Goal: Task Accomplishment & Management: Submit feedback/report problem

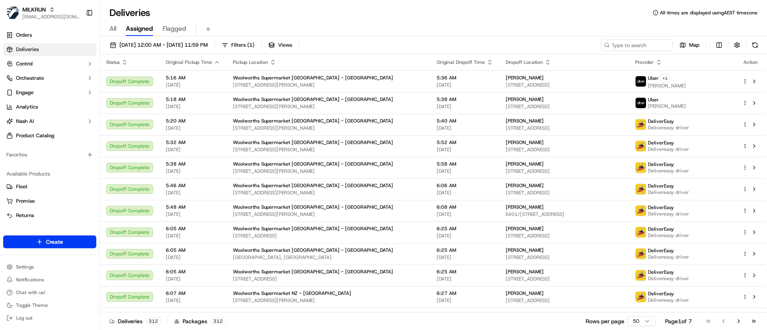
click at [628, 38] on div "16/09/2025 12:00 AM - 16/09/2025 11:59 PM Filters ( 1 ) Views Map Status Origin…" at bounding box center [433, 184] width 667 height 296
click at [617, 44] on input at bounding box center [625, 45] width 96 height 11
paste input "c8a5afb-17a0-4925-a61e-90a1ae61002b"
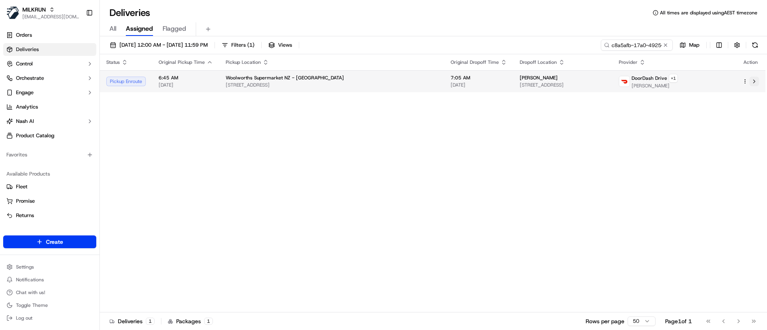
click at [756, 82] on button at bounding box center [755, 82] width 10 height 10
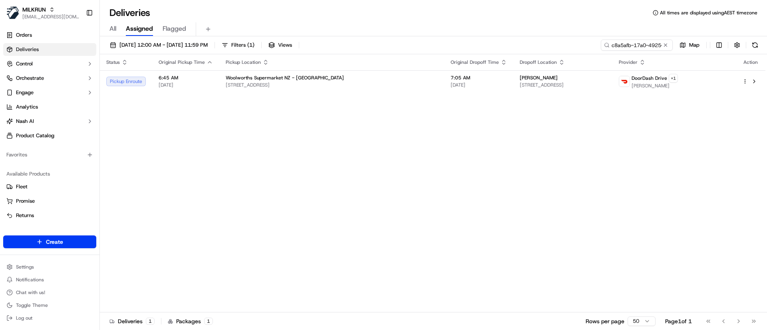
click at [605, 46] on icon at bounding box center [607, 45] width 6 height 6
click at [621, 42] on input "c8a5afb-17a0-4925-a61e-90a1ae61002b" at bounding box center [625, 45] width 96 height 11
paste input "848eea9c-8085-4a0c-82f0-5209f3394e66"
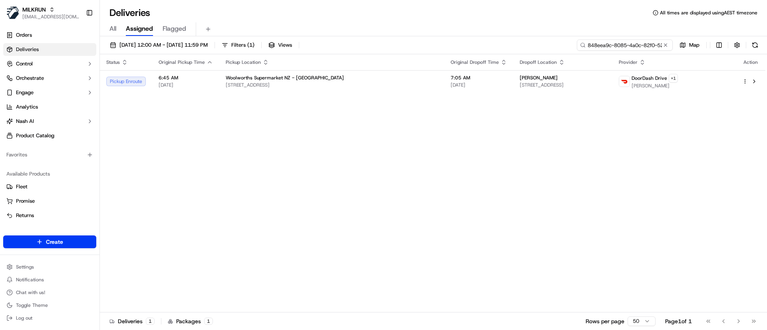
scroll to position [0, 37]
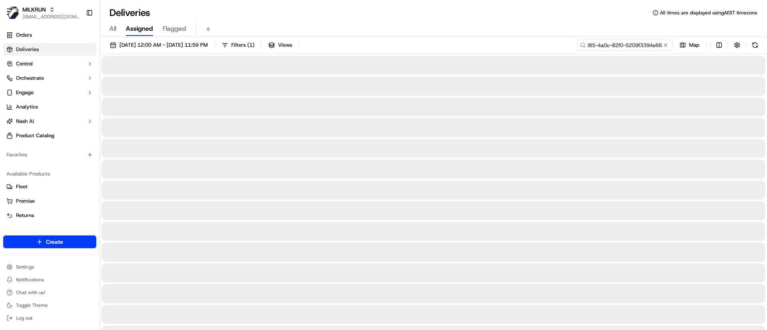
type input "848eea9c-8085-4a0c-82f0-5209f3394e66"
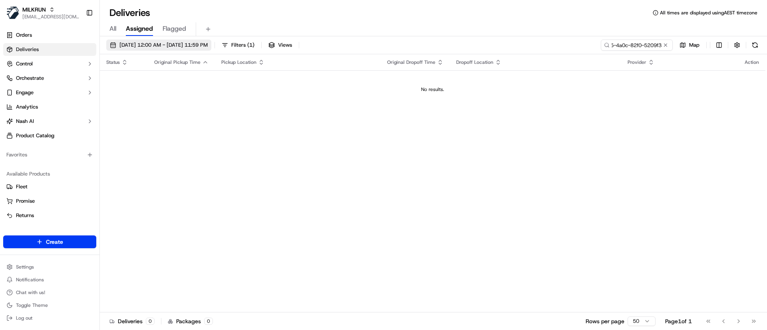
click at [126, 44] on span "16/09/2025 12:00 AM - 16/09/2025 11:59 PM" at bounding box center [163, 45] width 88 height 7
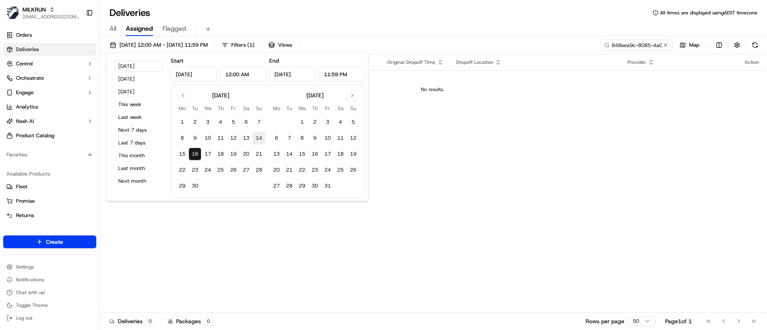
click at [259, 136] on button "14" at bounding box center [259, 138] width 13 height 13
type input "Sep 14, 2025"
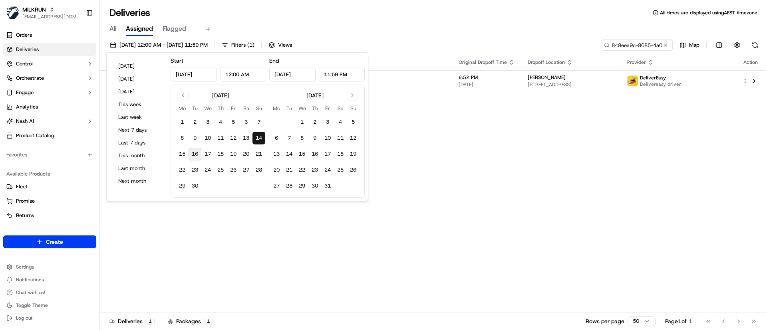
click at [502, 176] on div "Status Original Pickup Time Pickup Location Original Dropoff Time Dropoff Locat…" at bounding box center [433, 183] width 666 height 259
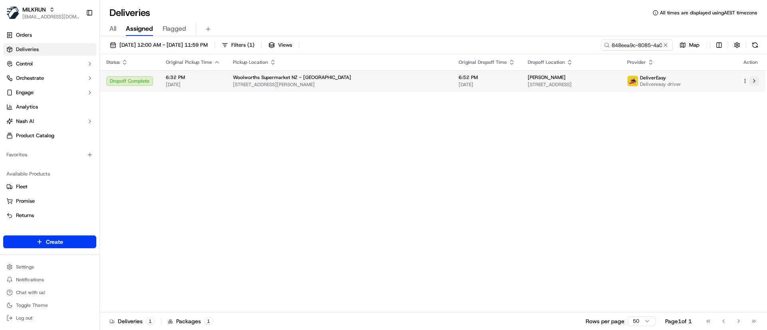
click at [756, 80] on button at bounding box center [755, 81] width 10 height 10
click at [755, 82] on button at bounding box center [755, 81] width 10 height 10
click at [758, 81] on button at bounding box center [755, 81] width 10 height 10
click at [756, 80] on button at bounding box center [755, 81] width 10 height 10
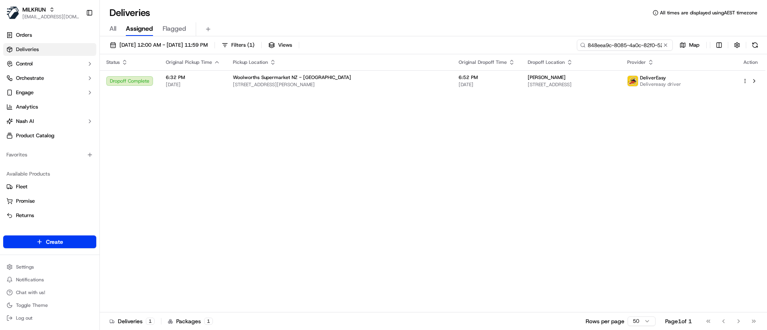
click at [617, 46] on input "848eea9c-8085-4a0c-82f0-5209f3394e66" at bounding box center [625, 45] width 96 height 11
paste input "fc3009dd-b6be-4642-947b-d4dd7cffcc9f"
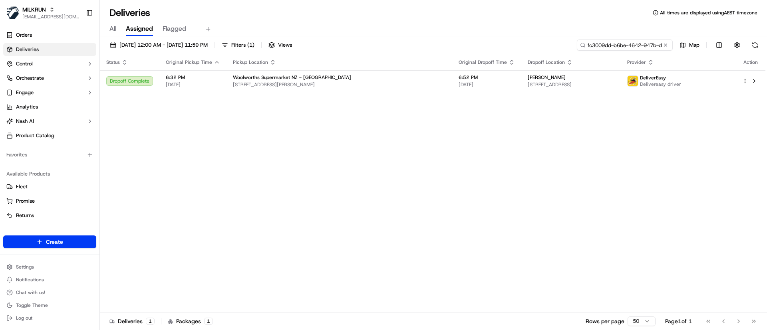
scroll to position [0, 32]
type input "fc3009dd-b6be-4642-947b-d4dd7cffcc9f"
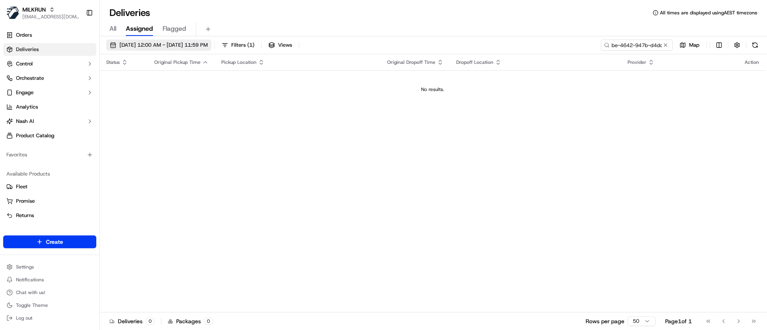
click at [119, 43] on button "14/09/2025 12:00 AM - 14/09/2025 11:59 PM" at bounding box center [158, 45] width 105 height 11
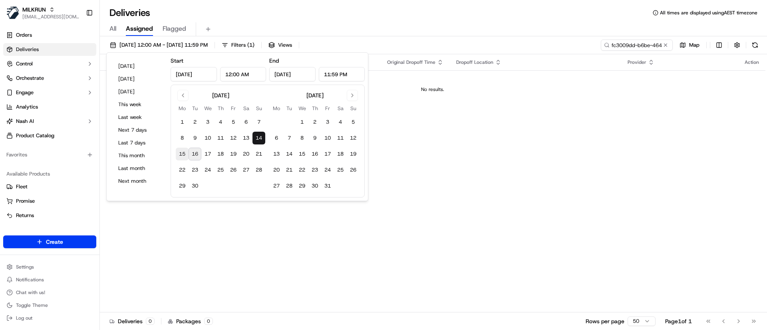
click at [180, 154] on button "15" at bounding box center [182, 154] width 13 height 13
type input "Sep 15, 2025"
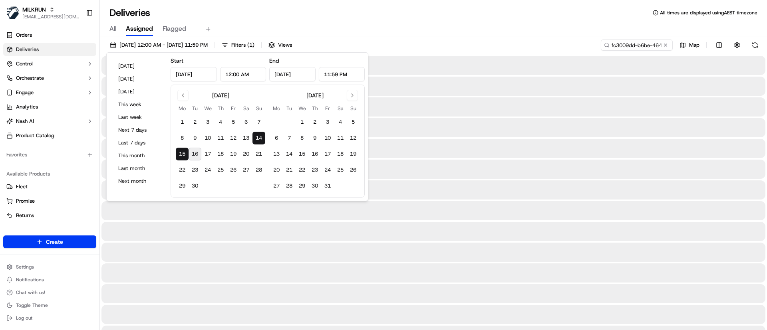
click at [440, 47] on div "14/09/2025 12:00 AM - 15/09/2025 11:59 PM Filters ( 1 ) Views fc3009dd-b6be-464…" at bounding box center [433, 47] width 667 height 15
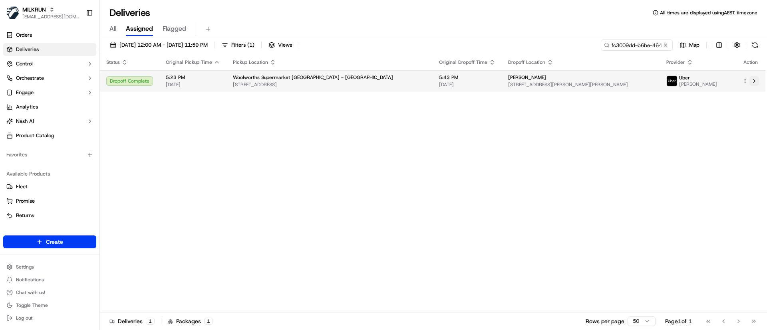
click at [757, 81] on button at bounding box center [755, 81] width 10 height 10
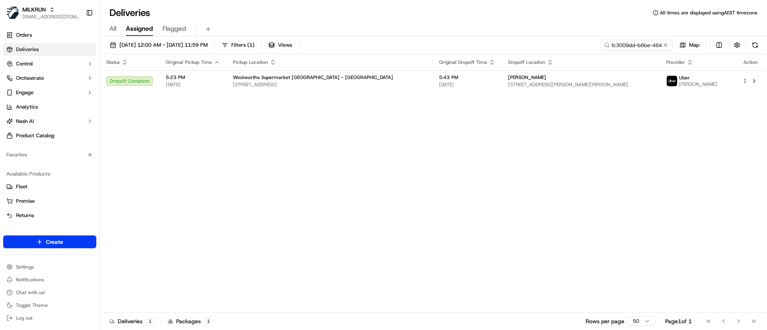
click at [20, 44] on link "Deliveries" at bounding box center [49, 49] width 93 height 13
drag, startPoint x: 668, startPoint y: 45, endPoint x: 550, endPoint y: 1, distance: 125.8
click at [668, 45] on button at bounding box center [666, 45] width 8 height 8
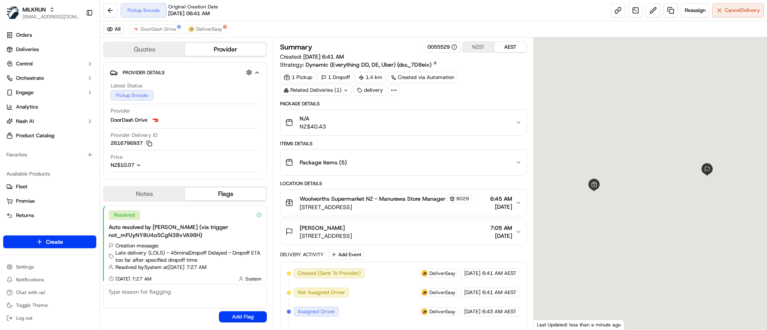
scroll to position [6, 0]
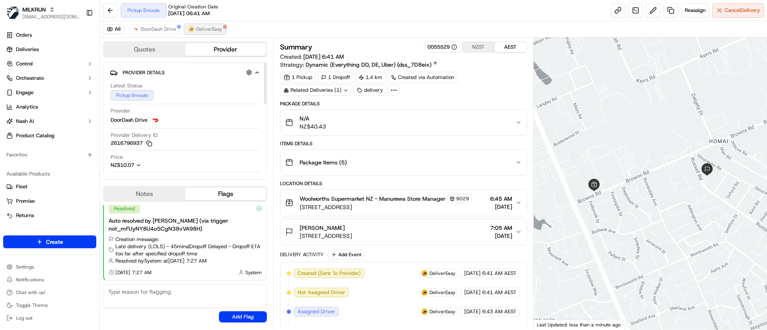
click at [205, 28] on span "DeliverEasy" at bounding box center [209, 29] width 26 height 6
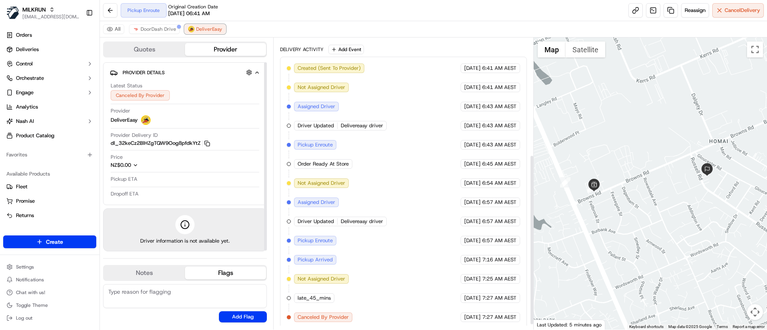
scroll to position [209, 0]
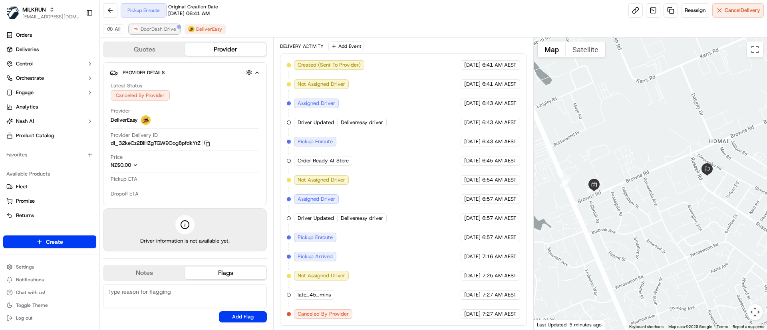
click at [149, 26] on span "DoorDash Drive" at bounding box center [159, 29] width 36 height 6
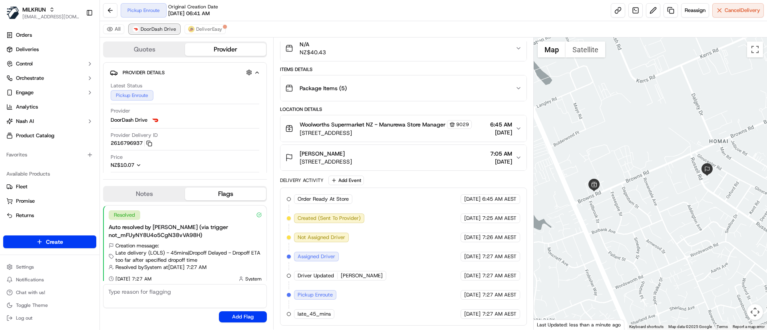
scroll to position [74, 0]
click at [204, 26] on span "DeliverEasy" at bounding box center [209, 29] width 26 height 6
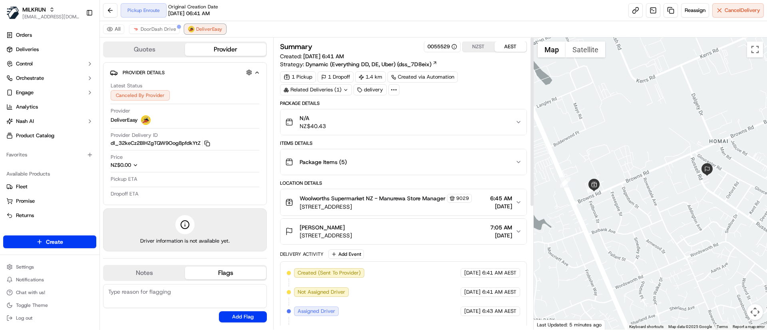
scroll to position [0, 0]
click at [146, 24] on button "DoorDash Drive" at bounding box center [154, 29] width 51 height 10
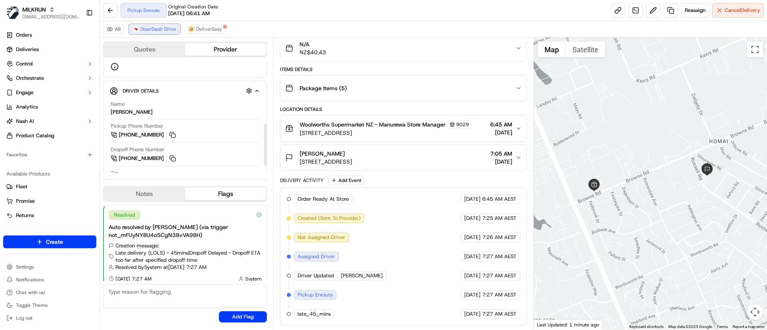
scroll to position [60, 0]
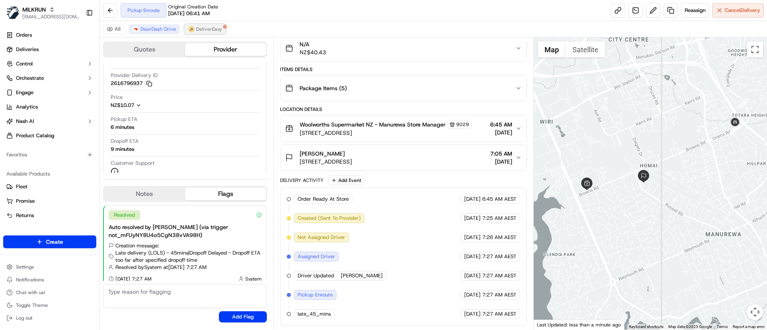
click at [207, 29] on span "DeliverEasy" at bounding box center [209, 29] width 26 height 6
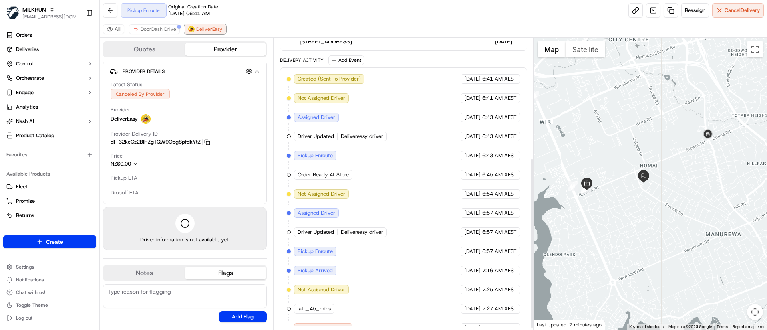
scroll to position [209, 0]
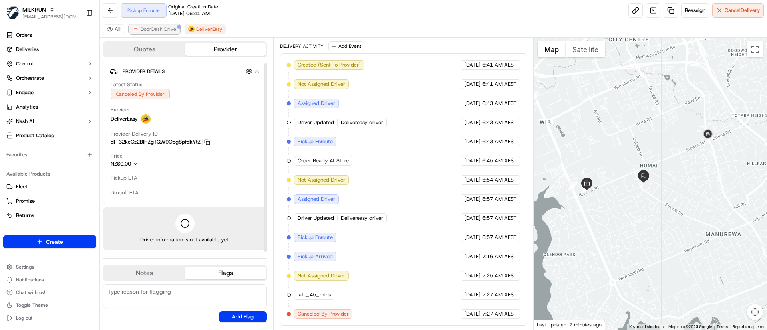
click at [146, 27] on span "DoorDash Drive" at bounding box center [159, 29] width 36 height 6
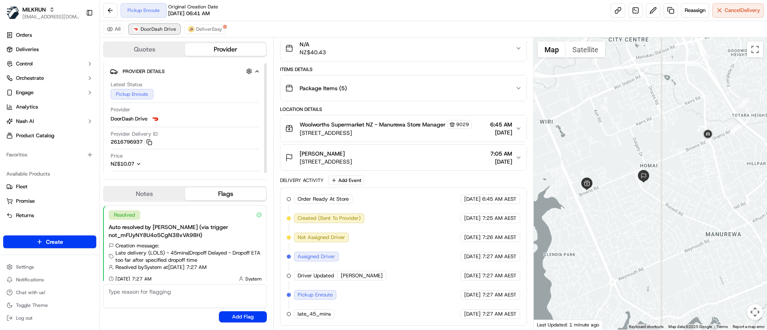
scroll to position [60, 0]
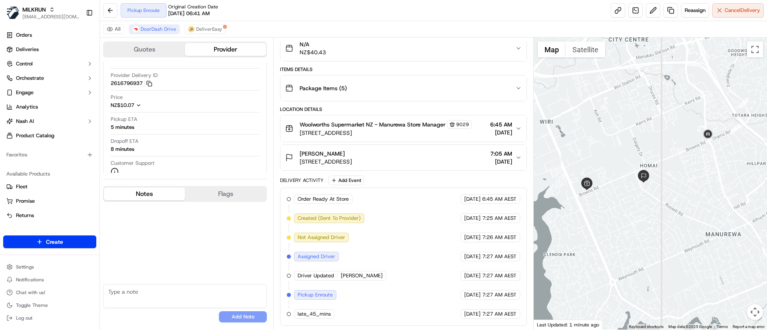
click at [154, 196] on button "Notes" at bounding box center [144, 194] width 81 height 13
click at [213, 191] on button "Flags" at bounding box center [225, 194] width 81 height 13
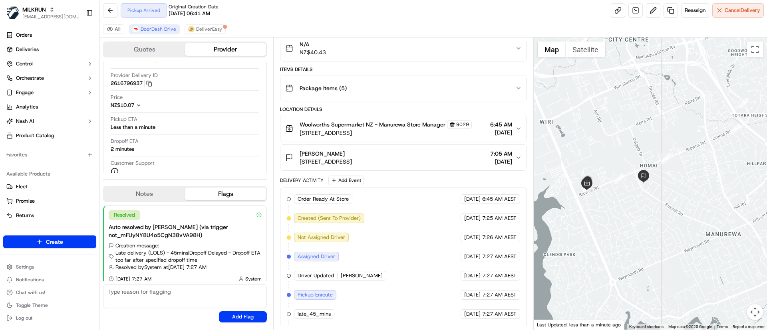
scroll to position [93, 0]
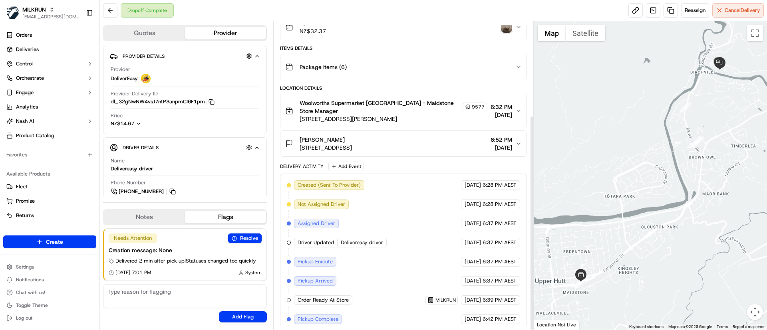
scroll to position [135, 0]
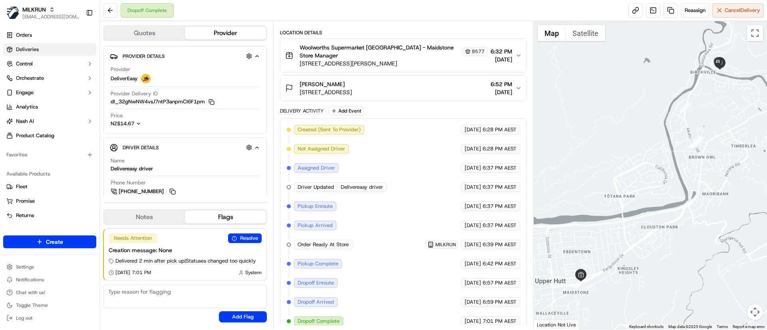
click at [50, 50] on link "Deliveries" at bounding box center [49, 49] width 93 height 13
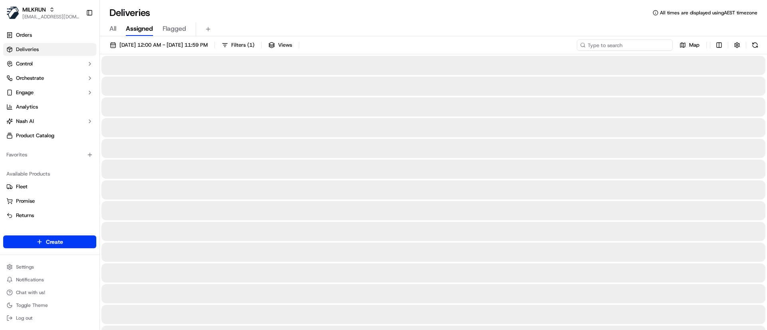
click at [625, 45] on input at bounding box center [625, 45] width 96 height 11
paste input "dc8a5afb-17a0-4925-a61e-90a1ae61002b"
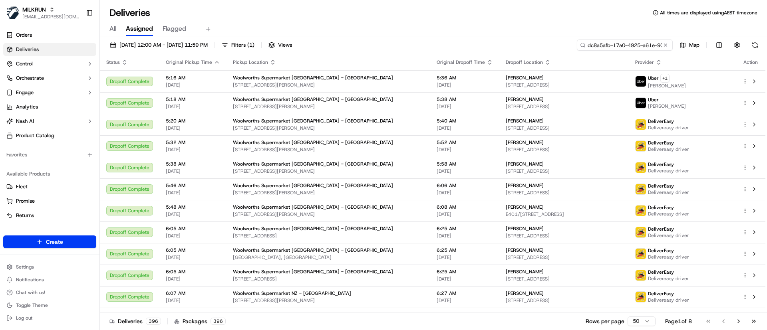
scroll to position [0, 37]
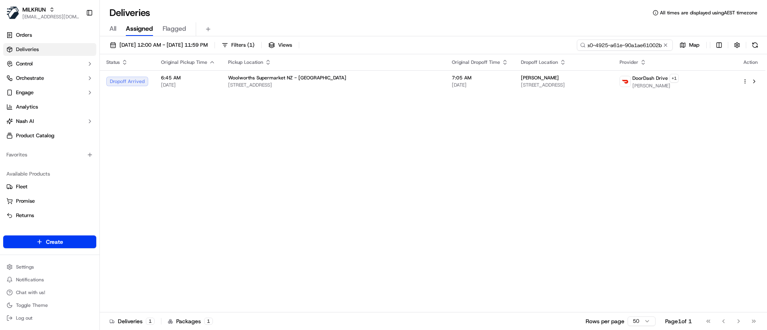
type input "dc8a5afb-17a0-4925-a61e-90a1ae61002b"
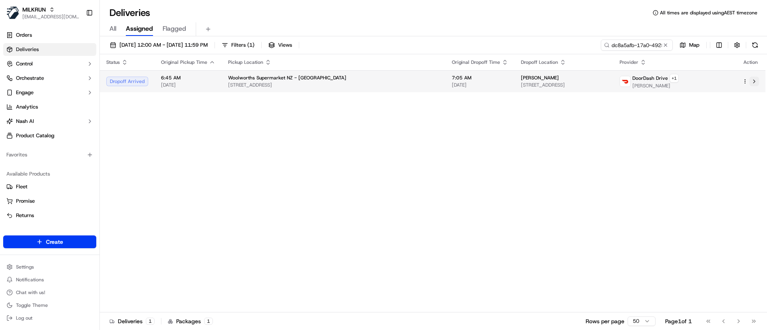
click at [754, 84] on button at bounding box center [755, 82] width 10 height 10
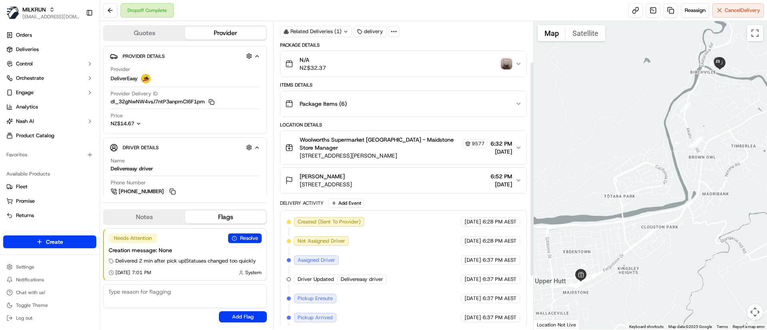
scroll to position [135, 0]
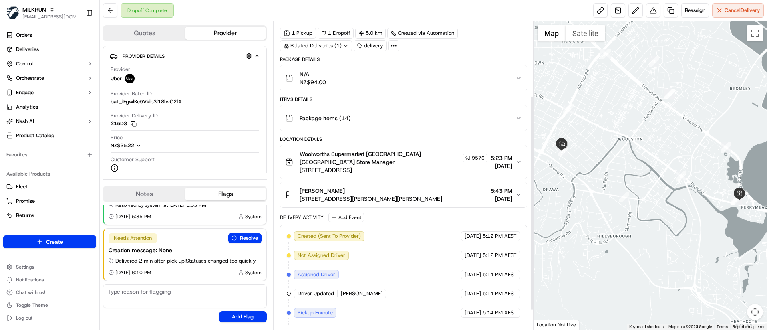
scroll to position [135, 0]
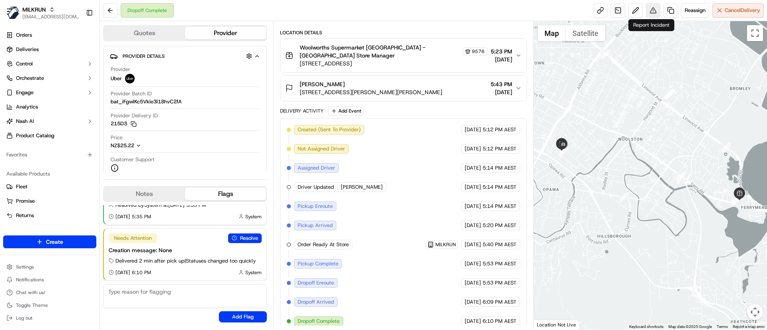
click at [651, 10] on button at bounding box center [653, 10] width 14 height 14
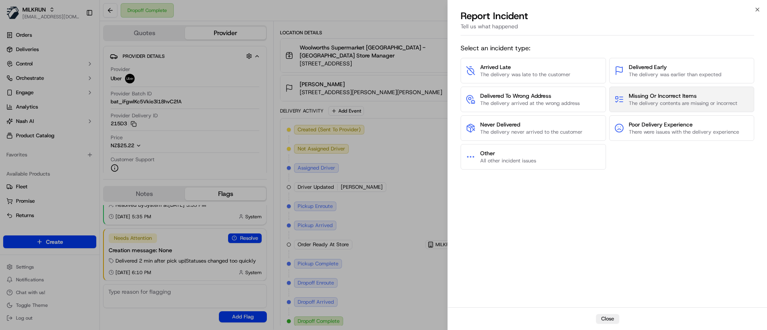
click at [665, 99] on span "Missing Or Incorrect Items" at bounding box center [683, 96] width 109 height 8
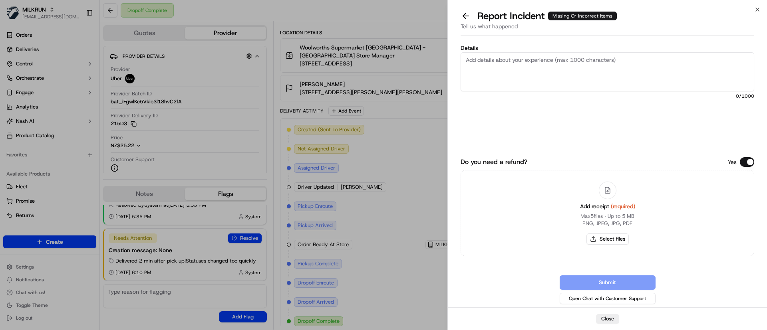
click at [545, 77] on textarea "Details" at bounding box center [608, 71] width 294 height 39
paste textarea "Items missing as followed: Up & Go 6pack x1 box Blue Powerade x1 Blue Milk 2L x…"
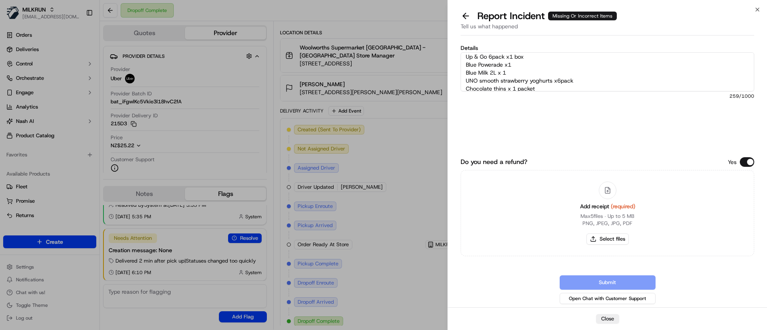
scroll to position [30, 0]
click at [550, 63] on textarea "Custoemr was missing the following items: Items missing as followed: Up & Go 6p…" at bounding box center [608, 71] width 294 height 39
click at [558, 71] on textarea "Custoemr was missing the following items: Items missing as followed: Up & Go 6p…" at bounding box center [608, 71] width 294 height 39
click at [551, 78] on textarea "Custoemr was missing the following items: Items missing as followed: Up & Go 6p…" at bounding box center [608, 71] width 294 height 39
click at [579, 85] on textarea "Custoemr was missing the following items: Items missing as followed: Up & Go 6p…" at bounding box center [608, 71] width 294 height 39
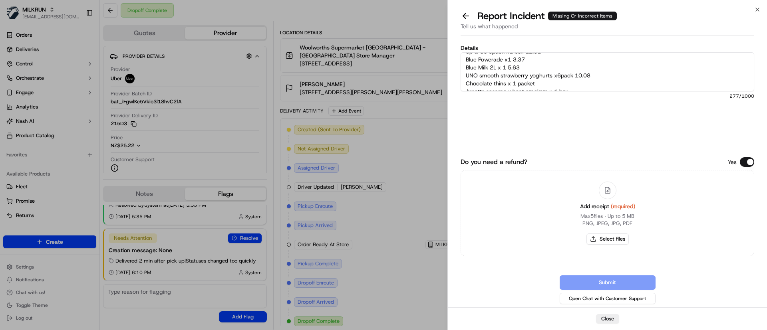
scroll to position [45, 0]
click at [585, 78] on textarea "Custoemr was missing the following items: Items missing as followed: Up & Go 6p…" at bounding box center [608, 71] width 294 height 39
click at [607, 79] on textarea "Custoemr was missing the following items: Items missing as followed: Up & Go 6p…" at bounding box center [608, 71] width 294 height 39
click at [599, 83] on textarea "Custoemr was missing the following items: Items missing as followed: Up & Go 6p…" at bounding box center [608, 71] width 294 height 39
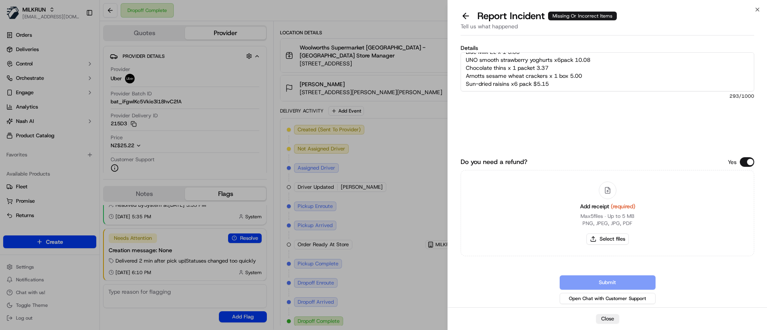
click at [536, 86] on textarea "Custoemr was missing the following items: Items missing as followed: Up & Go 6p…" at bounding box center [608, 71] width 294 height 39
click at [569, 76] on textarea "Custoemr was missing the following items: Items missing as followed: Up & Go 6p…" at bounding box center [608, 71] width 294 height 39
paste textarea "$"
click at [568, 75] on textarea "Custoemr was missing the following items: Items missing as followed: Up & Go 6p…" at bounding box center [608, 71] width 294 height 39
click at [537, 66] on textarea "Custoemr was missing the following items: Items missing as followed: Up & Go 6p…" at bounding box center [608, 71] width 294 height 39
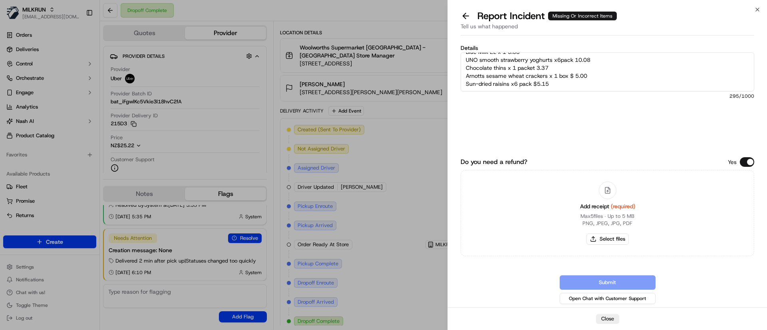
paste textarea "$"
click at [576, 61] on textarea "Custoemr was missing the following items: Items missing as followed: Up & Go 6p…" at bounding box center [608, 71] width 294 height 39
paste textarea "$"
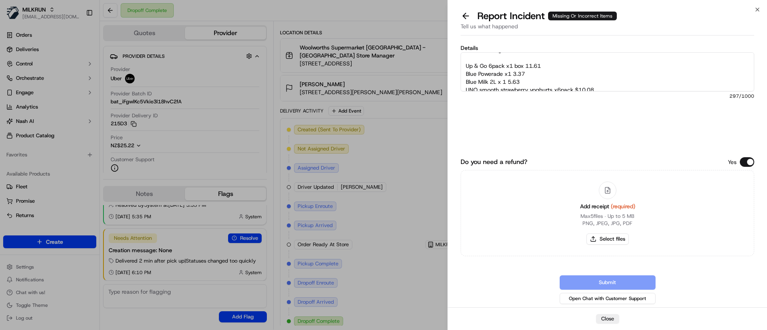
click at [508, 80] on textarea "Custoemr was missing the following items: Items missing as followed: Up & Go 6p…" at bounding box center [608, 71] width 294 height 39
paste textarea "$"
click at [513, 74] on textarea "Custoemr was missing the following items: Items missing as followed: Up & Go 6p…" at bounding box center [608, 71] width 294 height 39
paste textarea "$"
click at [527, 65] on textarea "Custoemr was missing the following items: Items missing as followed: Up & Go 6p…" at bounding box center [608, 71] width 294 height 39
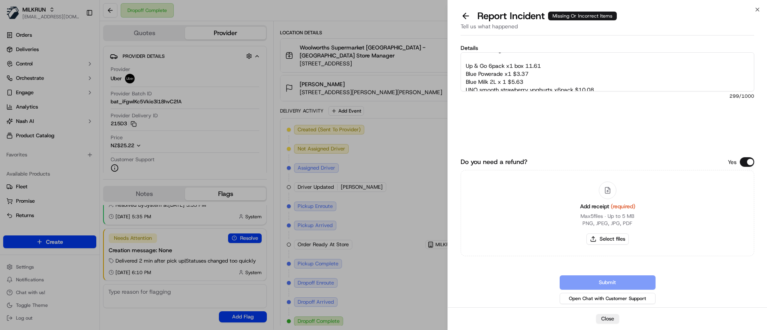
paste textarea "$"
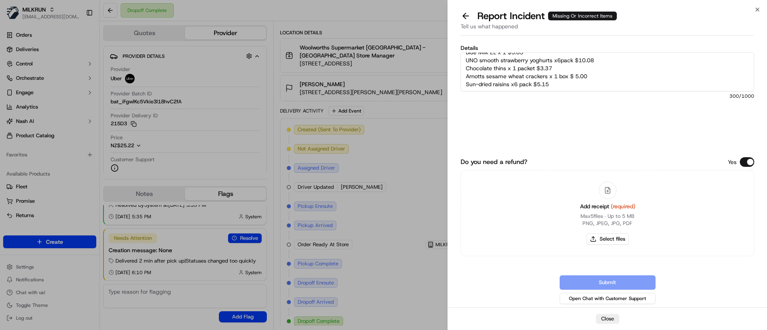
scroll to position [56, 0]
click at [629, 80] on textarea "Custoemr was missing the following items: Items missing as followed: Up & Go 6p…" at bounding box center [608, 71] width 294 height 39
type textarea "Custoemr was missing the following items: Items missing as followed: Up & Go 6p…"
click at [613, 240] on button "Select files" at bounding box center [608, 239] width 42 height 11
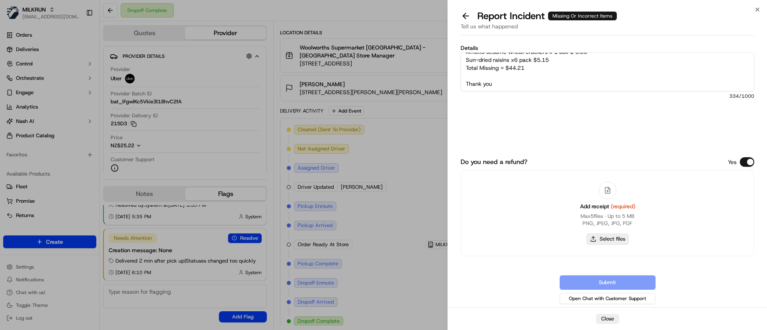
type input "C:\fakepath\Screenshot_16-9-2025_74824_Hayley wood.jpeg"
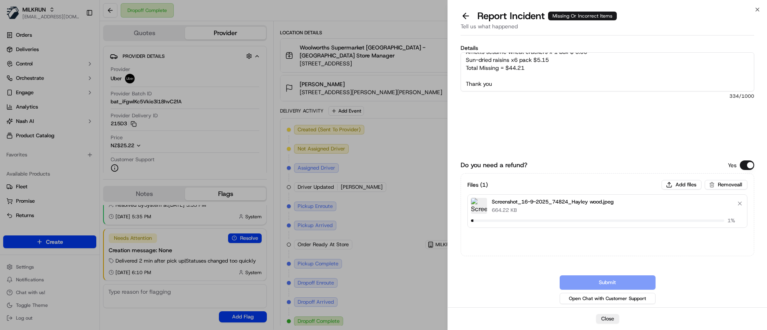
click at [564, 69] on textarea "Custoemr was missing the following items: Items missing as followed: Up & Go 6p…" at bounding box center [608, 71] width 294 height 39
click at [469, 62] on textarea "Custoemr was missing the following items: Items missing as followed: Up & Go 6p…" at bounding box center [608, 71] width 294 height 39
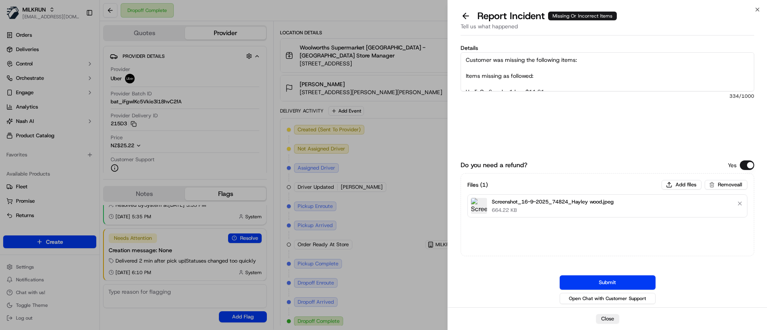
drag, startPoint x: 528, startPoint y: 74, endPoint x: 452, endPoint y: 76, distance: 76.3
click at [452, 76] on div "Details Customer was missing the following items: Items missing as followed: Up…" at bounding box center [607, 173] width 319 height 269
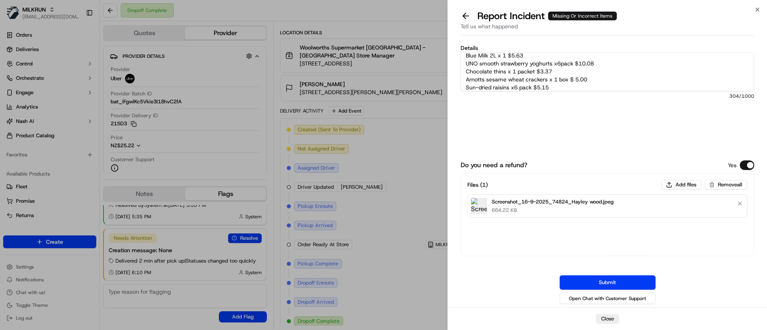
scroll to position [56, 0]
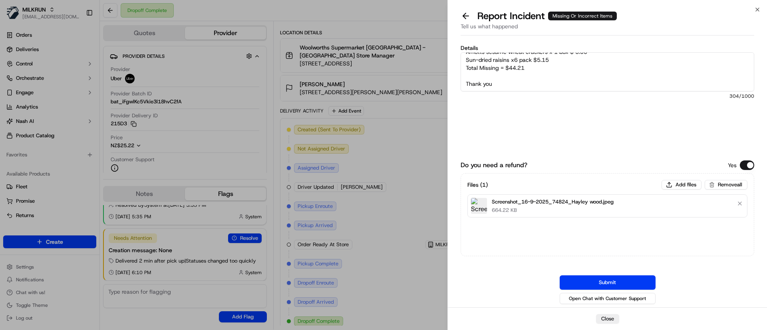
type textarea "Customer was missing the following items: Up & Go 6pack x1 box $11.61 Blue Powe…"
click at [578, 139] on div "Details Customer was missing the following items: Up & Go 6pack x1 box $11.61 B…" at bounding box center [608, 97] width 294 height 104
click at [568, 279] on button "Submit" at bounding box center [608, 283] width 96 height 14
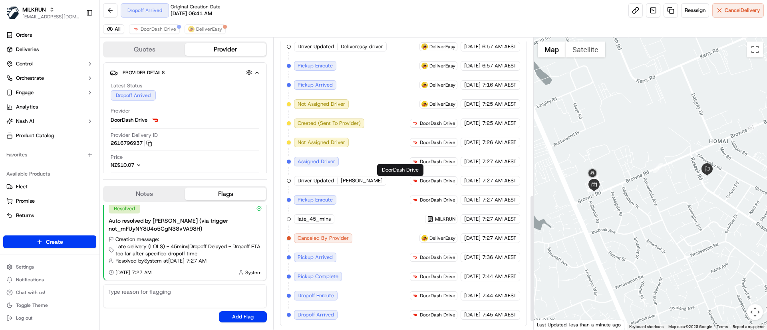
scroll to position [381, 0]
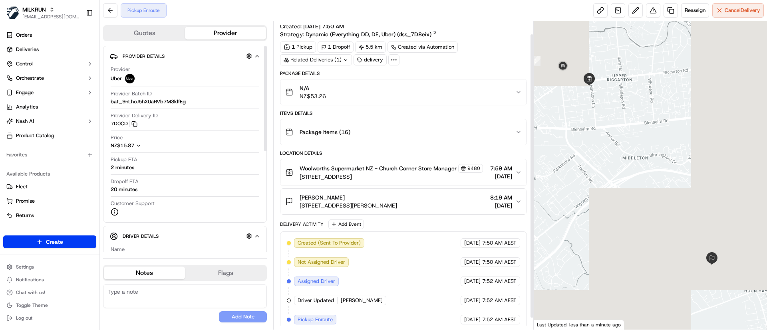
scroll to position [27, 0]
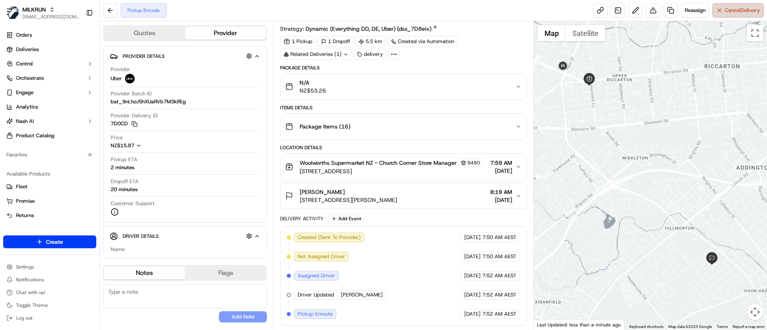
click at [729, 10] on span "Cancel Delivery" at bounding box center [743, 10] width 36 height 7
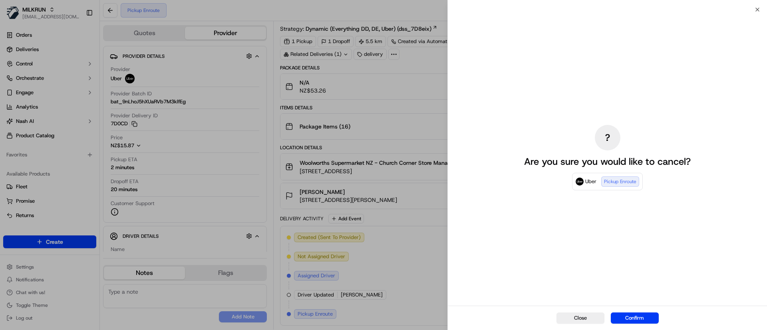
click at [643, 314] on button "Confirm" at bounding box center [635, 318] width 48 height 11
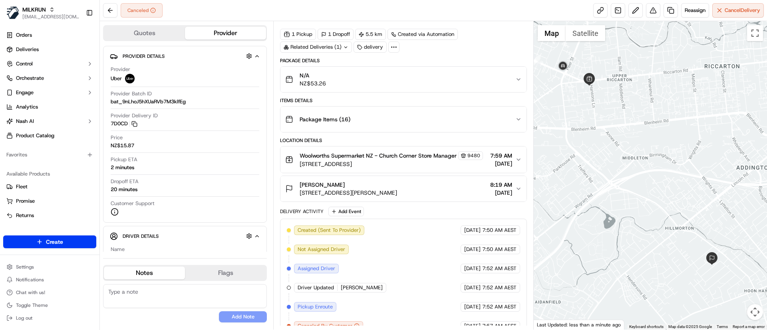
scroll to position [0, 0]
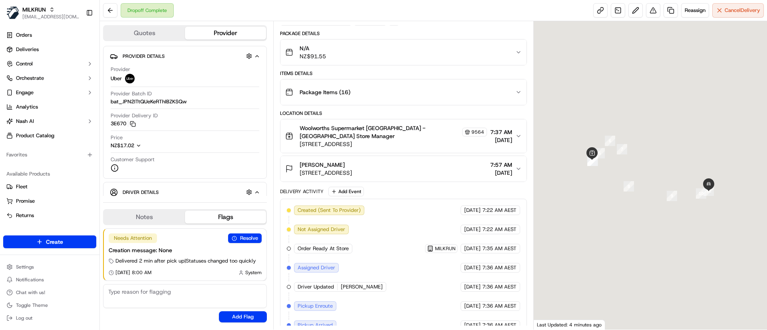
scroll to position [142, 0]
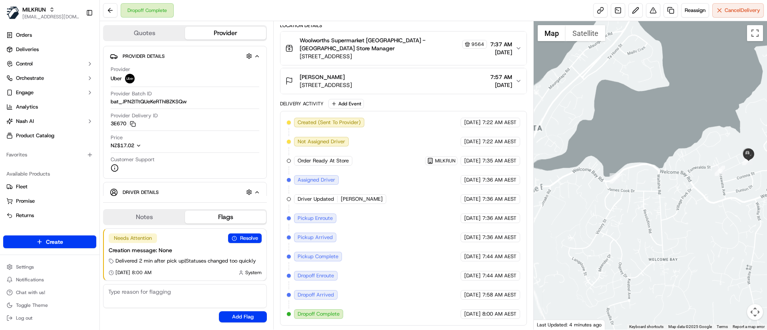
drag, startPoint x: 738, startPoint y: 193, endPoint x: 726, endPoint y: 200, distance: 13.3
click at [716, 201] on div at bounding box center [651, 175] width 234 height 309
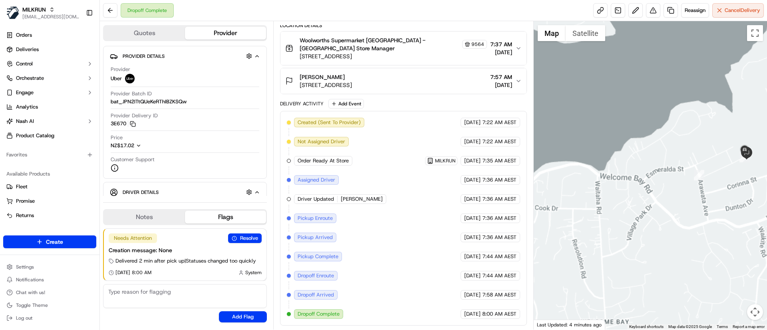
click at [758, 178] on div at bounding box center [651, 175] width 234 height 309
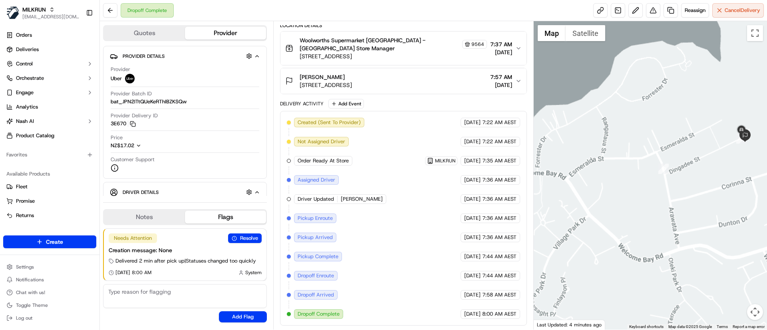
drag, startPoint x: 758, startPoint y: 178, endPoint x: 728, endPoint y: 193, distance: 33.2
click at [728, 193] on div at bounding box center [651, 175] width 234 height 309
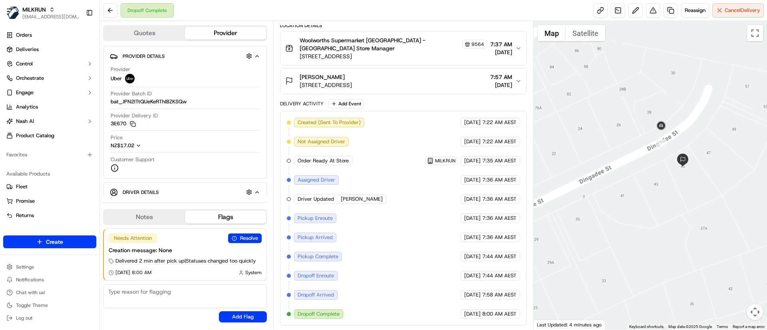
drag, startPoint x: 648, startPoint y: 161, endPoint x: 708, endPoint y: 197, distance: 70.1
click at [708, 197] on div at bounding box center [651, 175] width 234 height 309
click at [352, 86] on span "[STREET_ADDRESS]" at bounding box center [326, 85] width 52 height 8
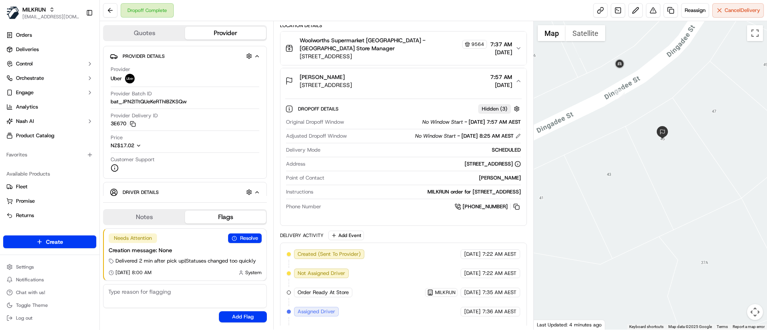
drag, startPoint x: 363, startPoint y: 193, endPoint x: 512, endPoint y: 192, distance: 149.0
click at [512, 192] on div "MILKRUN order for [STREET_ADDRESS]" at bounding box center [418, 192] width 204 height 7
copy div "[STREET_ADDRESS]"
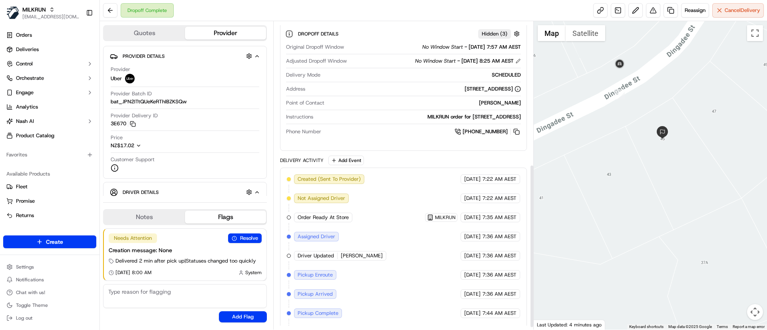
scroll to position [274, 0]
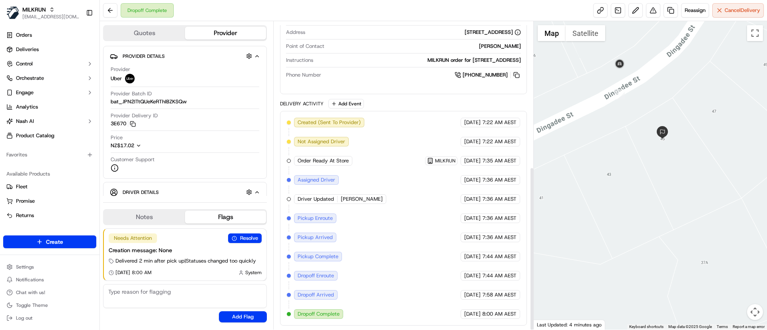
click at [391, 237] on div "Created (Sent To Provider) Uber [DATE] 7:22 AM AEST Not Assigned Driver Uber [D…" at bounding box center [403, 218] width 233 height 201
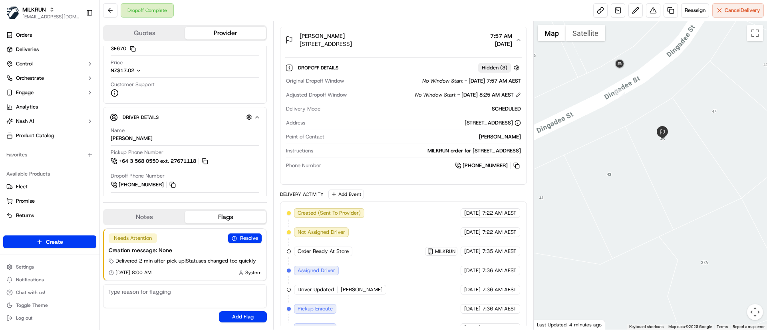
scroll to position [4, 0]
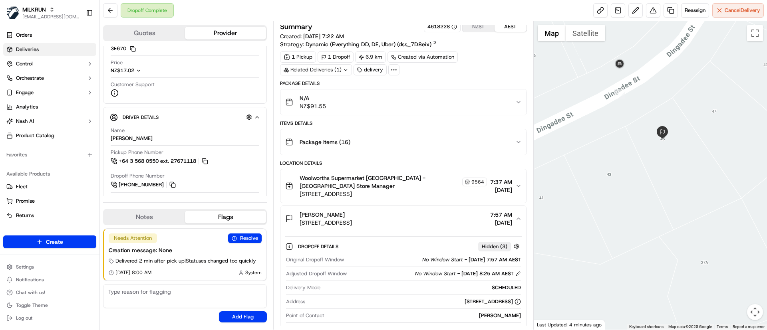
click at [30, 46] on span "Deliveries" at bounding box center [27, 49] width 23 height 7
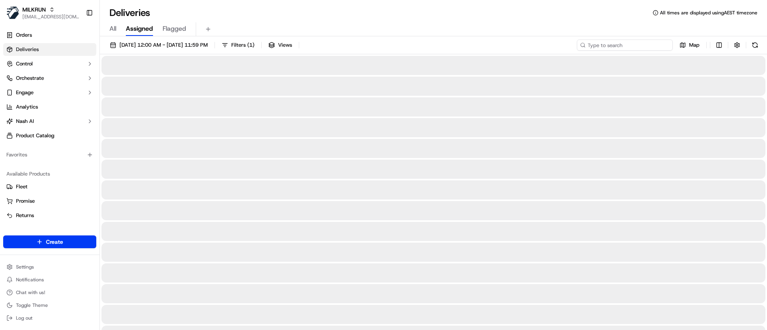
click at [618, 44] on input at bounding box center [625, 45] width 96 height 11
paste input "Carley Lambeth"
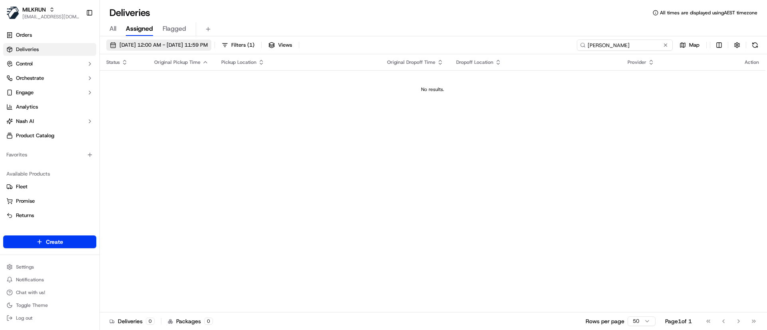
type input "Carley Lambeth"
click at [127, 44] on span "16/09/2025 12:00 AM - 16/09/2025 11:59 PM" at bounding box center [163, 45] width 88 height 7
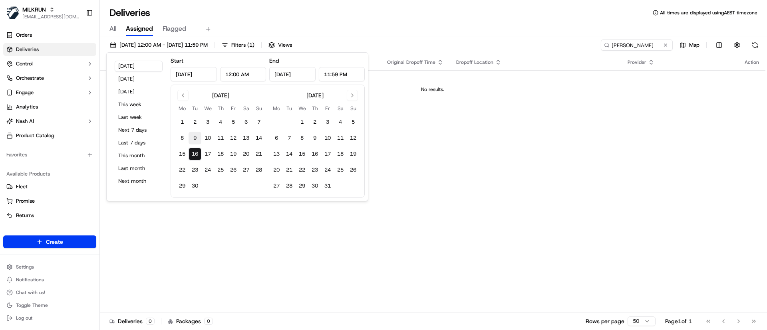
click at [193, 134] on button "9" at bounding box center [195, 138] width 13 height 13
type input "Sep 9, 2025"
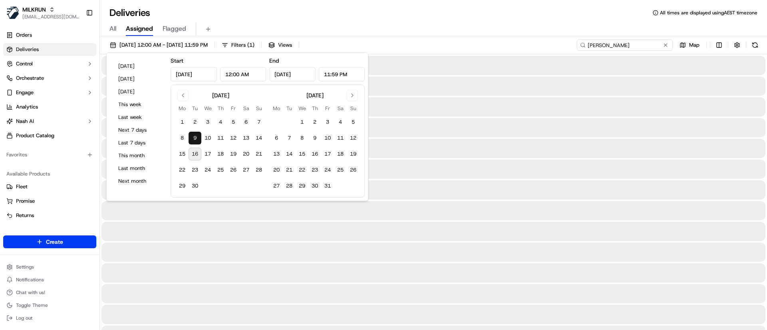
click at [653, 46] on input "Carley Lambeth" at bounding box center [625, 45] width 96 height 11
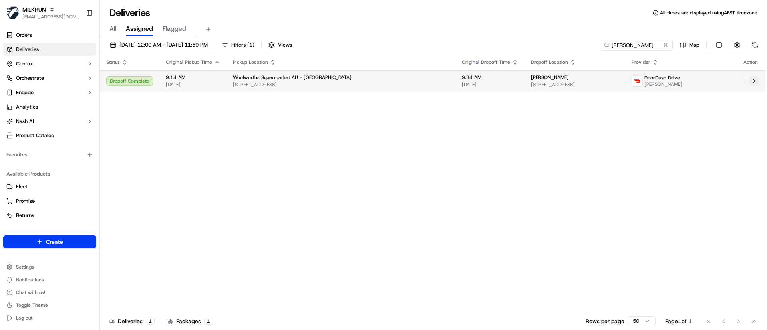
click at [756, 80] on button at bounding box center [755, 81] width 10 height 10
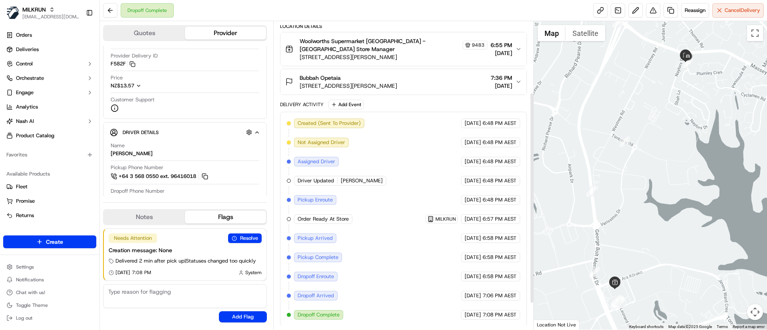
scroll to position [142, 0]
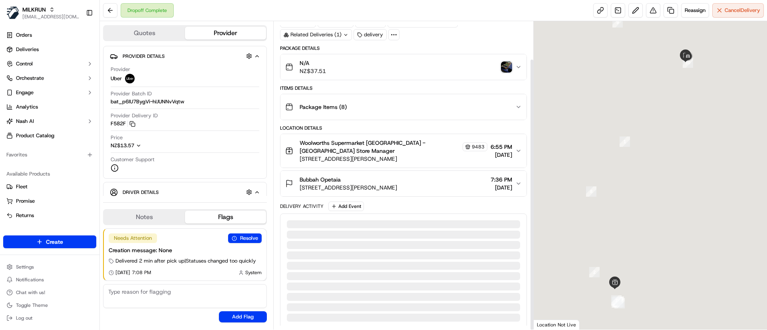
scroll to position [43, 0]
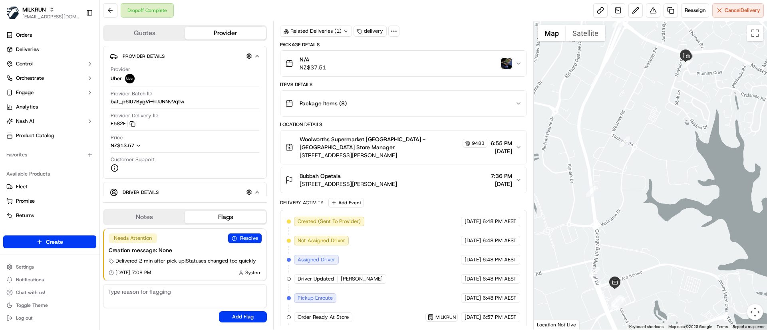
click at [503, 63] on img "button" at bounding box center [506, 63] width 11 height 11
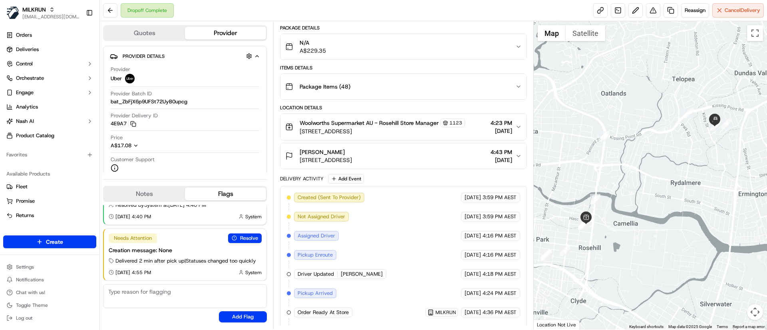
scroll to position [135, 0]
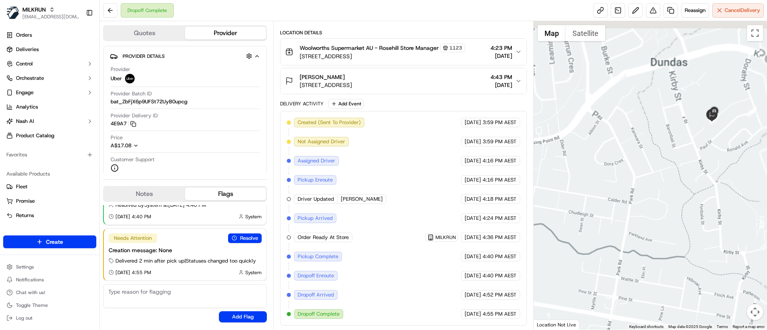
drag, startPoint x: 719, startPoint y: 122, endPoint x: 724, endPoint y: 150, distance: 27.9
click at [708, 162] on div at bounding box center [651, 175] width 234 height 309
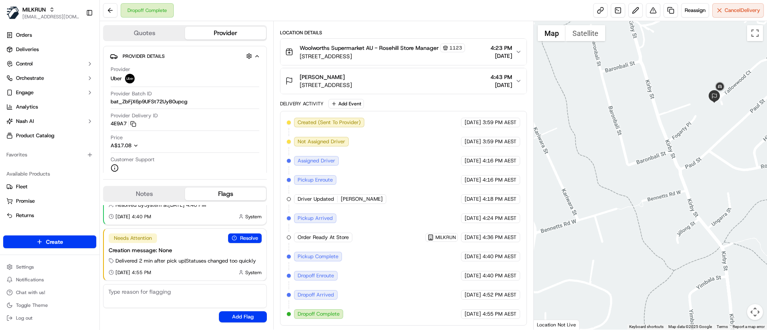
drag, startPoint x: 735, startPoint y: 120, endPoint x: 710, endPoint y: 162, distance: 48.9
click at [710, 162] on div at bounding box center [651, 175] width 234 height 309
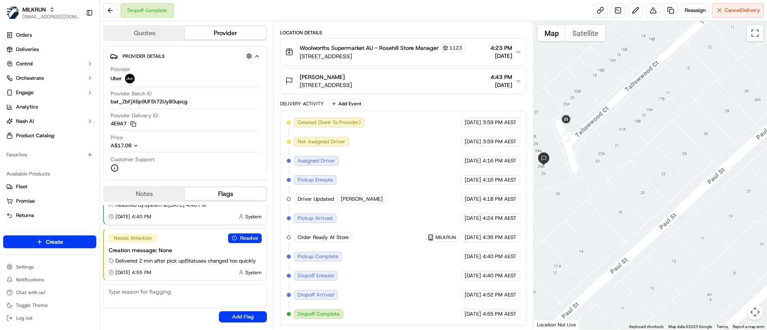
drag, startPoint x: 605, startPoint y: 167, endPoint x: 665, endPoint y: 157, distance: 61.2
click at [665, 157] on div at bounding box center [651, 175] width 234 height 309
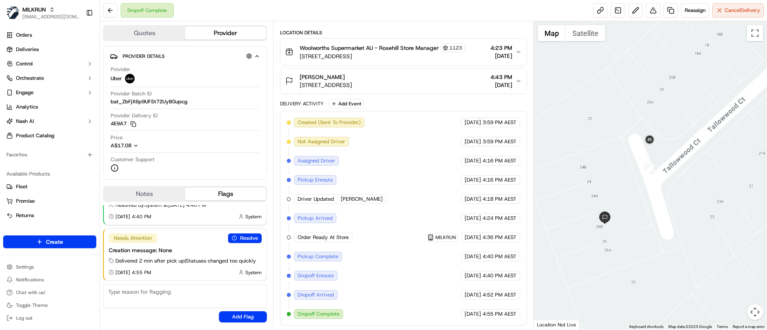
drag, startPoint x: 648, startPoint y: 115, endPoint x: 702, endPoint y: 198, distance: 99.4
click at [702, 198] on div at bounding box center [651, 175] width 234 height 309
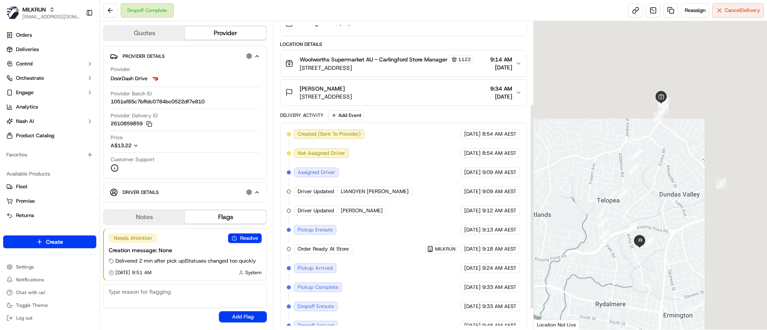
scroll to position [154, 0]
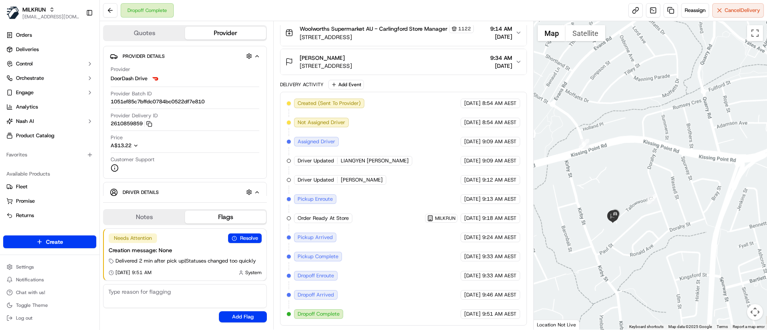
drag, startPoint x: 623, startPoint y: 277, endPoint x: 654, endPoint y: 209, distance: 75.3
click at [654, 209] on div at bounding box center [651, 175] width 234 height 309
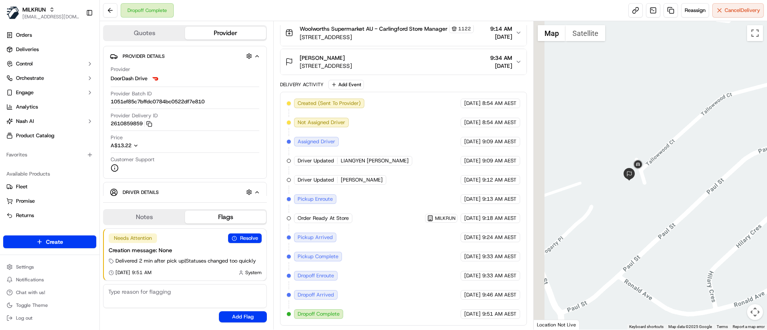
drag, startPoint x: 619, startPoint y: 211, endPoint x: 665, endPoint y: 206, distance: 46.2
click at [665, 206] on div at bounding box center [651, 175] width 234 height 309
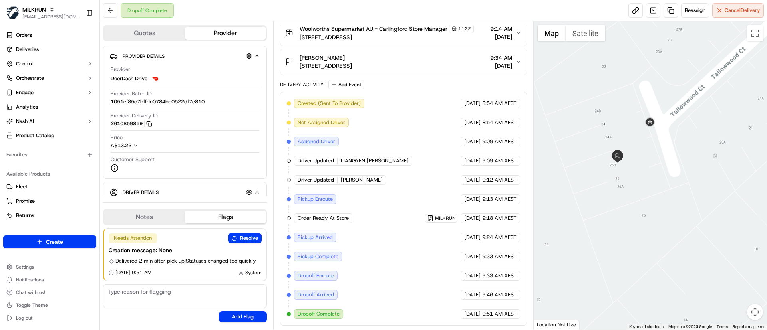
drag, startPoint x: 632, startPoint y: 181, endPoint x: 676, endPoint y: 197, distance: 46.7
click at [676, 197] on div at bounding box center [651, 175] width 234 height 309
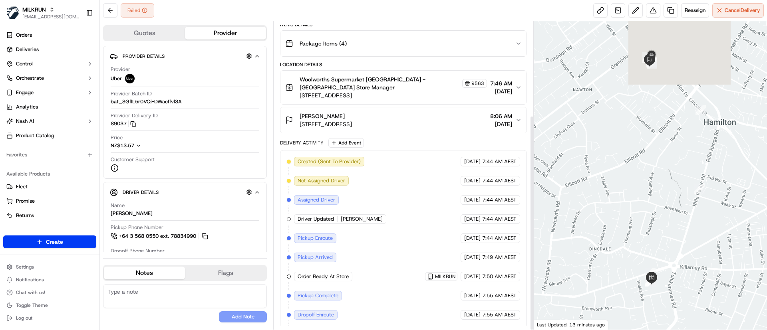
scroll to position [135, 0]
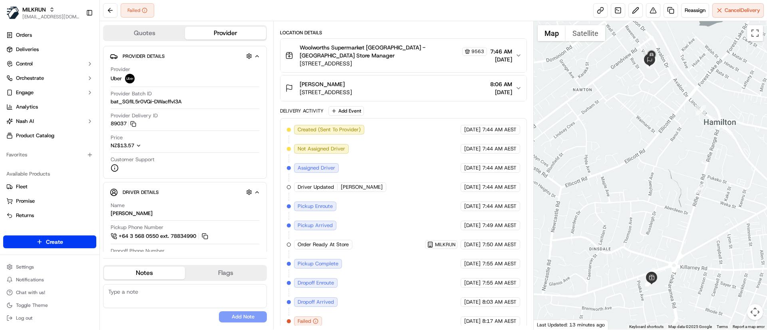
click at [352, 80] on div "[PERSON_NAME]" at bounding box center [326, 84] width 52 height 8
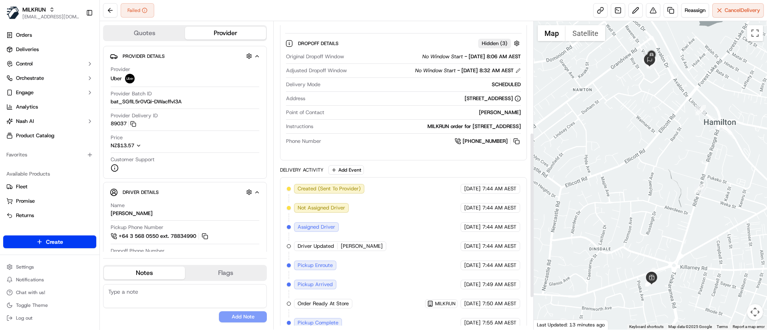
scroll to position [207, 0]
drag, startPoint x: 391, startPoint y: 121, endPoint x: 486, endPoint y: 126, distance: 94.8
click at [486, 126] on div "Instructions MILKRUN order for [STREET_ADDRESS]" at bounding box center [403, 129] width 235 height 11
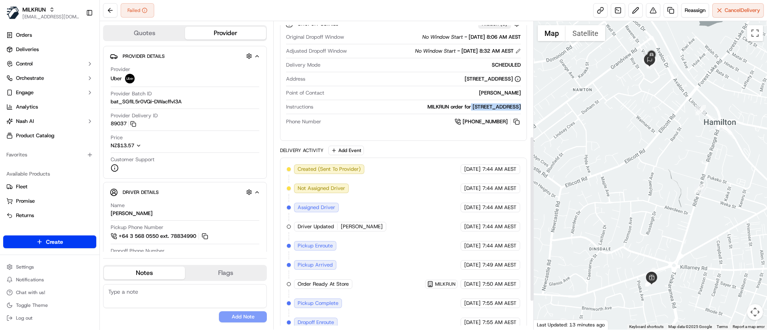
scroll to position [267, 0]
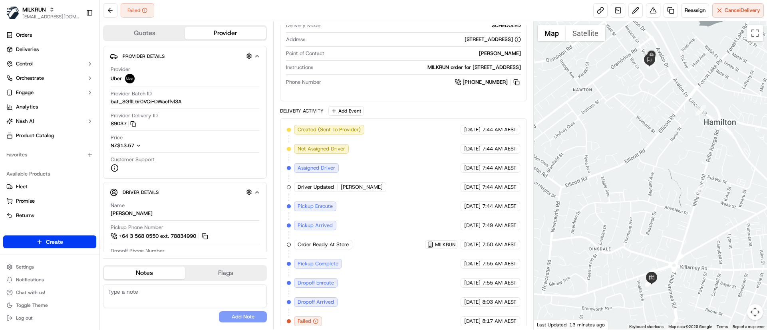
click at [376, 261] on div "Created (Sent To Provider) Uber 16/09/2025 7:44 AM AEST Not Assigned Driver Ube…" at bounding box center [403, 225] width 233 height 201
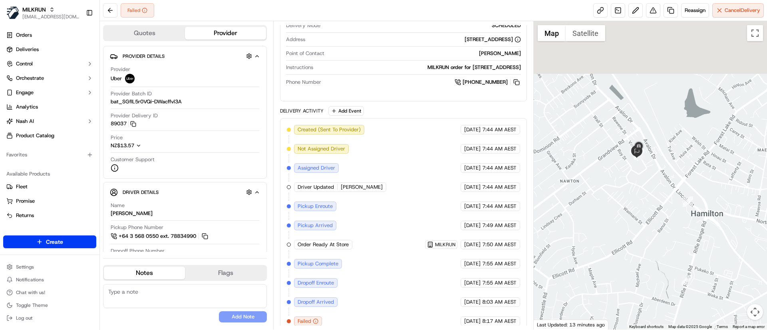
drag, startPoint x: 634, startPoint y: 113, endPoint x: 621, endPoint y: 207, distance: 94.3
click at [621, 207] on div at bounding box center [651, 175] width 234 height 309
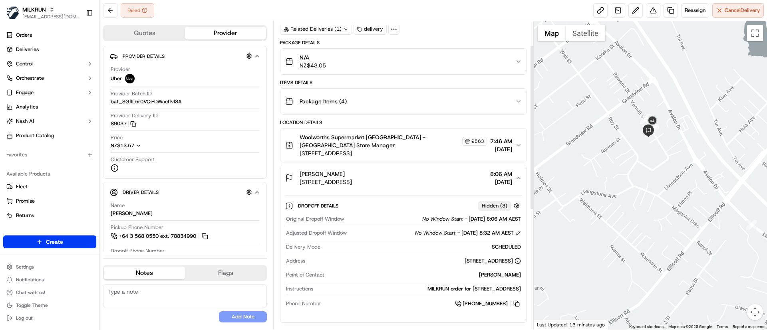
scroll to position [45, 0]
click at [518, 177] on icon "button" at bounding box center [518, 178] width 3 height 2
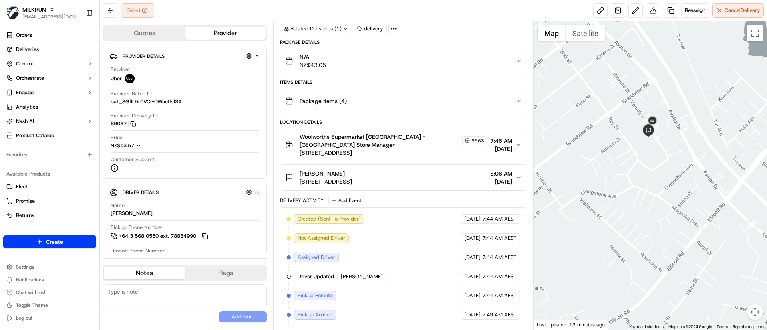
click at [518, 175] on icon "button" at bounding box center [518, 178] width 6 height 6
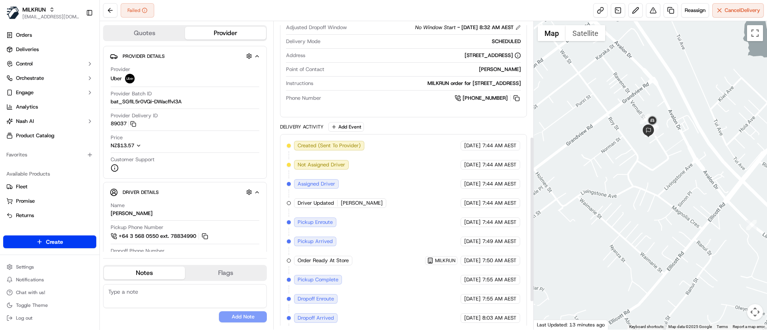
scroll to position [267, 0]
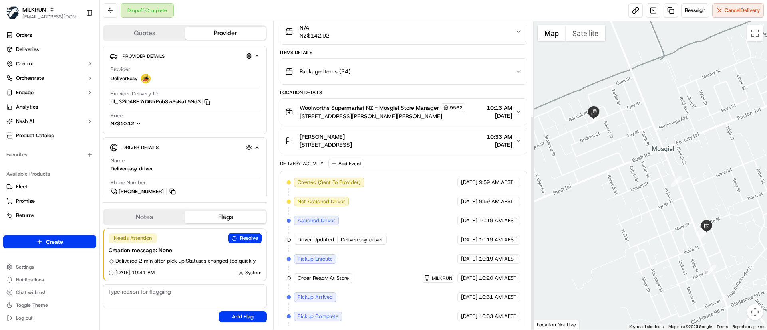
scroll to position [135, 0]
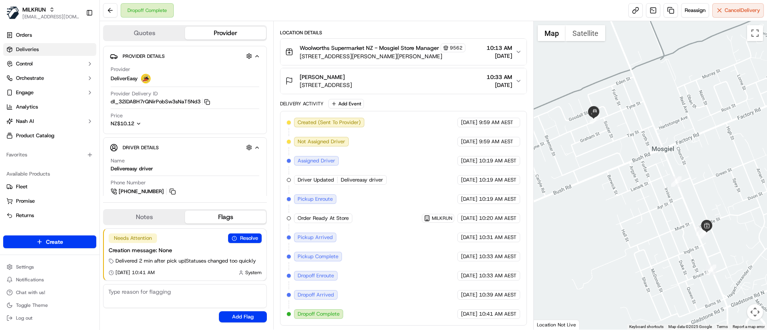
click at [32, 50] on span "Deliveries" at bounding box center [27, 49] width 23 height 7
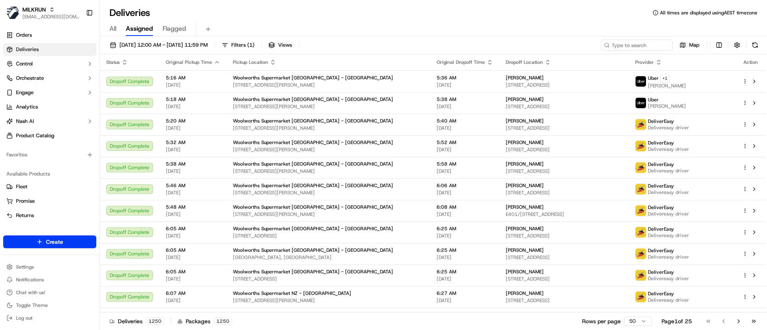
click at [112, 24] on span "All" at bounding box center [112, 29] width 7 height 10
click at [637, 41] on input at bounding box center [625, 45] width 96 height 11
paste input "e0544c5a-75e7-4556-8b87-521819c05f4d"
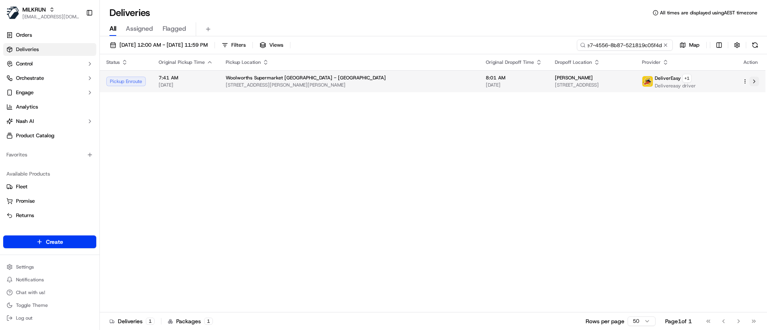
type input "e0544c5a-75e7-4556-8b87-521819c05f4d"
click at [755, 84] on button at bounding box center [755, 82] width 10 height 10
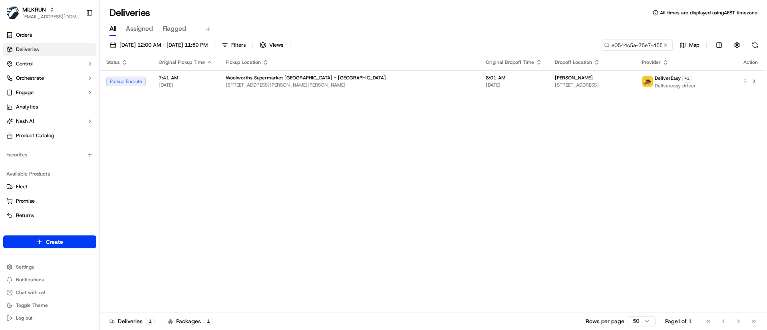
click at [669, 46] on button at bounding box center [666, 45] width 8 height 8
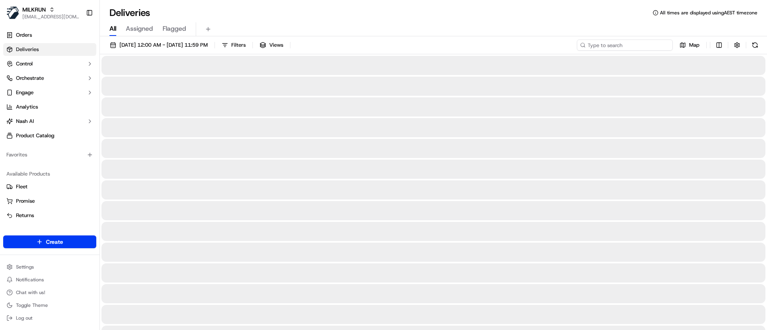
click at [625, 46] on input at bounding box center [625, 45] width 96 height 11
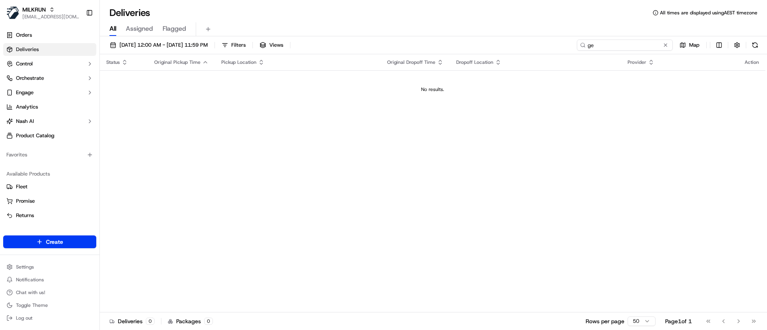
type input "g"
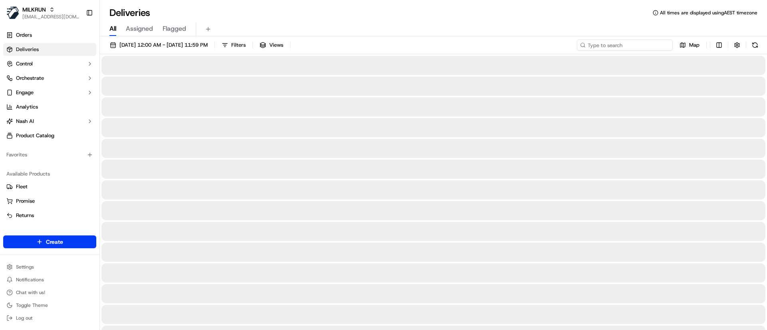
type input "ge"
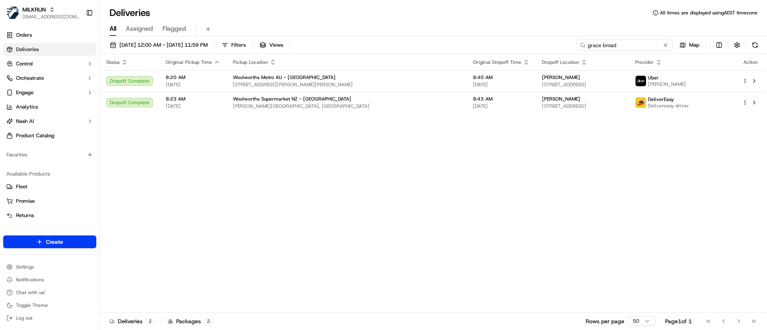
type input "grace broad"
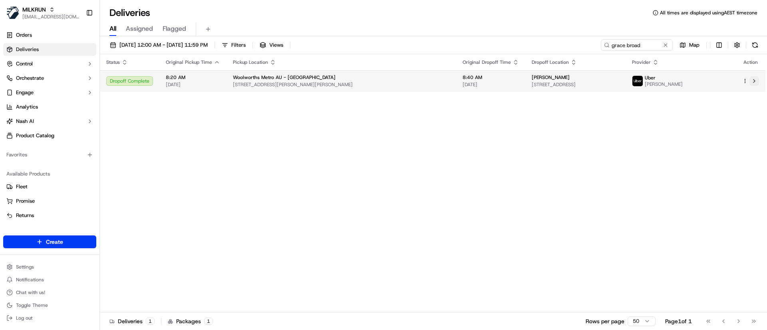
click at [756, 80] on button at bounding box center [755, 81] width 10 height 10
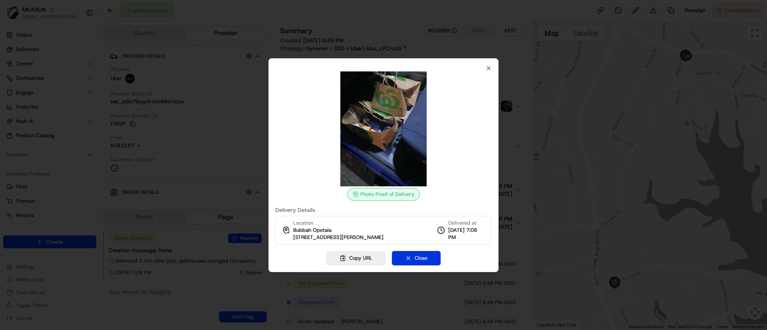
scroll to position [43, 0]
click at [424, 251] on div "Photo Proof of Delivery Delivery Details Location Bubbah [GEOGRAPHIC_DATA] [STR…" at bounding box center [384, 165] width 230 height 214
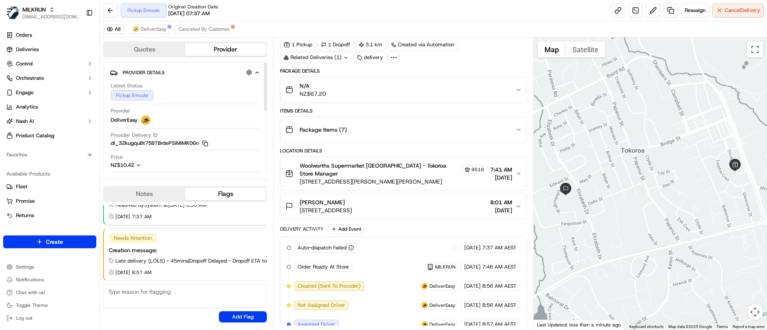
scroll to position [93, 0]
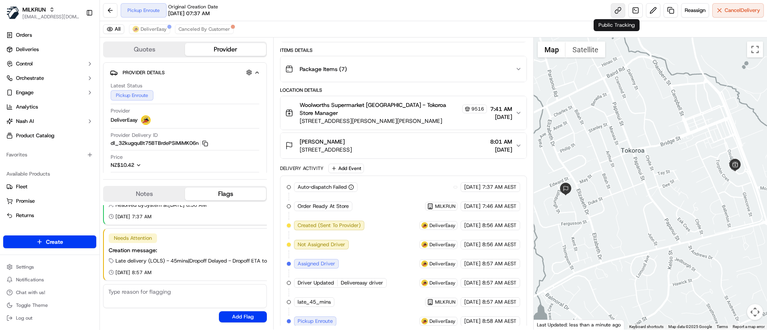
click at [617, 9] on link at bounding box center [618, 10] width 14 height 14
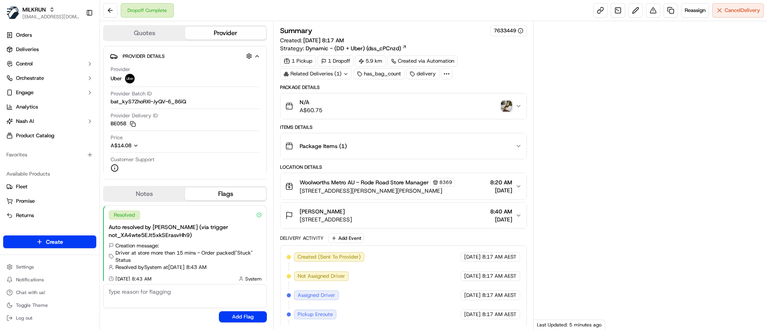
scroll to position [62, 0]
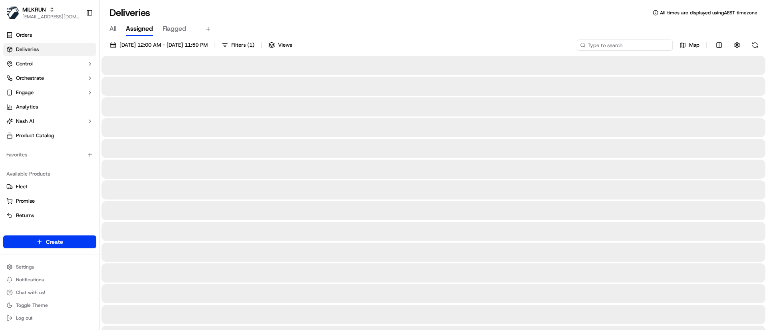
click at [624, 41] on input at bounding box center [625, 45] width 96 height 11
paste input "[PERSON_NAME]"
type input "[PERSON_NAME]"
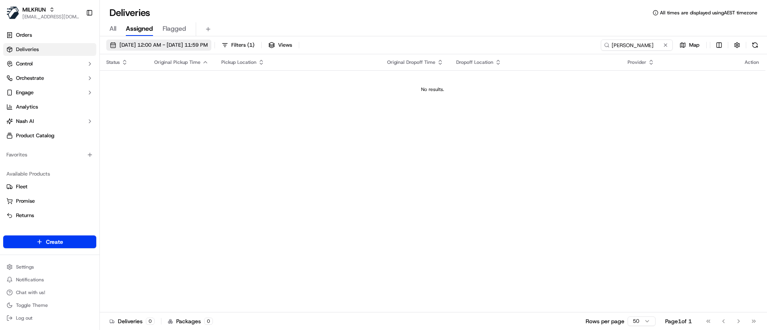
click at [122, 43] on span "[DATE] 12:00 AM - [DATE] 11:59 PM" at bounding box center [163, 45] width 88 height 7
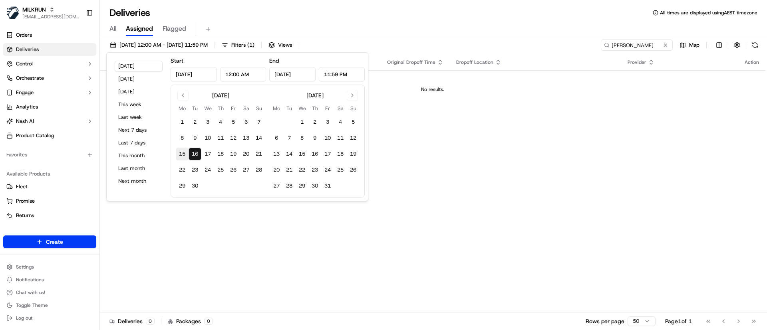
click at [180, 152] on button "15" at bounding box center [182, 154] width 13 height 13
type input "Sep 15, 2025"
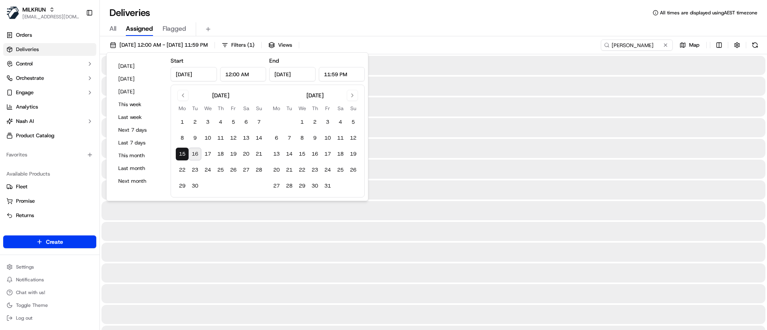
click at [440, 50] on div "15/09/2025 12:00 AM - 15/09/2025 11:59 PM Filters ( 1 ) Views Ana Julia Durney …" at bounding box center [433, 47] width 667 height 15
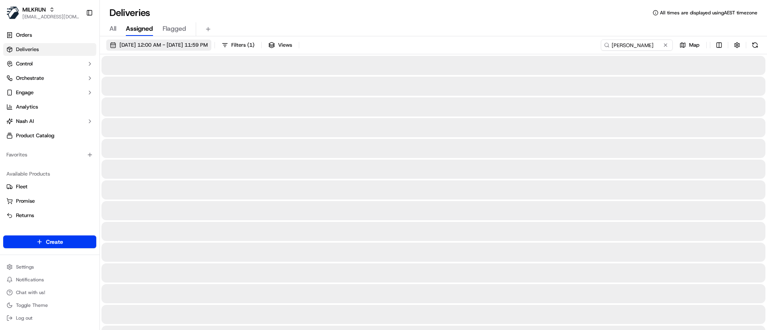
click at [121, 44] on span "15/09/2025 12:00 AM - 15/09/2025 11:59 PM" at bounding box center [163, 45] width 88 height 7
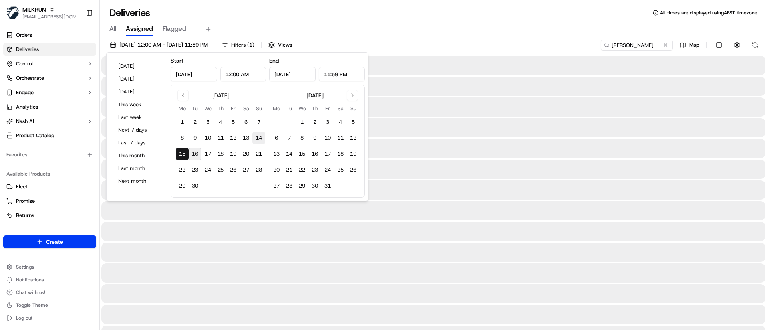
click at [257, 139] on button "14" at bounding box center [259, 138] width 13 height 13
type input "[DATE]"
click at [401, 30] on div "All Assigned Flagged" at bounding box center [433, 29] width 667 height 14
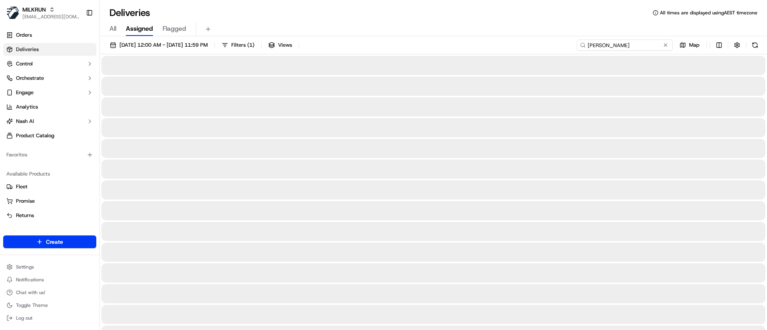
click at [653, 44] on input "[PERSON_NAME]" at bounding box center [625, 45] width 96 height 11
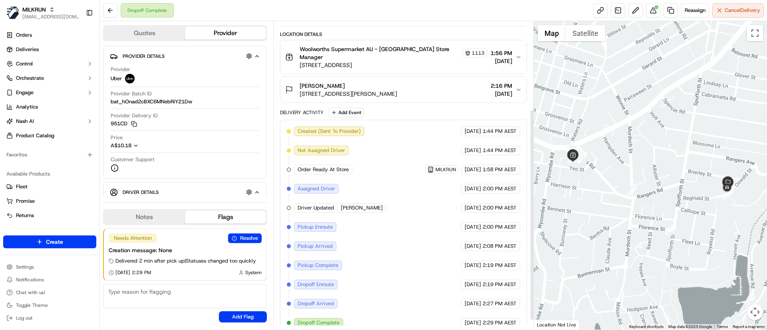
scroll to position [142, 0]
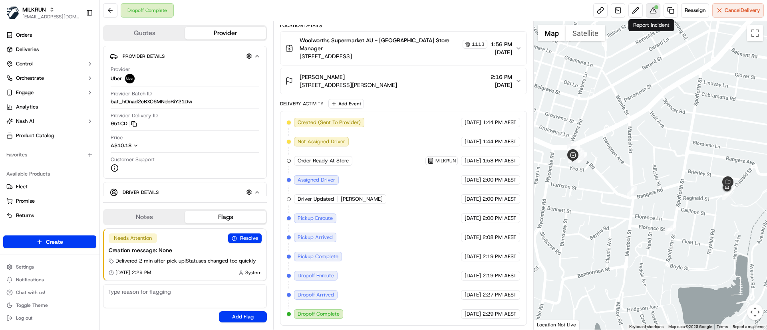
click at [650, 11] on button at bounding box center [653, 10] width 14 height 14
drag, startPoint x: 352, startPoint y: 75, endPoint x: 299, endPoint y: 74, distance: 52.8
click at [299, 74] on div "[PERSON_NAME] [STREET_ADDRESS][PERSON_NAME]" at bounding box center [341, 81] width 112 height 16
copy span "Ana Julia Durney"
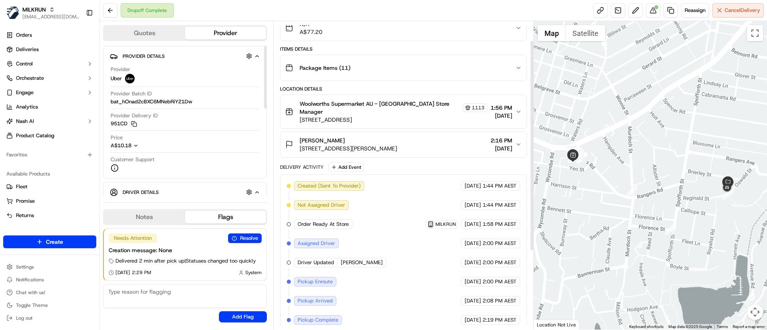
scroll to position [0, 0]
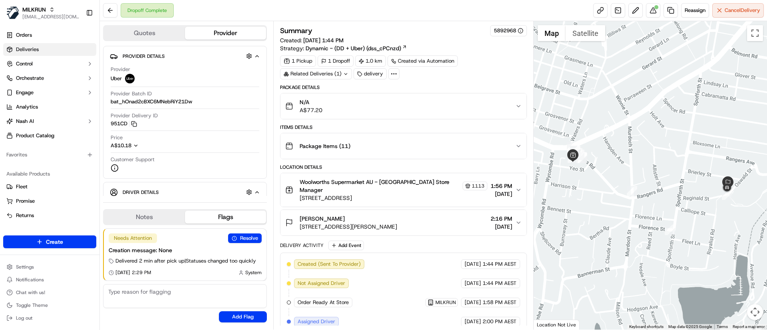
click at [38, 49] on span "Deliveries" at bounding box center [27, 49] width 23 height 7
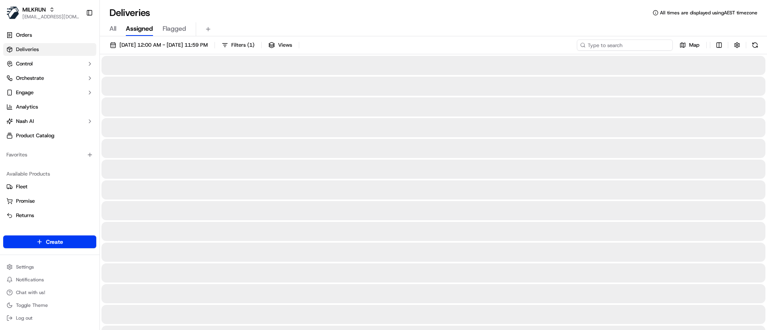
click at [622, 44] on input at bounding box center [625, 45] width 96 height 11
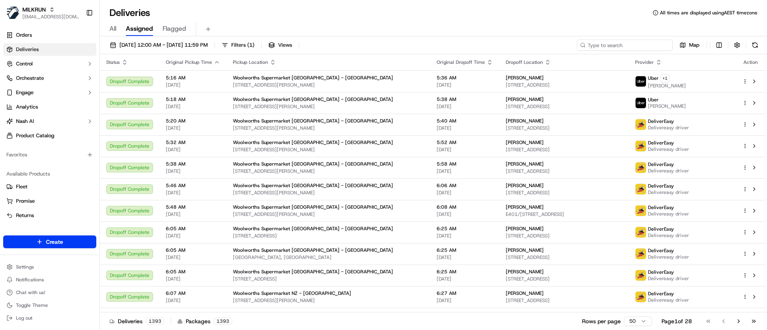
paste input "Ana Julia Durney"
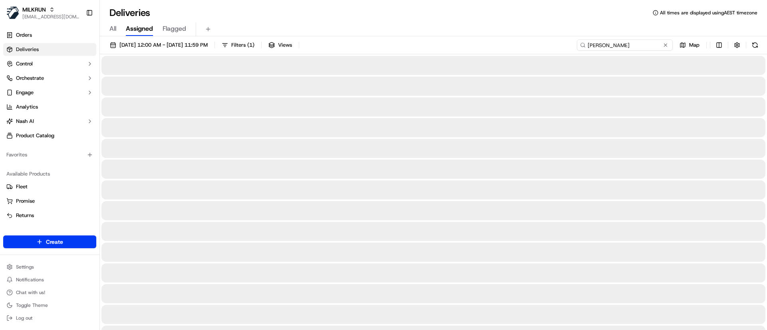
type input "Ana Julia Durney"
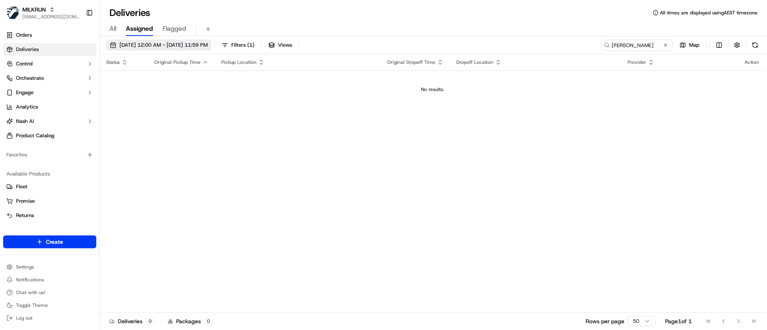
click at [129, 40] on button "16/09/2025 12:00 AM - 16/09/2025 11:59 PM" at bounding box center [158, 45] width 105 height 11
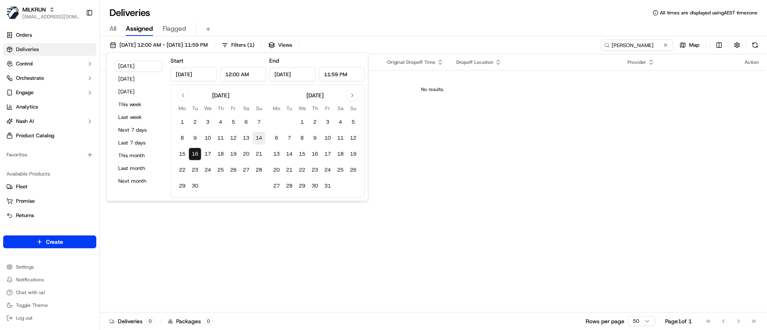
click at [262, 137] on button "14" at bounding box center [259, 138] width 13 height 13
type input "Sep 14, 2025"
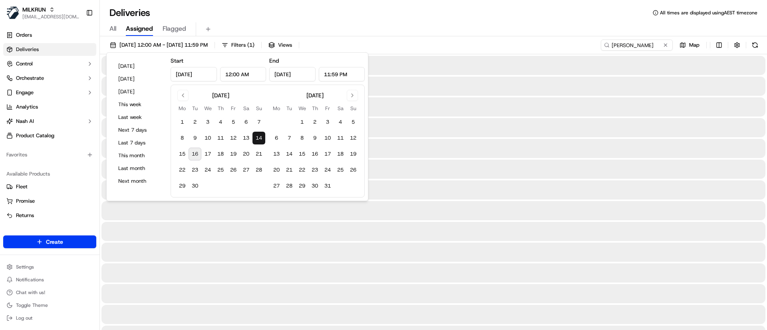
click at [543, 44] on div "14/09/2025 12:00 AM - 14/09/2025 11:59 PM Filters ( 1 ) Views Ana Julia Durney …" at bounding box center [433, 47] width 667 height 15
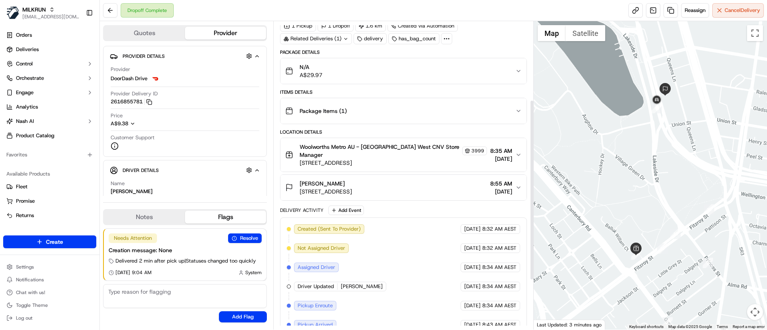
scroll to position [9, 0]
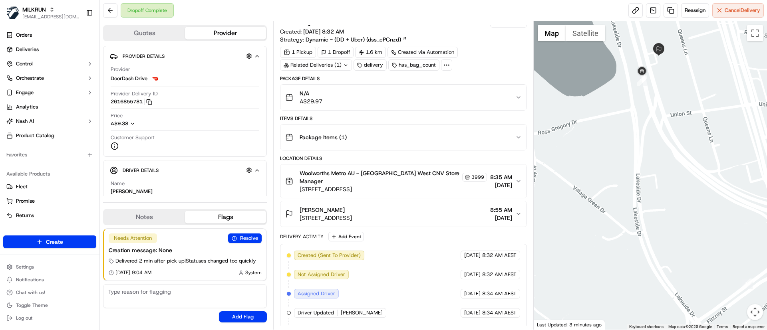
click at [680, 69] on div at bounding box center [651, 175] width 234 height 309
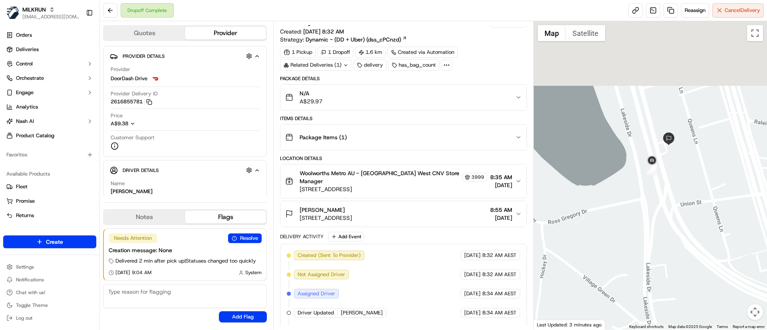
drag, startPoint x: 682, startPoint y: 76, endPoint x: 691, endPoint y: 162, distance: 87.1
click at [691, 162] on div at bounding box center [651, 175] width 234 height 309
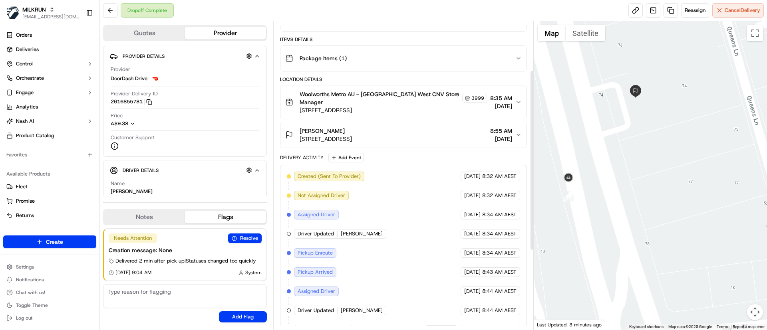
scroll to position [84, 0]
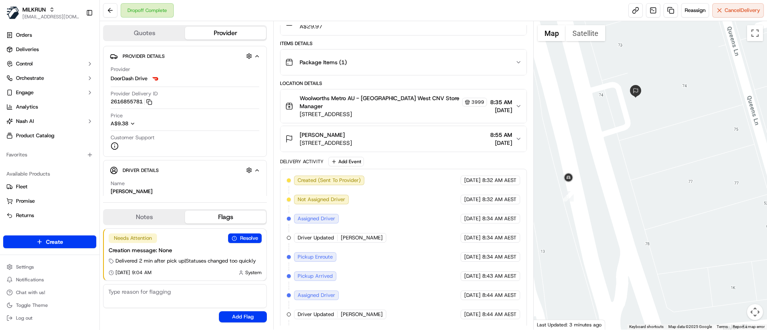
click at [352, 137] on div "[PERSON_NAME]" at bounding box center [326, 135] width 52 height 8
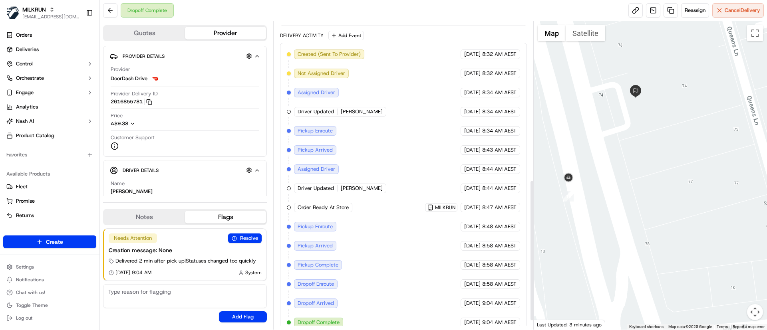
scroll to position [365, 0]
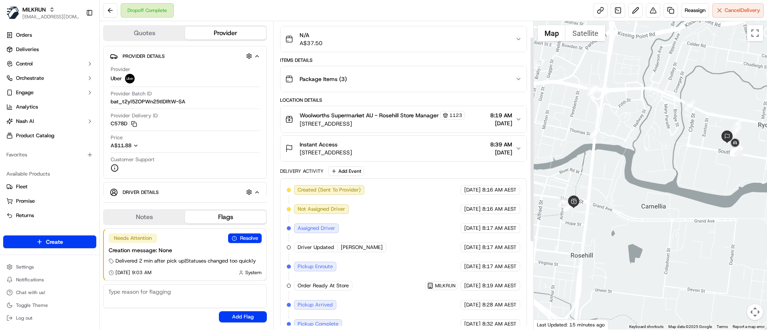
scroll to position [154, 0]
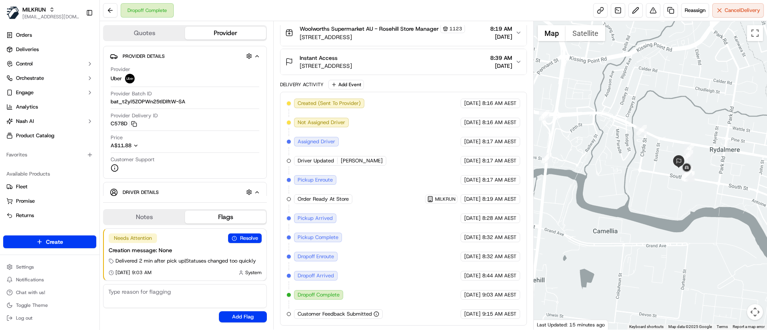
drag, startPoint x: 746, startPoint y: 172, endPoint x: 696, endPoint y: 197, distance: 55.4
click at [696, 197] on div at bounding box center [651, 175] width 234 height 309
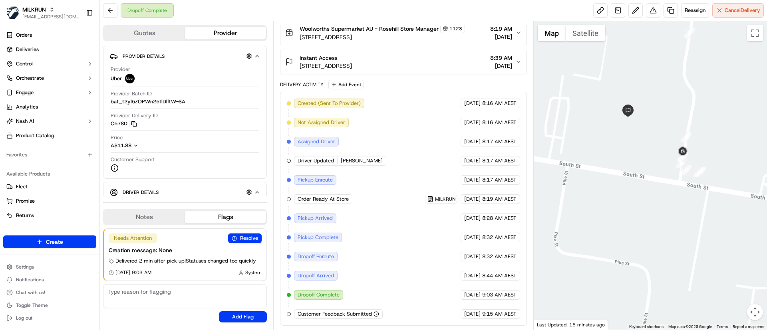
drag, startPoint x: 678, startPoint y: 187, endPoint x: 671, endPoint y: 219, distance: 32.8
click at [671, 219] on div at bounding box center [651, 175] width 234 height 309
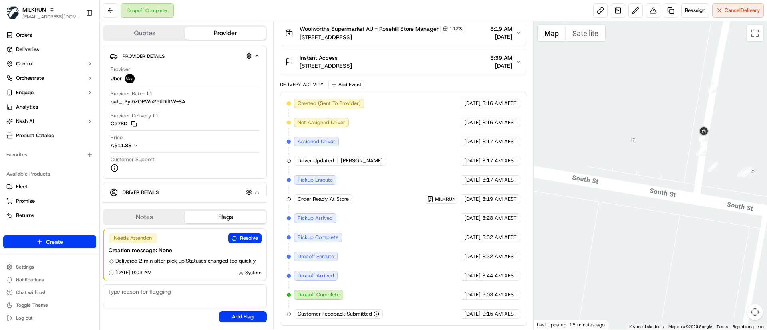
click at [352, 66] on span "13 South Street, Rydalmere, NSW 2116, AU" at bounding box center [326, 66] width 52 height 8
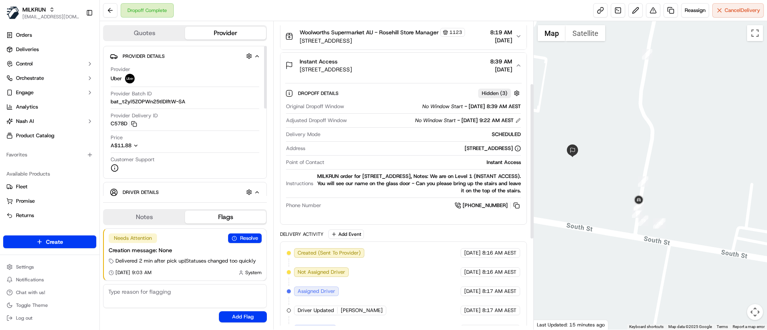
scroll to position [0, 0]
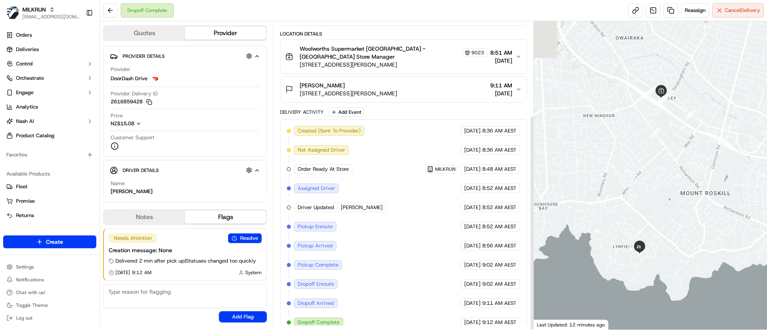
scroll to position [135, 0]
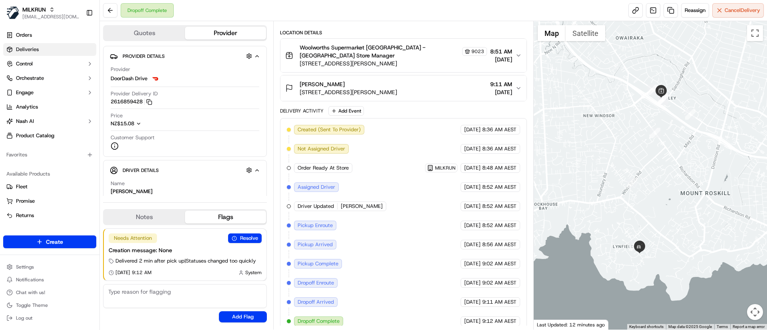
click at [54, 49] on link "Deliveries" at bounding box center [49, 49] width 93 height 13
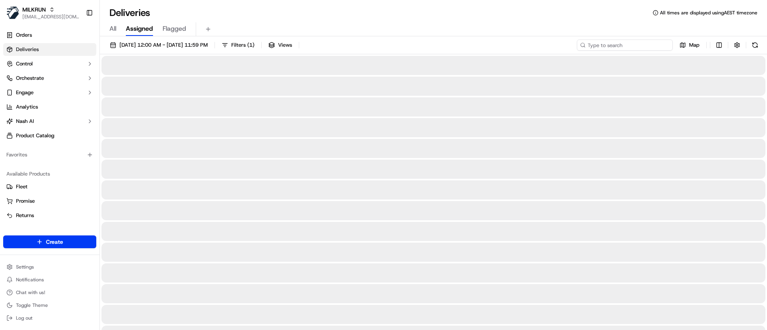
click at [618, 44] on input at bounding box center [625, 45] width 96 height 11
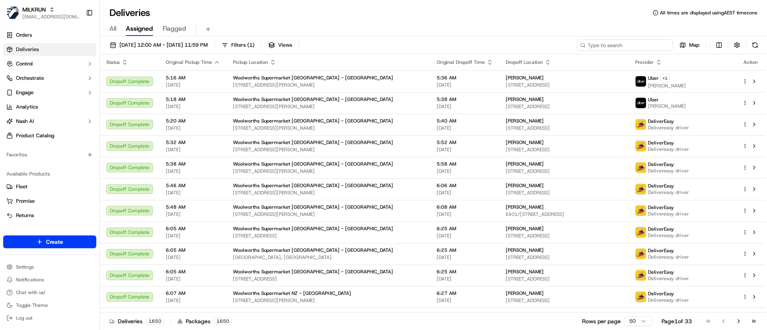
paste input "[PERSON_NAME]"
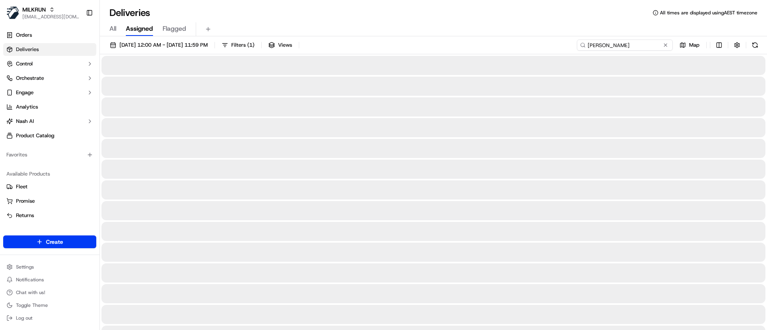
type input "[PERSON_NAME]"
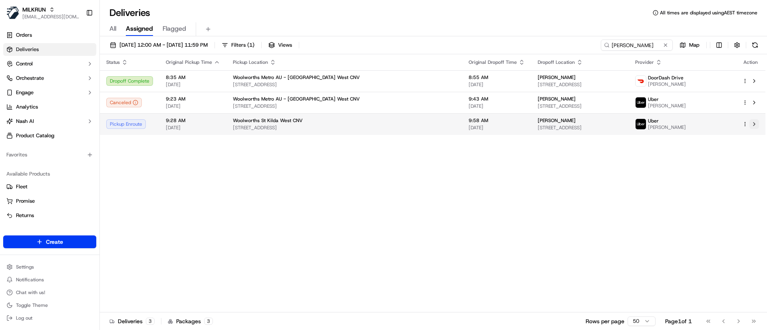
click at [755, 123] on button at bounding box center [755, 124] width 10 height 10
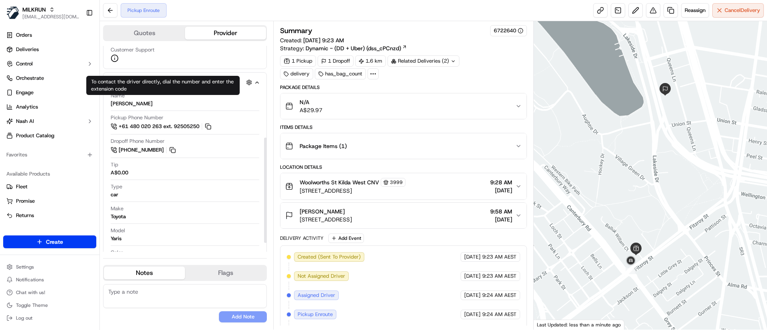
scroll to position [180, 0]
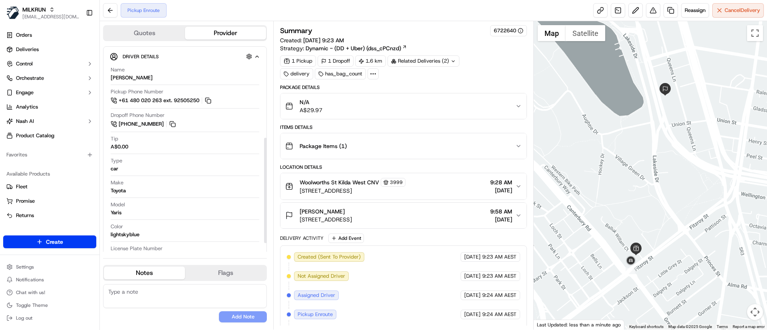
click at [152, 290] on textarea at bounding box center [185, 296] width 164 height 24
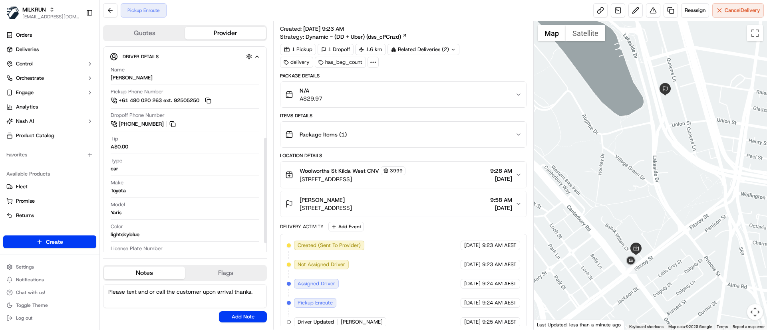
scroll to position [20, 0]
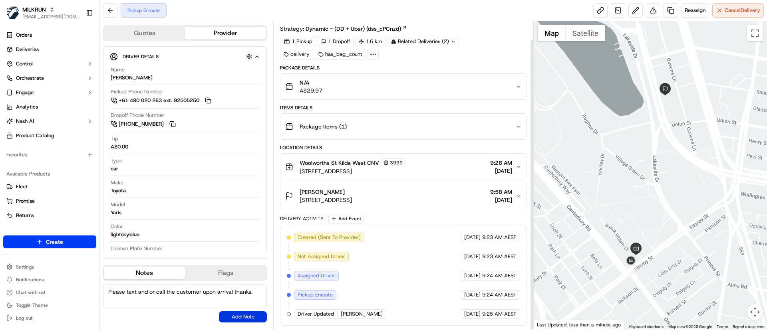
type textarea "Please text and or call the customer upon arrival thanks."
click at [245, 321] on button "Add Note" at bounding box center [243, 317] width 48 height 11
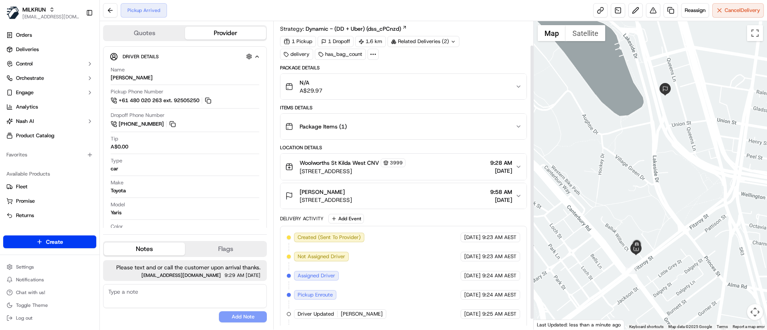
scroll to position [39, 0]
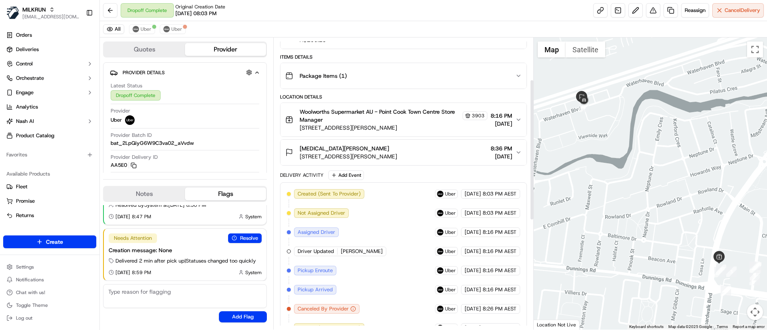
scroll to position [87, 0]
click at [177, 26] on span "Uber" at bounding box center [176, 29] width 11 height 6
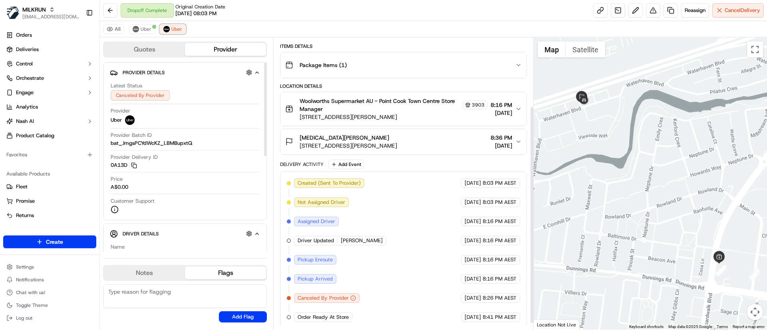
scroll to position [101, 0]
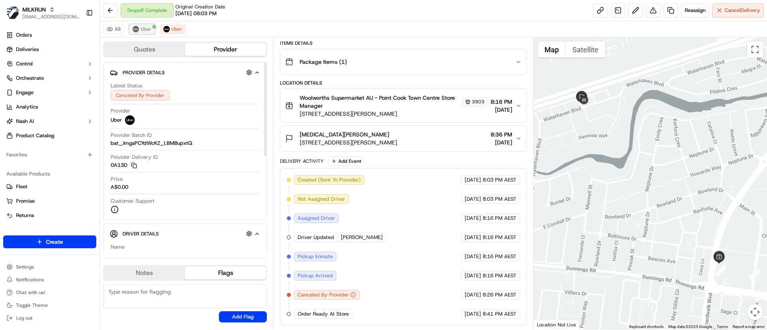
click at [138, 30] on img at bounding box center [136, 29] width 6 height 6
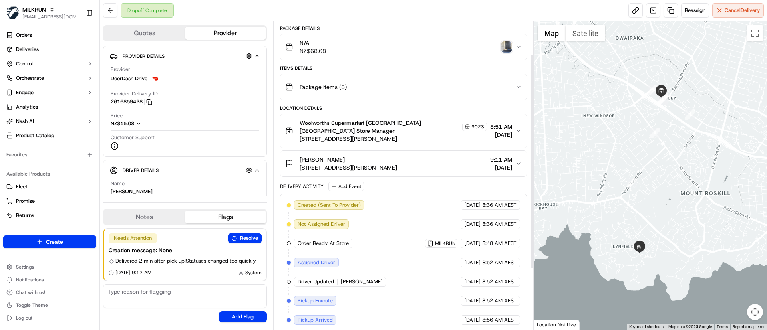
scroll to position [60, 0]
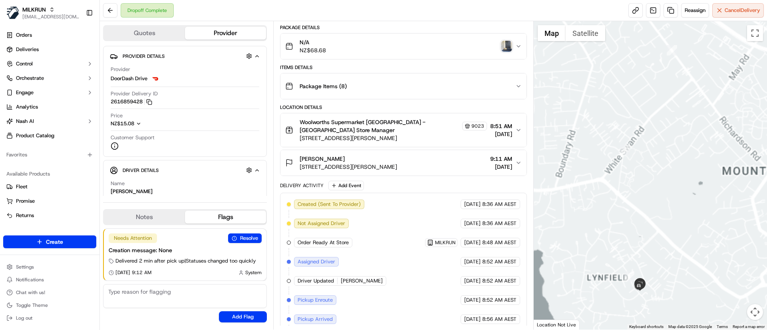
drag, startPoint x: 629, startPoint y: 271, endPoint x: 640, endPoint y: 197, distance: 74.9
click at [640, 197] on div "Status : Dropoff Arrived Date : [DATE] 09:11 AM" at bounding box center [651, 175] width 234 height 309
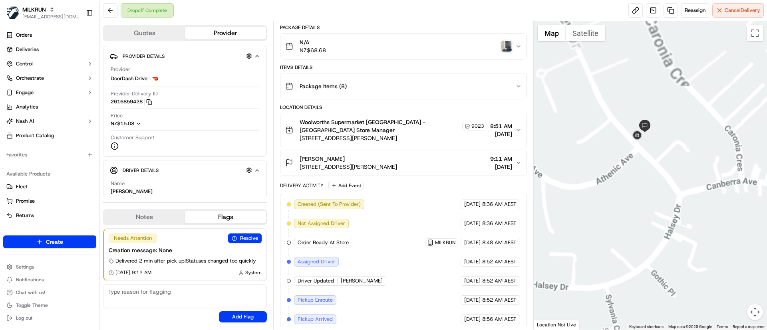
drag, startPoint x: 661, startPoint y: 162, endPoint x: 658, endPoint y: 184, distance: 22.3
click at [663, 195] on div "To navigate, press the arrow keys." at bounding box center [651, 175] width 234 height 309
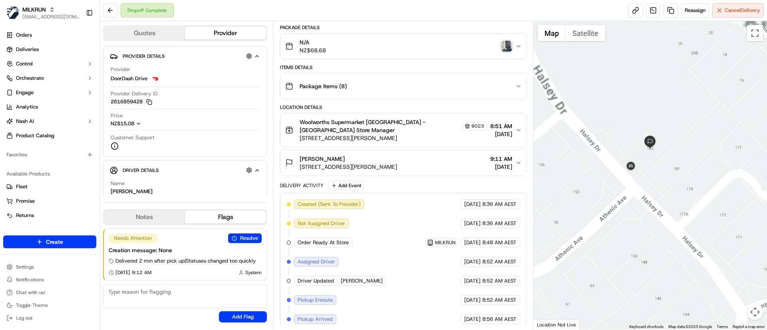
drag, startPoint x: 644, startPoint y: 159, endPoint x: 669, endPoint y: 202, distance: 50.0
click at [669, 202] on div at bounding box center [651, 175] width 234 height 309
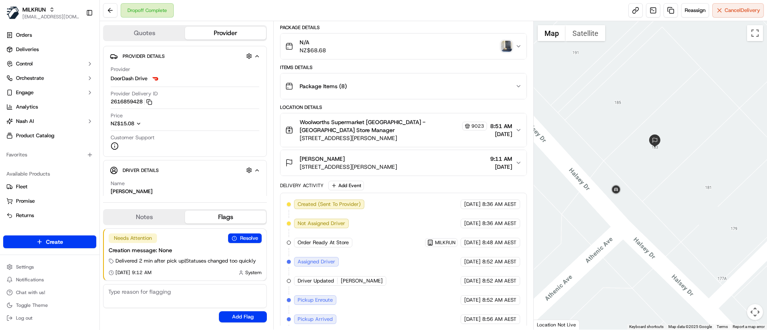
click at [504, 45] on img "button" at bounding box center [506, 46] width 11 height 11
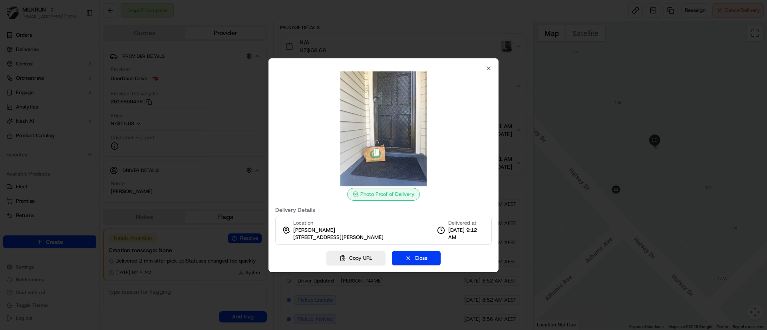
drag, startPoint x: 290, startPoint y: 234, endPoint x: 390, endPoint y: 234, distance: 99.9
click at [384, 234] on div "Location bex [PERSON_NAME] [STREET_ADDRESS][PERSON_NAME]" at bounding box center [332, 231] width 101 height 22
click at [384, 229] on div "Location bex [PERSON_NAME] [STREET_ADDRESS][PERSON_NAME]" at bounding box center [338, 231] width 90 height 22
drag, startPoint x: 293, startPoint y: 238, endPoint x: 395, endPoint y: 239, distance: 101.9
click at [384, 239] on div "Location bex [PERSON_NAME] [STREET_ADDRESS][PERSON_NAME]" at bounding box center [332, 231] width 101 height 22
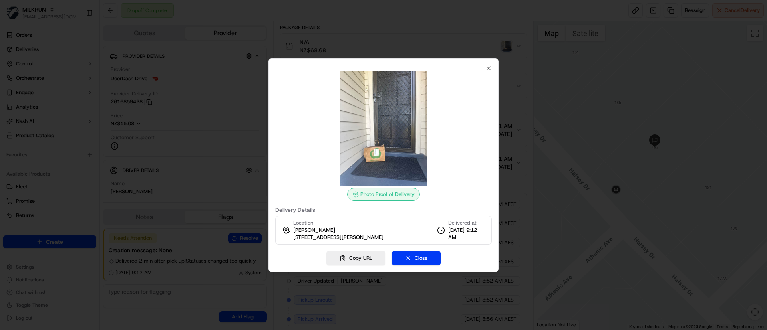
copy span "[STREET_ADDRESS][PERSON_NAME]"
click at [647, 204] on div at bounding box center [383, 165] width 767 height 330
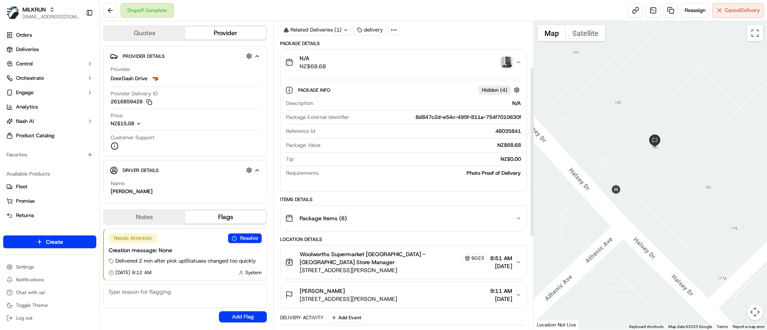
scroll to position [0, 0]
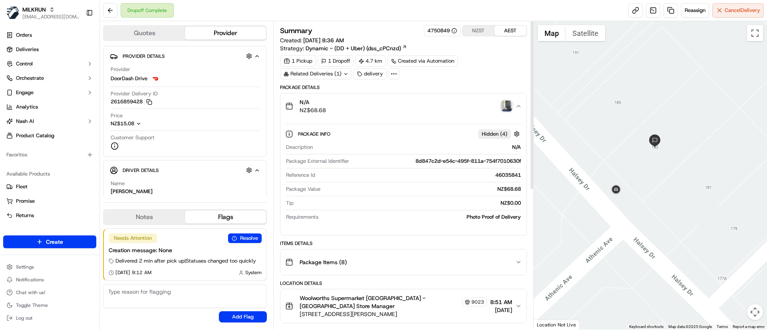
click at [507, 104] on img "button" at bounding box center [506, 106] width 11 height 11
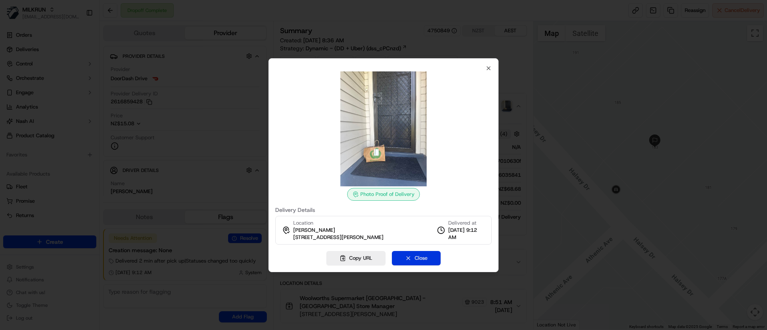
click at [426, 261] on button "Close" at bounding box center [416, 258] width 49 height 14
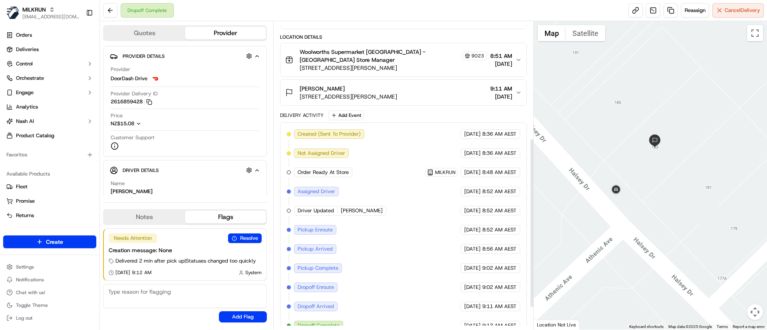
scroll to position [251, 0]
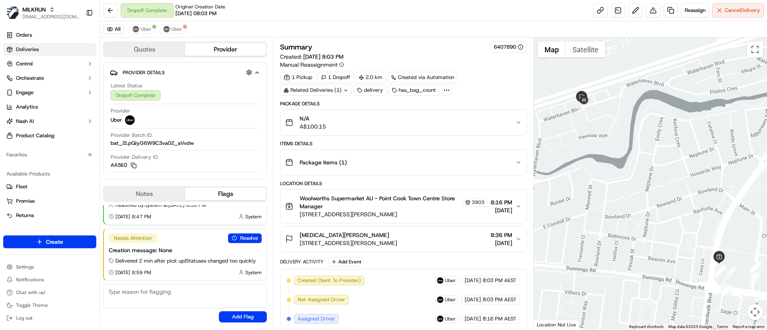
click at [33, 50] on span "Deliveries" at bounding box center [27, 49] width 23 height 7
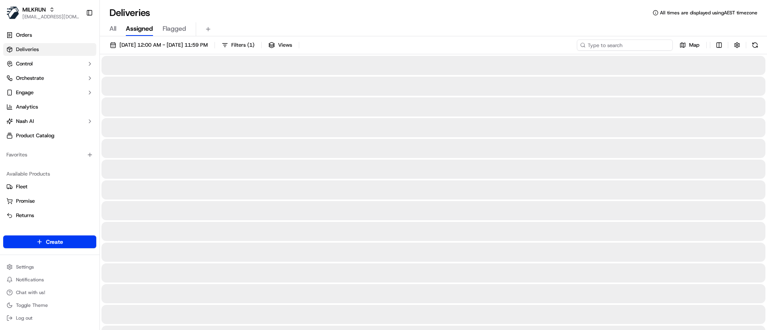
click at [631, 44] on input at bounding box center [625, 45] width 96 height 11
paste input "39afd776-dd7f-4f8c-b802-0f4271609725"
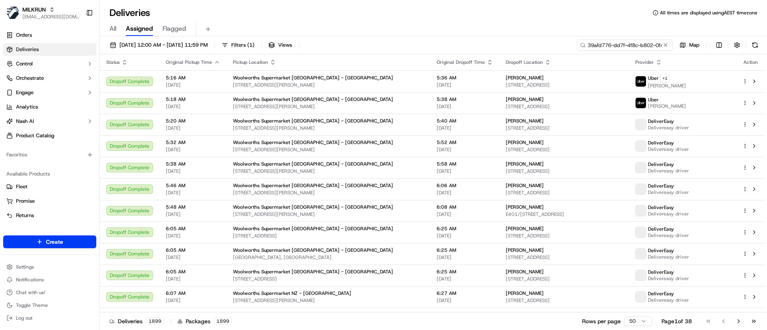
scroll to position [0, 35]
type input "39afd776-dd7f-4f8c-b802-0f4271609725"
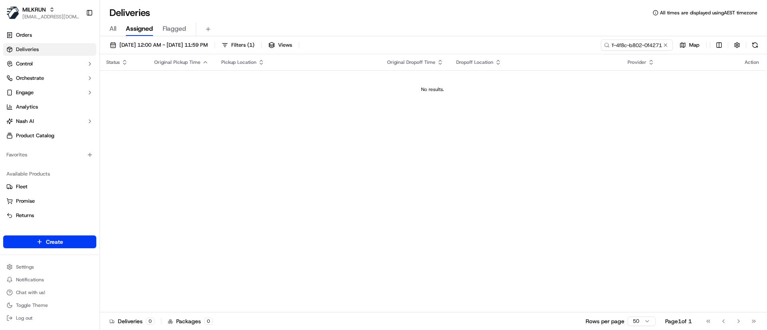
click at [130, 39] on div "[DATE] 12:00 AM - [DATE] 11:59 PM Filters ( 1 ) Views 39afd776-dd7f-4f8c-b802-0…" at bounding box center [433, 184] width 667 height 296
click at [127, 43] on span "[DATE] 12:00 AM - [DATE] 11:59 PM" at bounding box center [163, 45] width 88 height 7
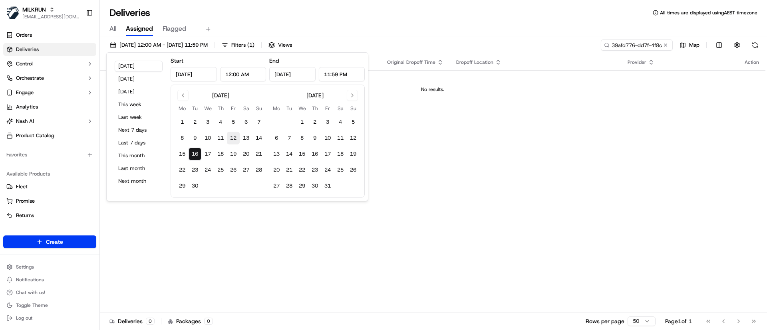
click at [233, 137] on button "12" at bounding box center [233, 138] width 13 height 13
type input "[DATE]"
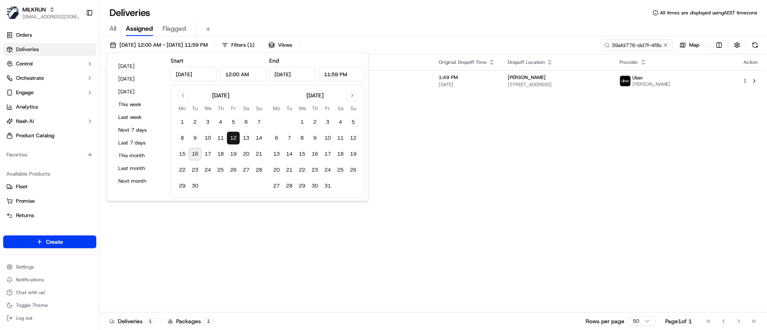
click at [512, 201] on div "Status Original Pickup Time Pickup Location Original Dropoff Time Dropoff Locat…" at bounding box center [433, 183] width 666 height 259
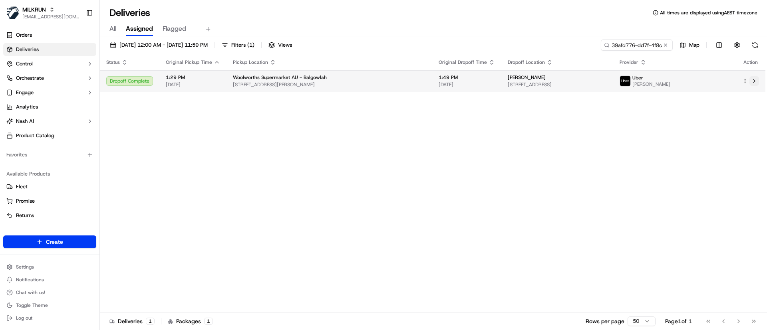
click at [757, 79] on button at bounding box center [755, 81] width 10 height 10
click at [755, 82] on button at bounding box center [755, 81] width 10 height 10
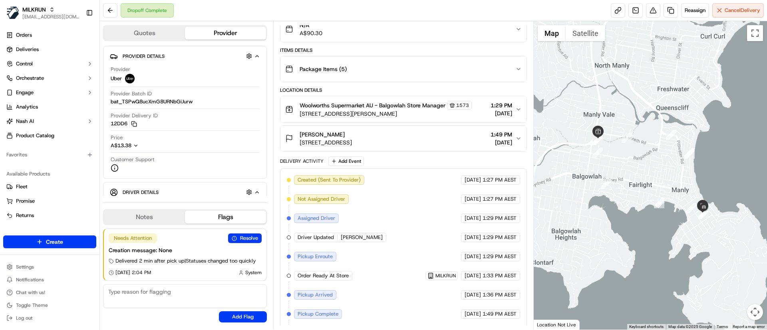
scroll to position [135, 0]
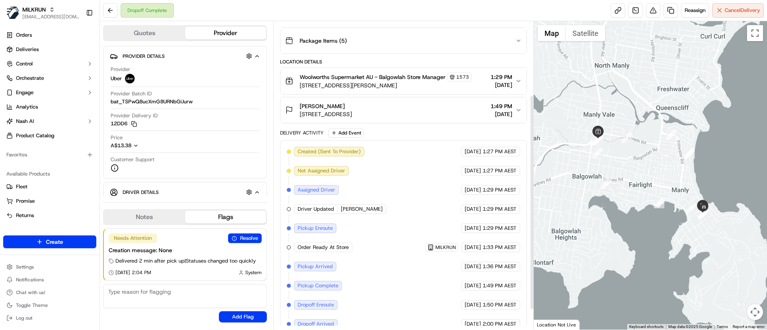
scroll to position [90, 0]
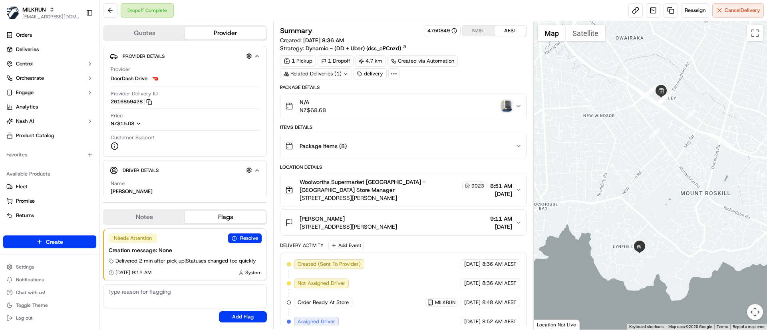
click at [511, 106] on img "button" at bounding box center [506, 106] width 11 height 11
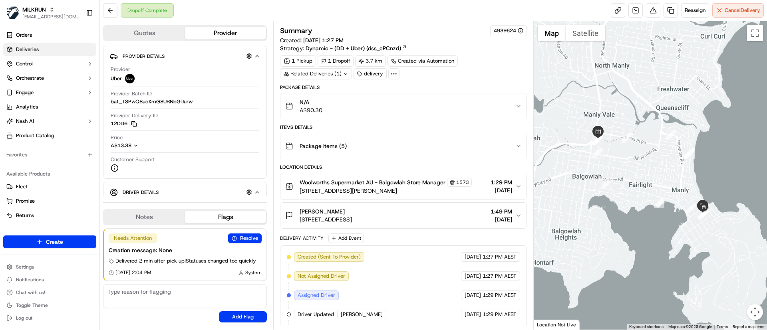
click at [29, 49] on span "Deliveries" at bounding box center [27, 49] width 23 height 7
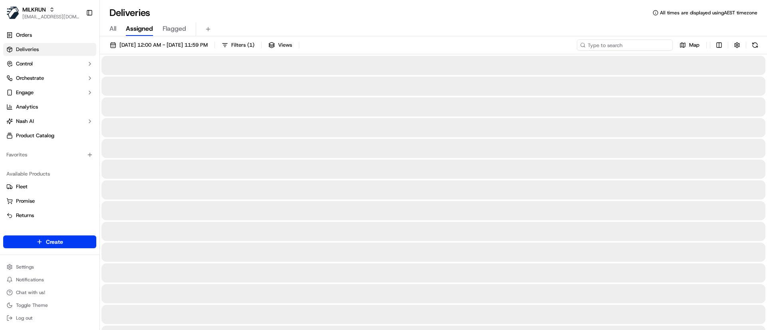
click at [619, 43] on input at bounding box center [625, 45] width 96 height 11
paste input "40179557-9b16-4946-9c41-18f56234374f"
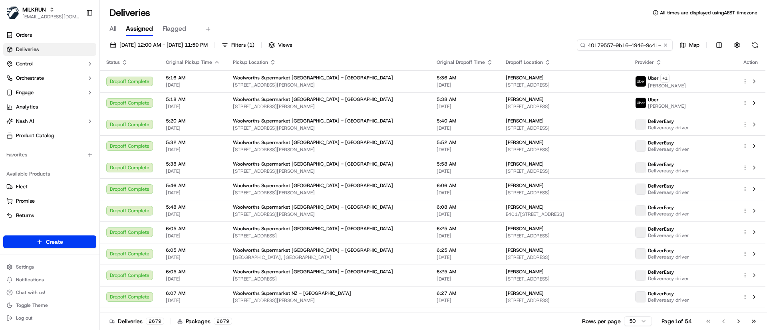
scroll to position [0, 40]
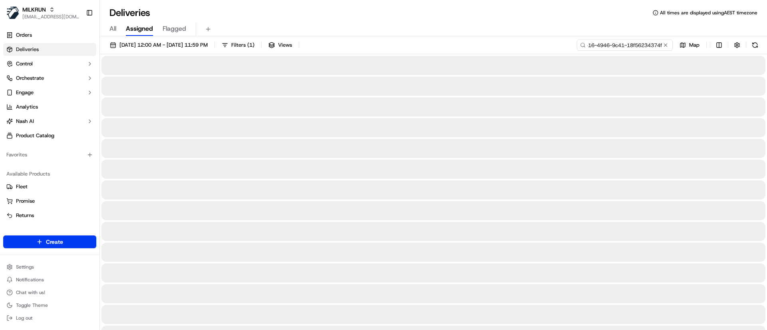
type input "40179557-9b16-4946-9c41-18f56234374f"
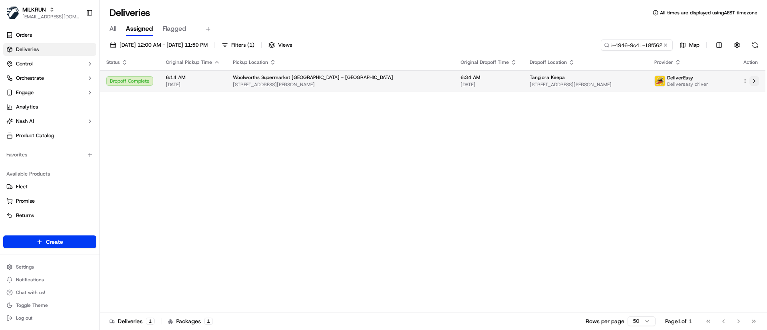
click at [756, 84] on button at bounding box center [755, 81] width 10 height 10
click at [756, 82] on button at bounding box center [755, 81] width 10 height 10
click at [755, 81] on button at bounding box center [755, 81] width 10 height 10
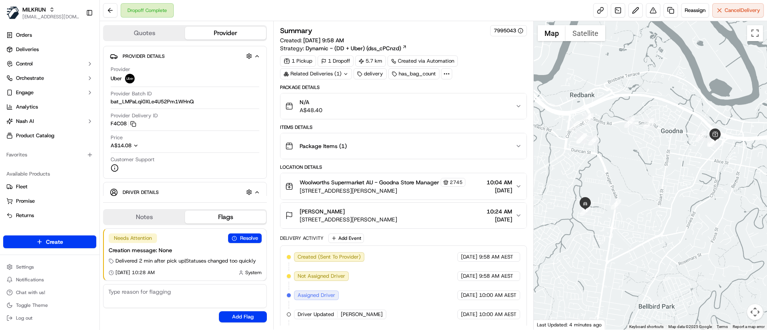
scroll to position [135, 0]
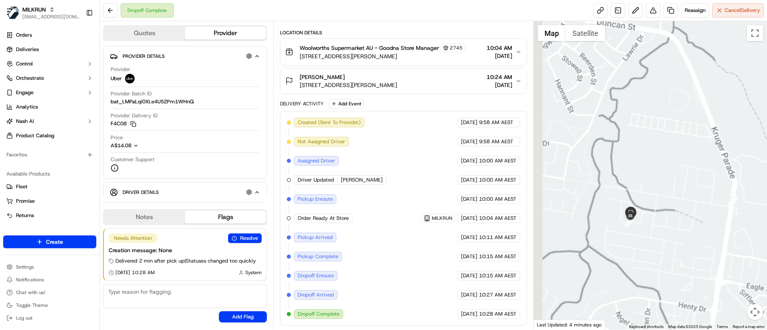
drag, startPoint x: 594, startPoint y: 209, endPoint x: 621, endPoint y: 247, distance: 46.7
click at [621, 247] on div at bounding box center [651, 175] width 234 height 309
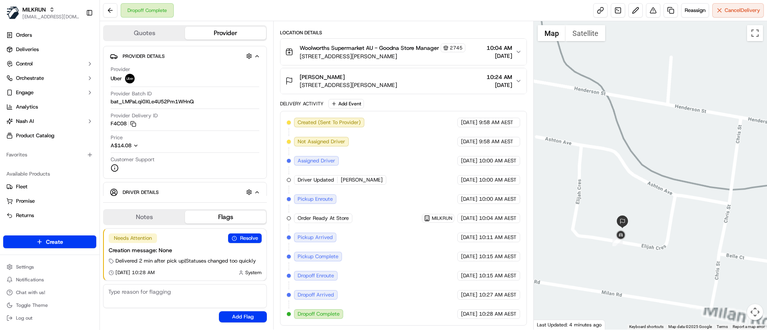
drag, startPoint x: 648, startPoint y: 241, endPoint x: 644, endPoint y: 229, distance: 12.1
click at [648, 225] on div at bounding box center [651, 175] width 234 height 309
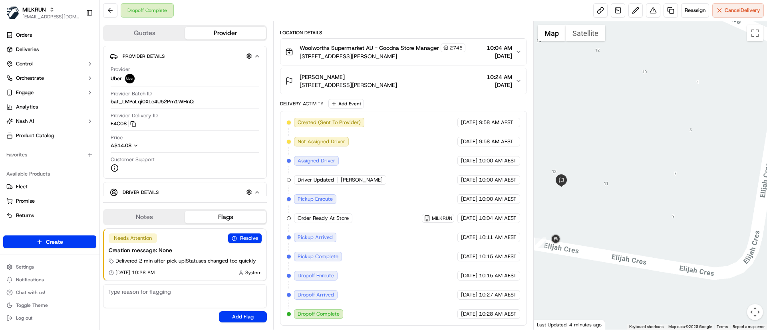
click at [350, 84] on span "[STREET_ADDRESS][PERSON_NAME]" at bounding box center [348, 85] width 97 height 8
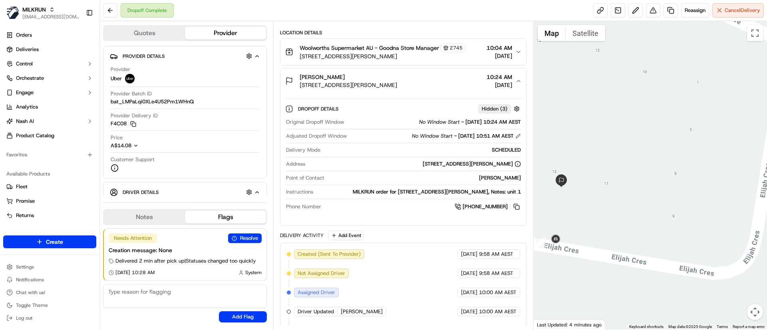
click at [352, 87] on span "[STREET_ADDRESS][PERSON_NAME]" at bounding box center [348, 85] width 97 height 8
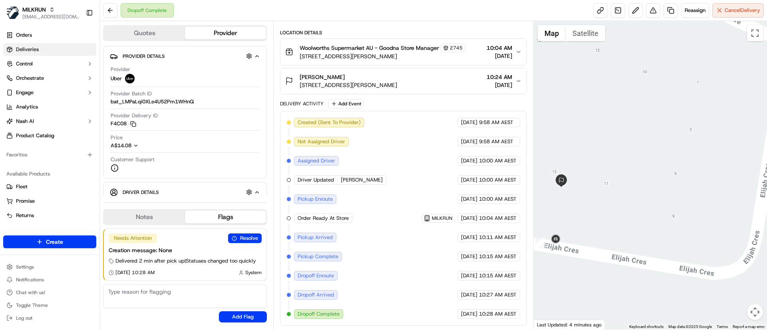
click at [47, 52] on link "Deliveries" at bounding box center [49, 49] width 93 height 13
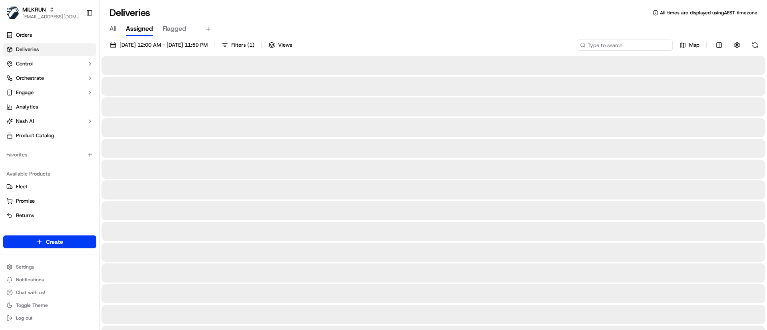
click at [626, 48] on input at bounding box center [625, 45] width 96 height 11
paste input "6533ec90-4fa3-4eb4-bda0-5d0d5ef01e37"
type input "6533ec90-4fa3-4eb4-bda0-5d0d5ef01e37"
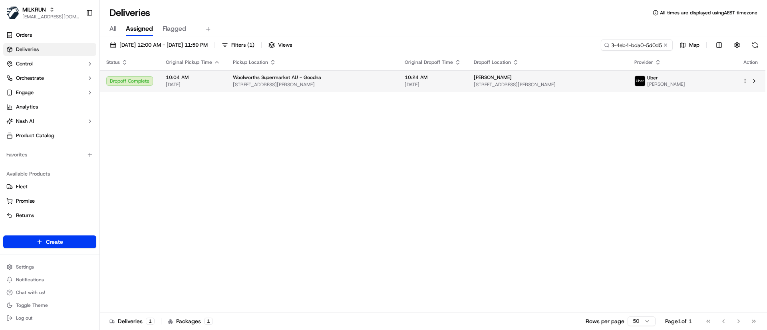
click at [750, 86] on td at bounding box center [751, 81] width 30 height 22
click at [755, 79] on button at bounding box center [755, 81] width 10 height 10
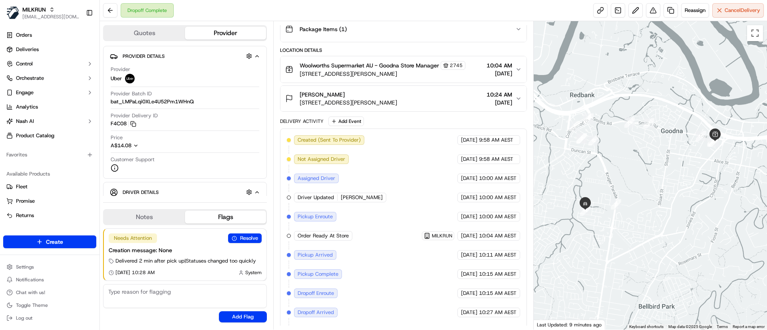
scroll to position [135, 0]
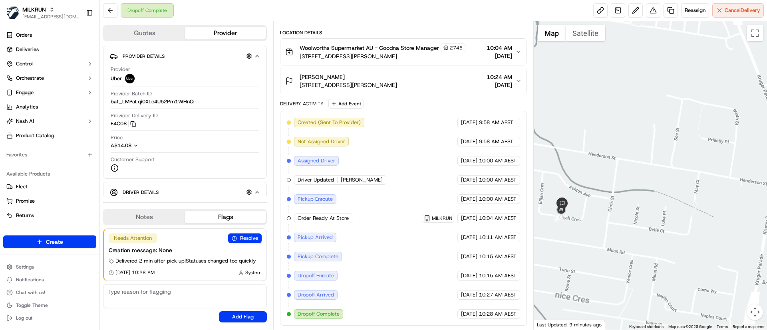
drag, startPoint x: 590, startPoint y: 213, endPoint x: 664, endPoint y: 211, distance: 74.7
click at [664, 211] on div at bounding box center [651, 175] width 234 height 309
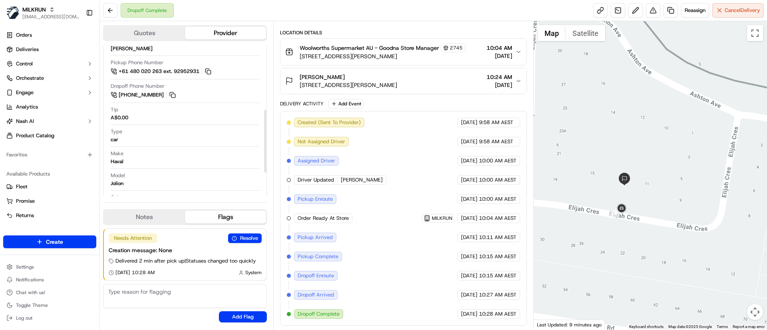
scroll to position [135, 0]
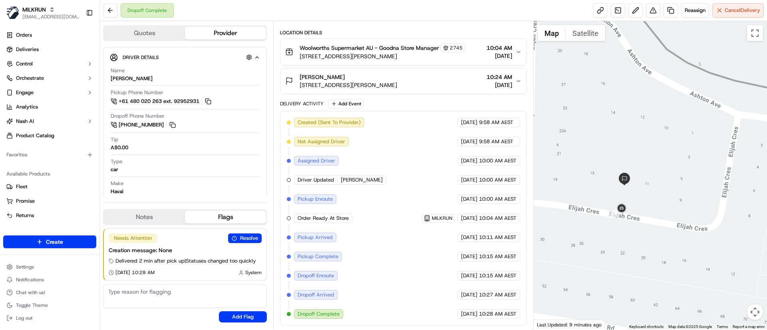
click at [340, 89] on span "Unit 1/15 Elijah Cres, Redbank, QLD 4301, AU" at bounding box center [348, 85] width 97 height 8
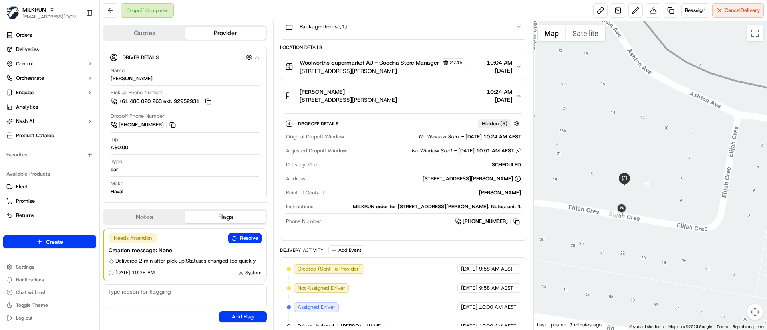
scroll to position [0, 0]
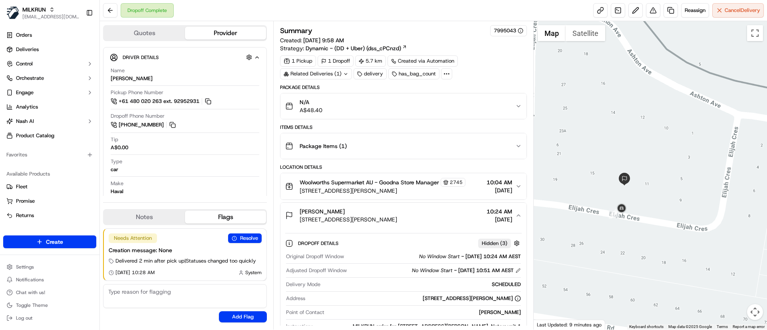
click at [364, 149] on div "Package Items ( 1 )" at bounding box center [400, 146] width 230 height 16
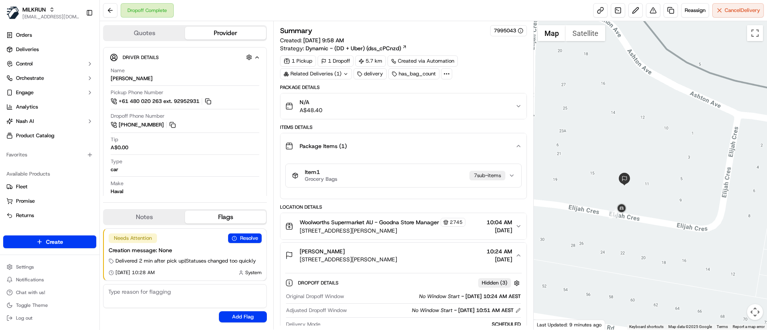
click at [364, 149] on div "Package Items ( 1 )" at bounding box center [400, 146] width 230 height 16
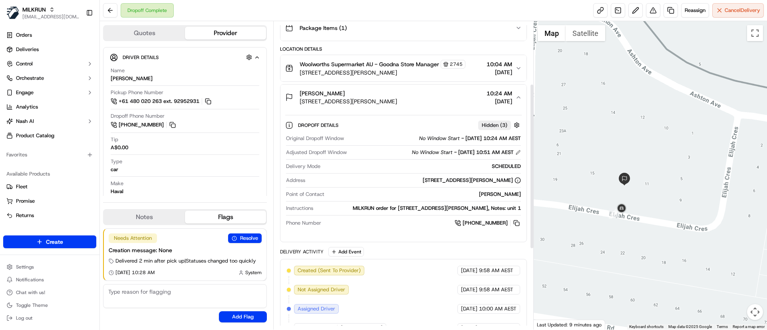
scroll to position [117, 0]
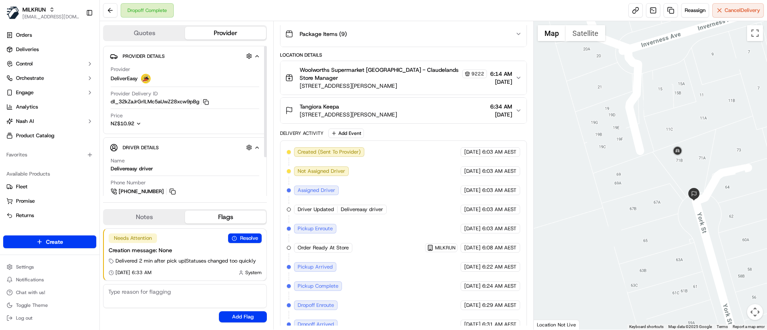
scroll to position [142, 0]
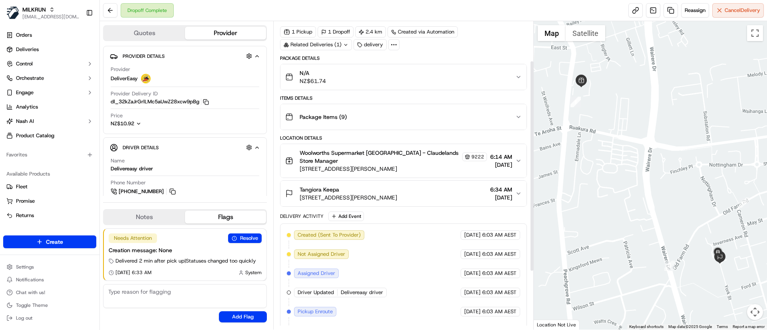
scroll to position [75, 0]
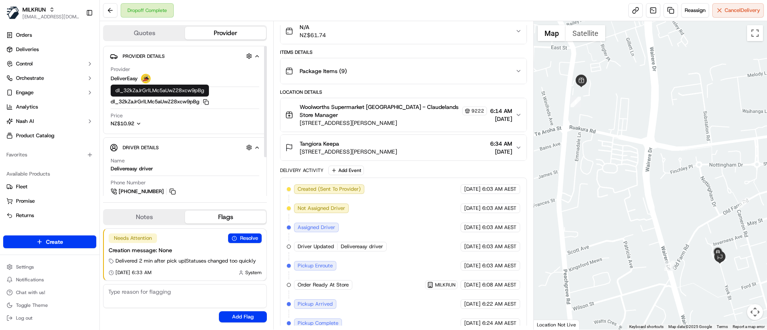
click at [200, 99] on button "dl_32kZaJrGrlLMc5aUwZ28xcw9pBg Copy dl_32kZaJrGrlLMc5aUwZ28xcw9pBg" at bounding box center [160, 101] width 98 height 7
drag, startPoint x: 110, startPoint y: 100, endPoint x: 239, endPoint y: 72, distance: 131.7
click at [220, 96] on div "Provider Delivery ID dl_32kZaJrGrlLMc5aUwZ28xcw9pBg Copy dl_32kZaJrGrlLMc5aUwZ2…" at bounding box center [185, 97] width 149 height 15
copy button "dl_32kZaJrGrlLMc5aUwZ28xcw9pBg Copy dl_32kZaJrGrlLMc5aUwZ28xcw9pBg"
click at [168, 133] on div "Provider Details Hidden ( 4 ) Provider DeliverEasy Provider Delivery ID dl_32kZ…" at bounding box center [185, 147] width 164 height 203
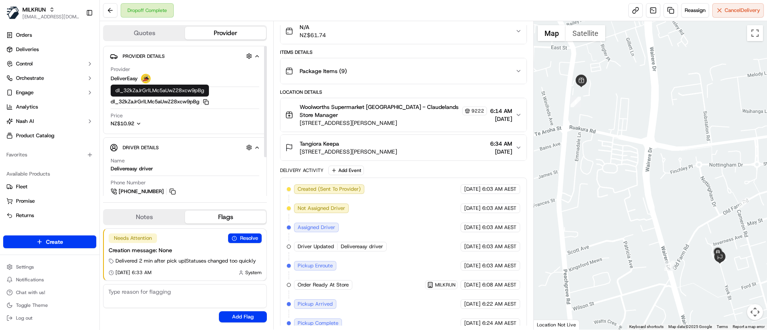
click at [205, 100] on icon "button" at bounding box center [206, 102] width 6 height 6
drag, startPoint x: 297, startPoint y: 150, endPoint x: 442, endPoint y: 141, distance: 144.5
click at [449, 149] on div "Tangiora Keepa [STREET_ADDRESS][PERSON_NAME] 6:34 AM [DATE]" at bounding box center [400, 148] width 230 height 16
copy span "[STREET_ADDRESS][PERSON_NAME]"
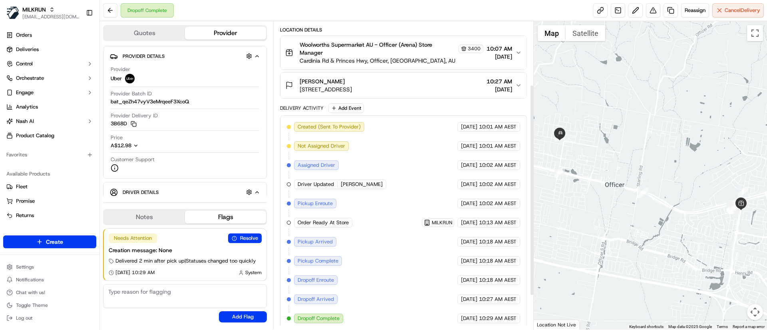
scroll to position [142, 0]
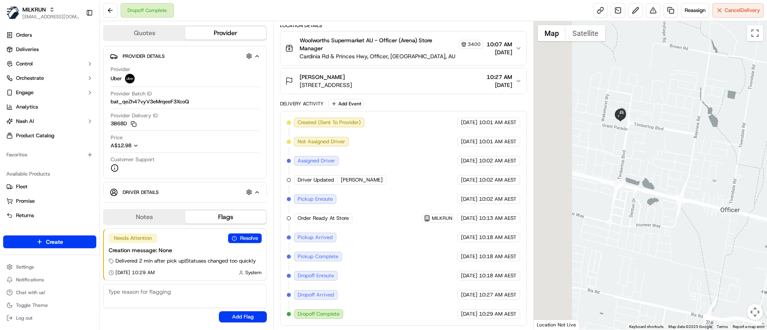
drag, startPoint x: 579, startPoint y: 169, endPoint x: 659, endPoint y: 171, distance: 80.3
click at [659, 171] on div at bounding box center [651, 175] width 234 height 309
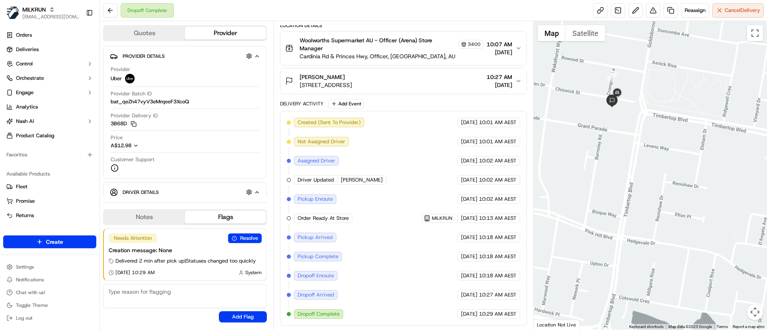
drag, startPoint x: 602, startPoint y: 112, endPoint x: 635, endPoint y: 160, distance: 57.8
click at [635, 160] on div at bounding box center [651, 175] width 234 height 309
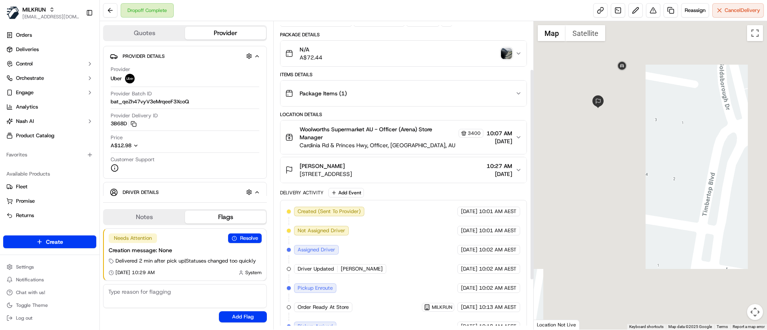
scroll to position [52, 0]
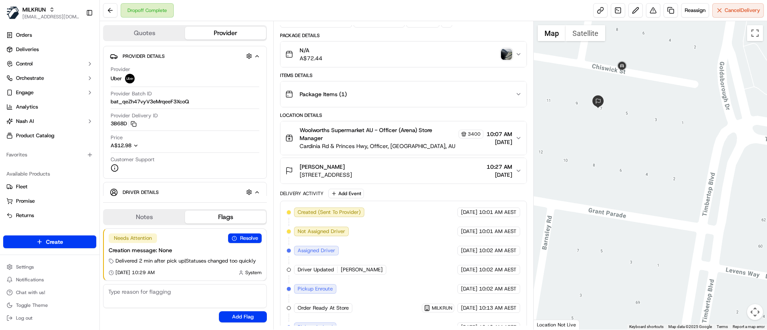
drag, startPoint x: 501, startPoint y: 48, endPoint x: 424, endPoint y: 62, distance: 78.4
click at [424, 62] on div "N/A A$72.44" at bounding box center [400, 54] width 230 height 16
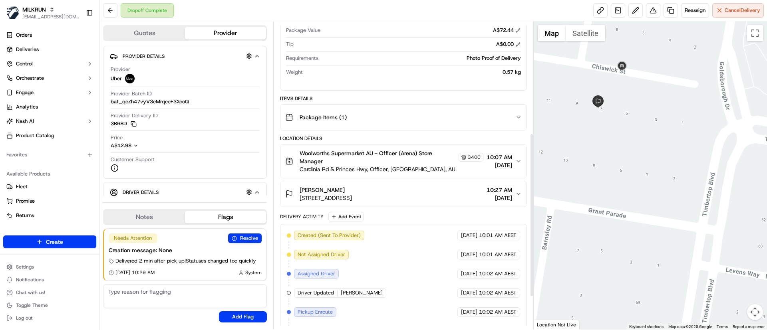
scroll to position [210, 0]
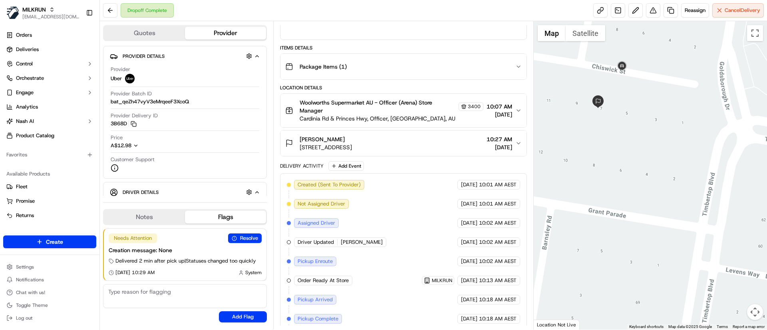
click at [403, 142] on div "Samantha Smith 7 Chiswick St, Officer, VIC 3809, AU 10:27 AM 16/09/2025" at bounding box center [400, 143] width 230 height 16
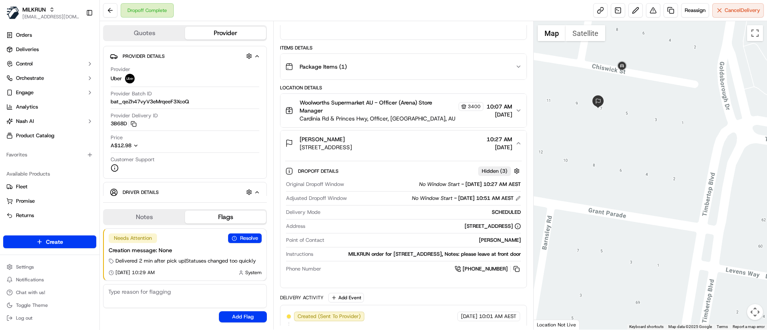
click at [404, 144] on div "Samantha Smith 7 Chiswick St, Officer, VIC 3809, AU 10:27 AM 16/09/2025" at bounding box center [400, 143] width 230 height 16
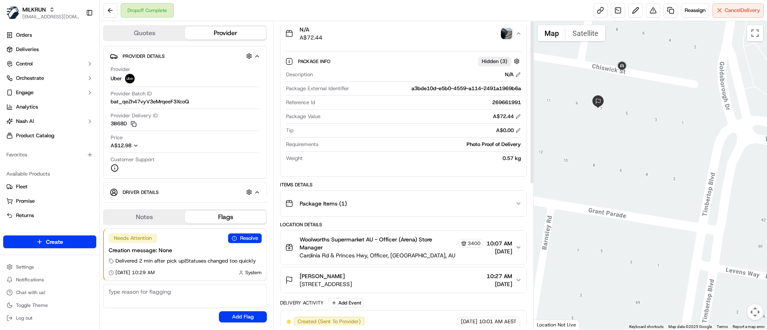
scroll to position [0, 0]
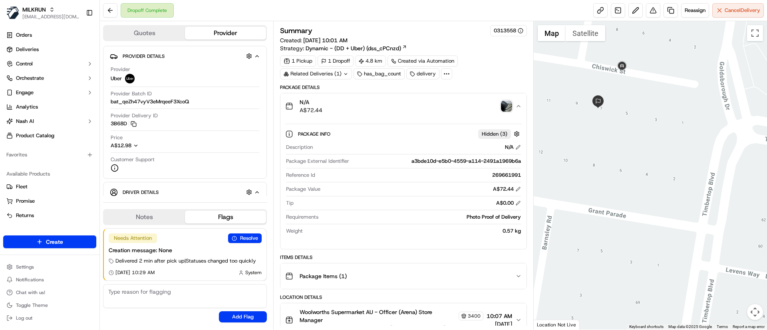
click at [507, 105] on img "button" at bounding box center [506, 106] width 11 height 11
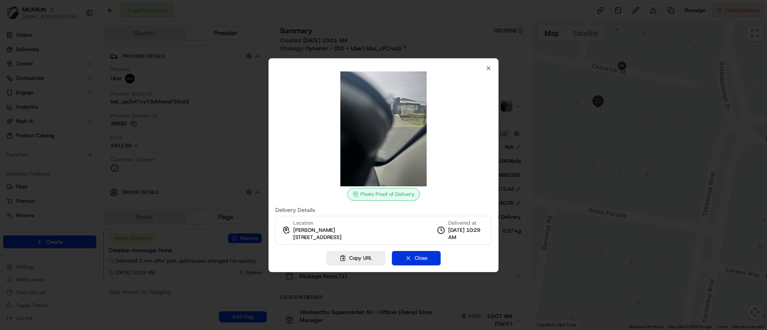
click at [419, 255] on button "Close" at bounding box center [416, 258] width 49 height 14
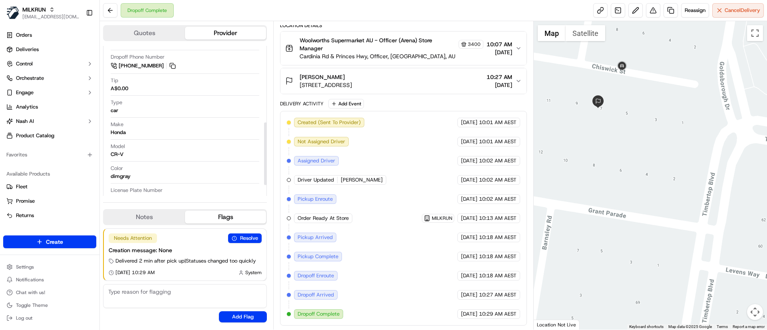
scroll to position [209, 0]
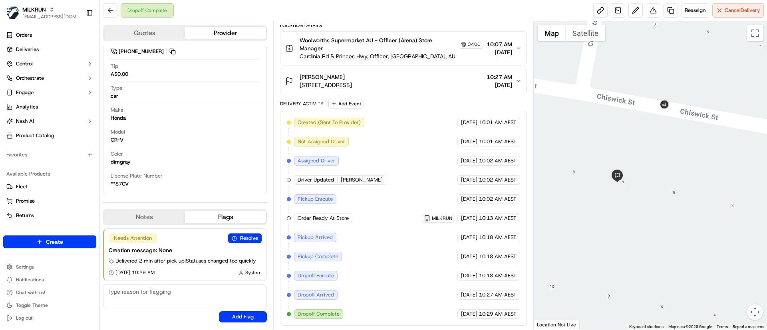
drag, startPoint x: 625, startPoint y: 140, endPoint x: 684, endPoint y: 257, distance: 131.2
click at [684, 257] on div at bounding box center [651, 175] width 234 height 309
click at [352, 80] on div "Samantha Smith" at bounding box center [326, 77] width 52 height 8
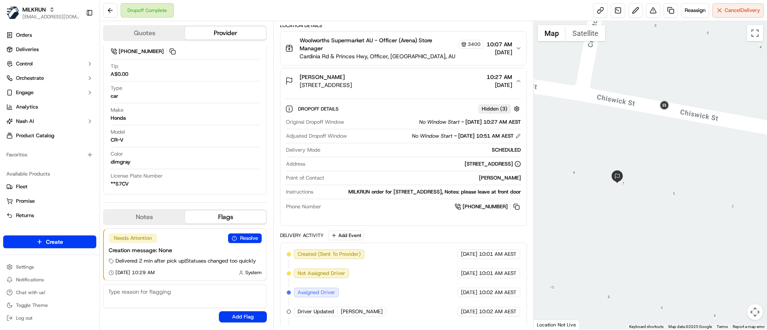
click at [352, 80] on div "Samantha Smith" at bounding box center [326, 77] width 52 height 8
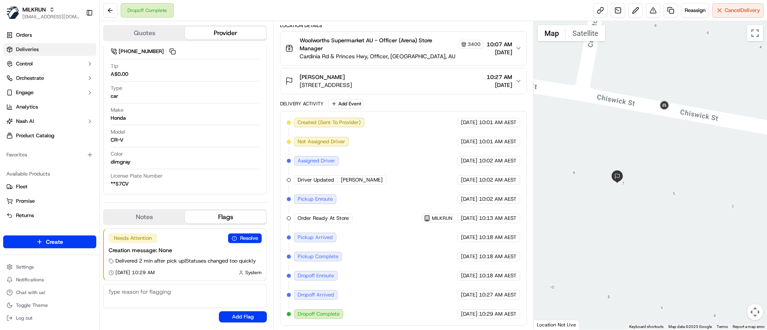
click at [49, 52] on link "Deliveries" at bounding box center [49, 49] width 93 height 13
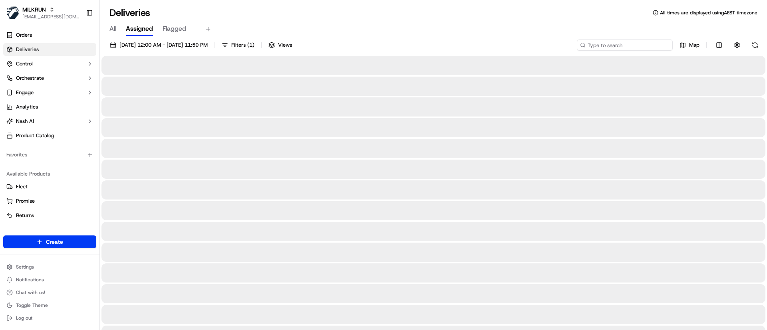
click at [619, 46] on input at bounding box center [625, 45] width 96 height 11
paste input "38c93fd9-ffeb-4f7d-a80d-155badc36a14"
type input "38c93fd9-ffeb-4f7d-a80d-155badc36a14"
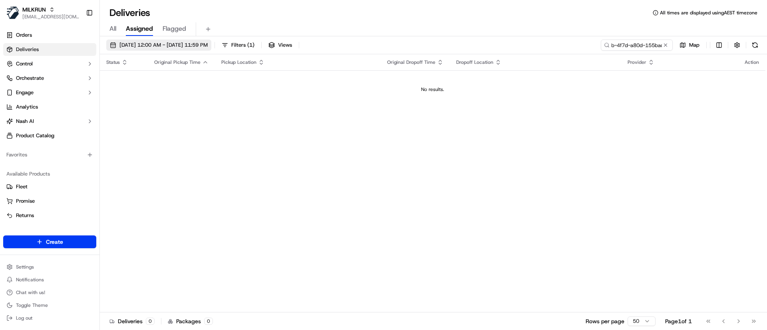
click at [125, 45] on span "16/09/2025 12:00 AM - 16/09/2025 11:59 PM" at bounding box center [163, 45] width 88 height 7
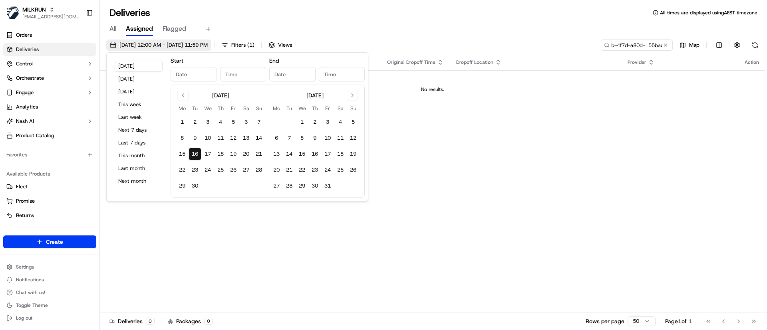
type input "Sep 16, 2025"
type input "12:00 AM"
type input "Sep 16, 2025"
type input "11:59 PM"
click at [192, 135] on button "9" at bounding box center [195, 138] width 13 height 13
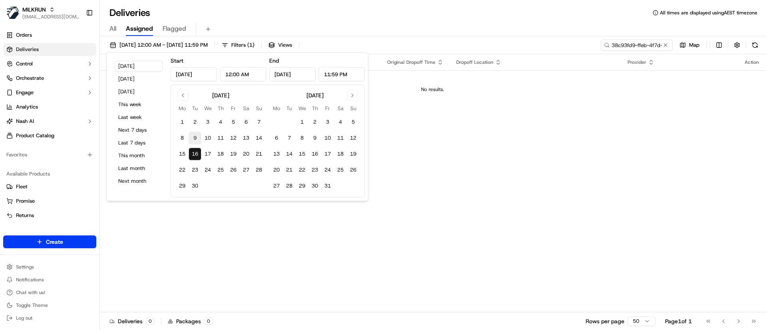
type input "Sep 9, 2025"
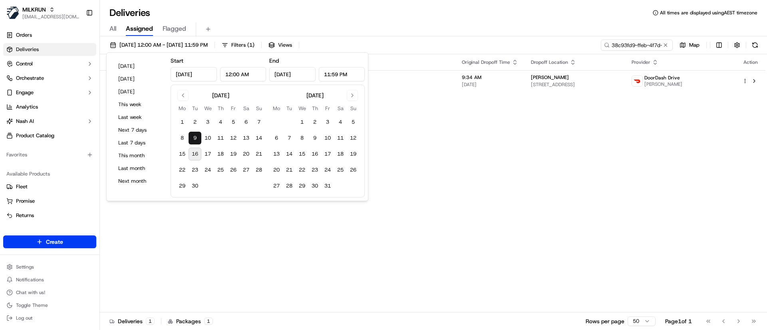
click at [617, 172] on div "Status Original Pickup Time Pickup Location Original Dropoff Time Dropoff Locat…" at bounding box center [433, 183] width 666 height 259
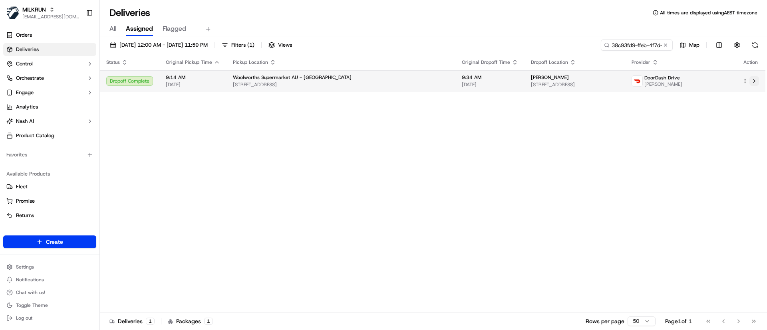
click at [754, 80] on button at bounding box center [755, 81] width 10 height 10
click at [755, 85] on button at bounding box center [755, 81] width 10 height 10
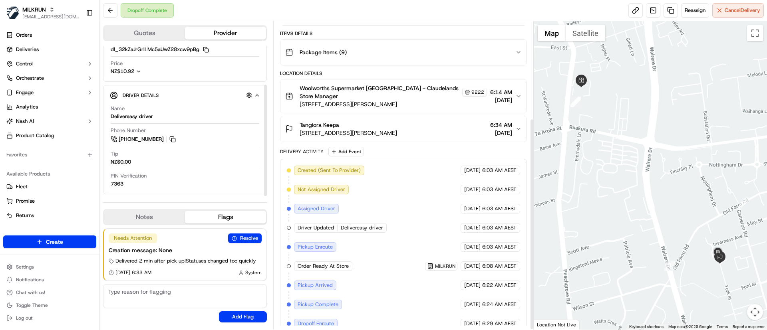
scroll to position [142, 0]
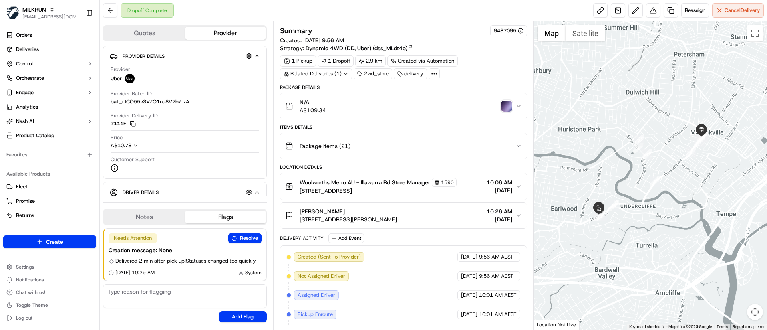
click at [509, 105] on img "button" at bounding box center [506, 106] width 11 height 11
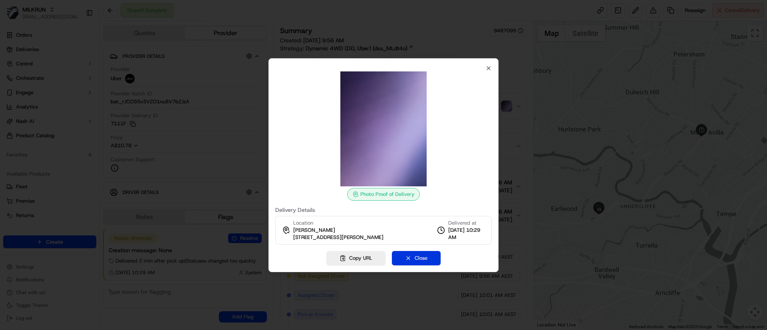
click at [423, 259] on button "Close" at bounding box center [416, 258] width 49 height 14
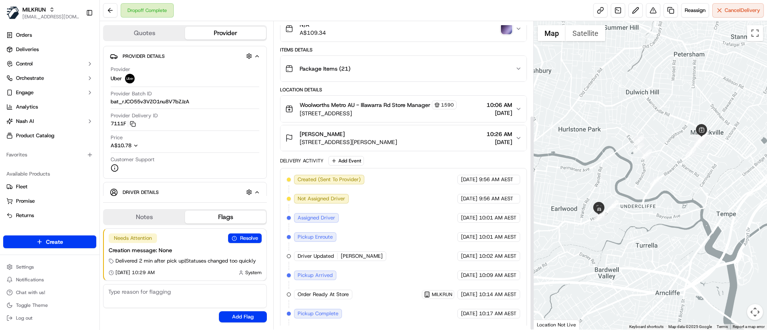
scroll to position [135, 0]
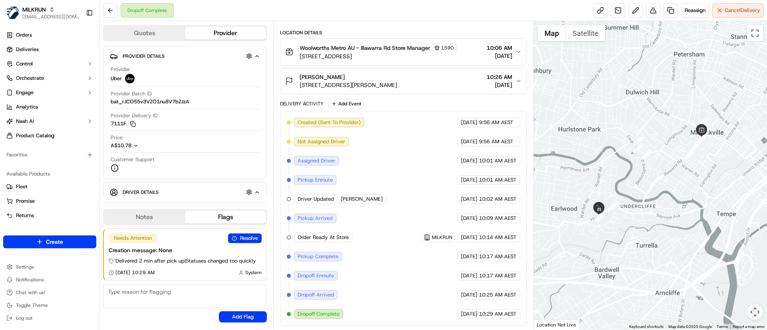
click at [380, 80] on div "jade walker" at bounding box center [348, 77] width 97 height 8
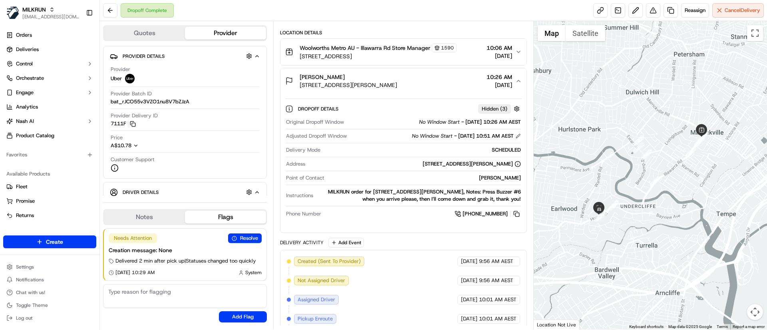
click at [381, 81] on span "Unit 6/159 Homer St, Earlwood, NSW 2206, AU" at bounding box center [348, 85] width 97 height 8
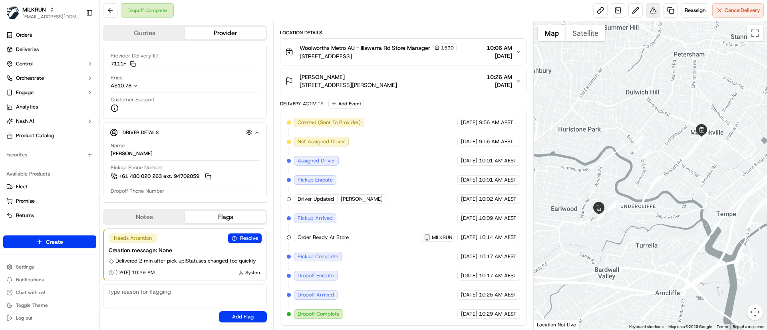
click at [651, 8] on button at bounding box center [653, 10] width 14 height 14
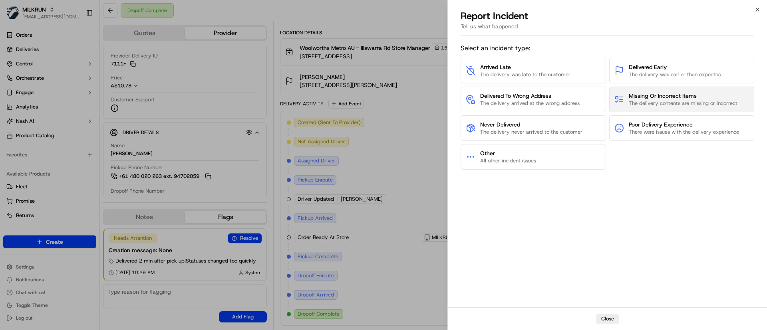
click at [654, 99] on span "Missing Or Incorrect Items" at bounding box center [683, 96] width 109 height 8
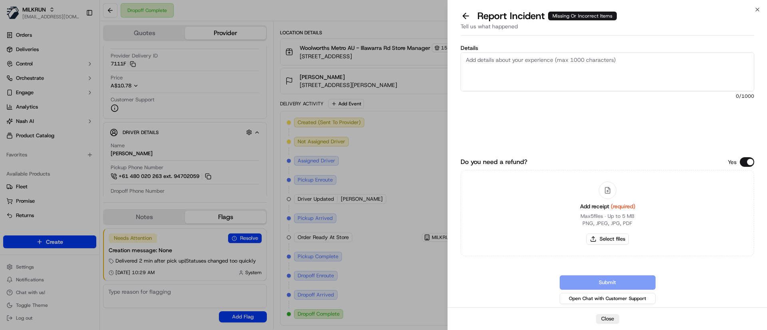
click at [542, 71] on textarea "Details" at bounding box center [608, 71] width 294 height 39
paste textarea "Up&Go Liquid Breakfast Choc Ice 250mL x 12 Pack $19.25 x1"
paste textarea "*Woolworths Full Cream Long Life Milk UHT 1L $1.85 x2 $3.70"
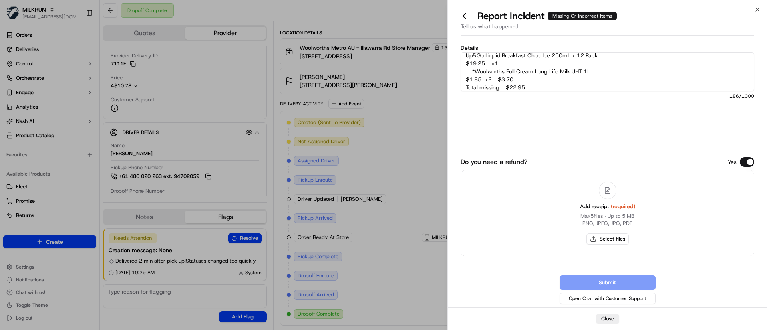
scroll to position [28, 0]
type textarea "Customer was missing the following items: Up&Go Liquid Breakfast Choc Ice 250mL…"
click at [606, 237] on button "Select files" at bounding box center [608, 239] width 42 height 11
type input "C:\fakepath\Screenshot_16-9-2025_111113_jade walker.jpeg"
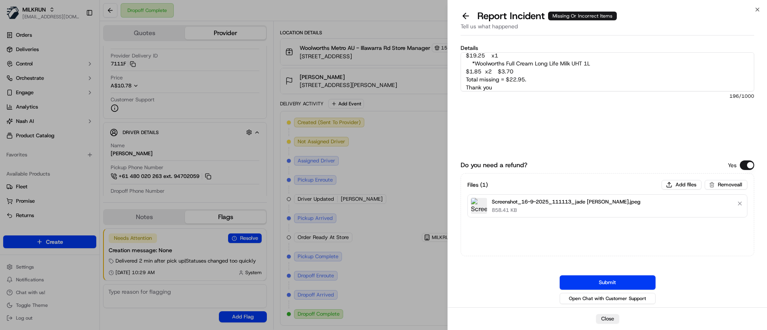
click at [633, 280] on button "Submit" at bounding box center [608, 283] width 96 height 14
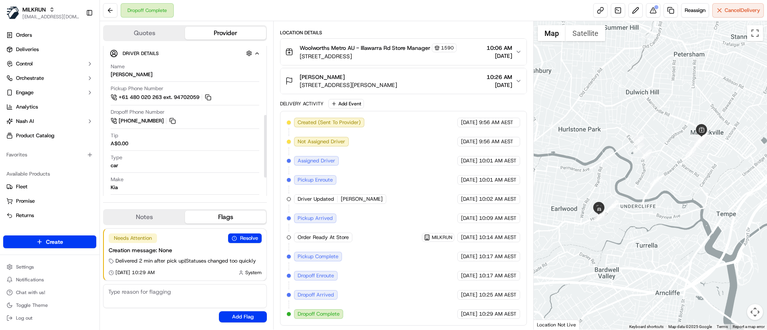
scroll to position [165, 0]
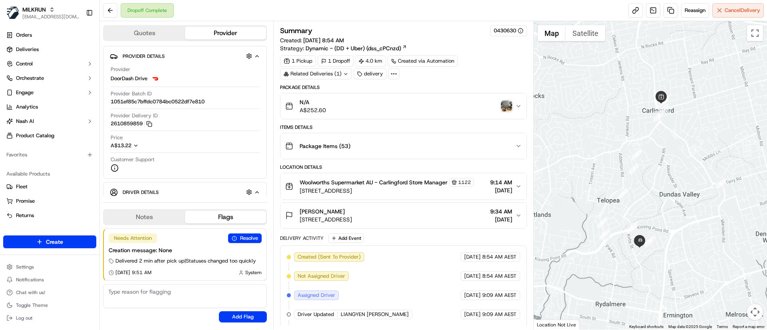
click at [508, 105] on img "button" at bounding box center [506, 106] width 11 height 11
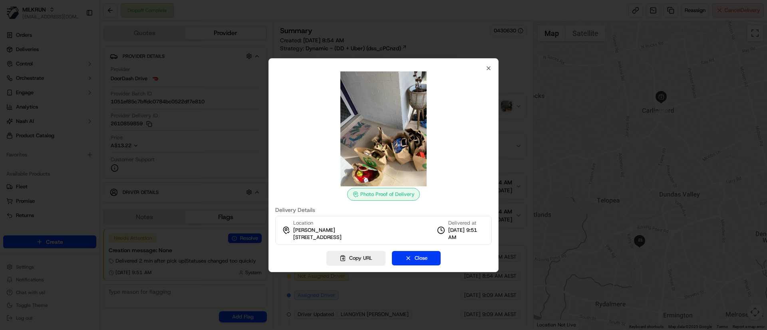
drag, startPoint x: 293, startPoint y: 238, endPoint x: 390, endPoint y: 238, distance: 96.7
click at [342, 238] on div "Location [PERSON_NAME] [STREET_ADDRESS]" at bounding box center [312, 231] width 60 height 22
copy span "[STREET_ADDRESS]"
click at [417, 274] on div at bounding box center [383, 165] width 767 height 330
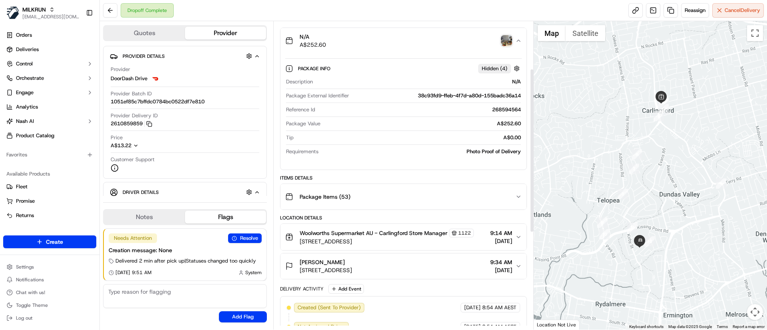
scroll to position [90, 0]
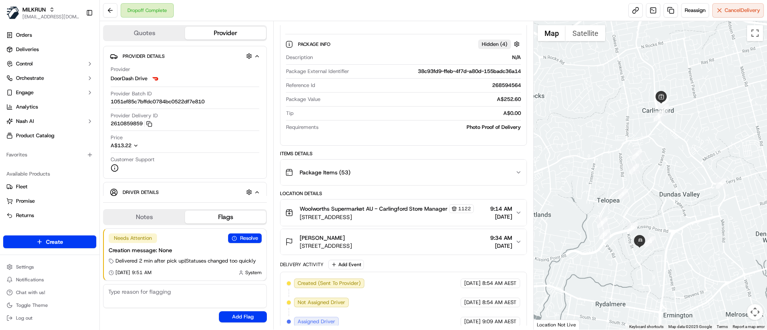
click at [352, 240] on div "[PERSON_NAME]" at bounding box center [326, 238] width 52 height 8
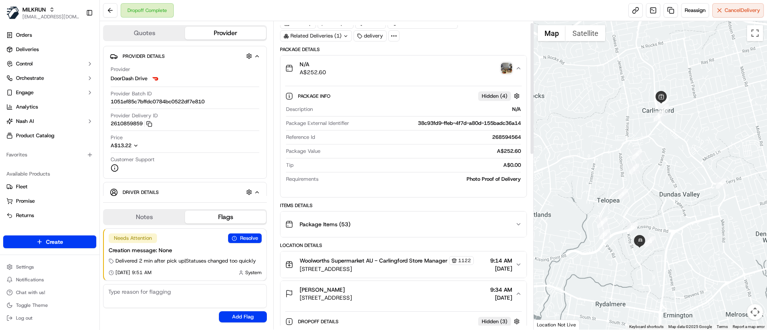
scroll to position [0, 0]
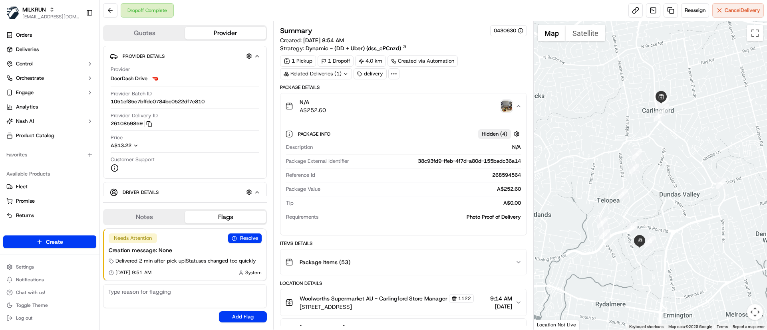
click at [509, 103] on img "button" at bounding box center [506, 106] width 11 height 11
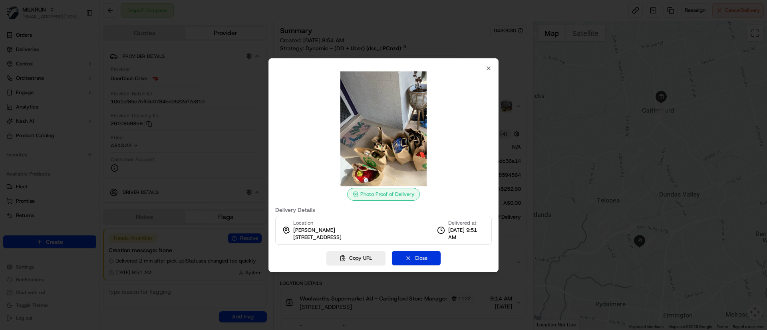
click at [415, 257] on button "Close" at bounding box center [416, 258] width 49 height 14
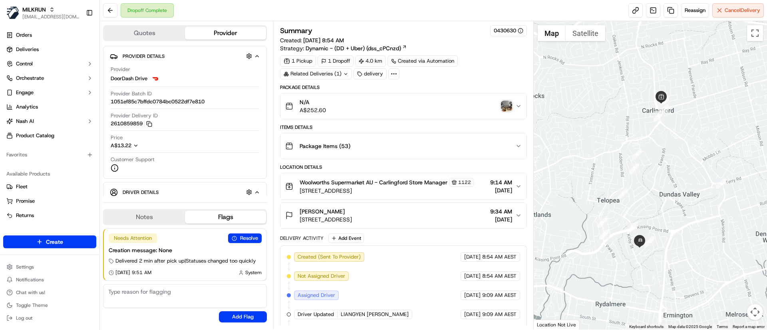
drag, startPoint x: 299, startPoint y: 219, endPoint x: 418, endPoint y: 222, distance: 118.3
click at [418, 222] on div "Carley Lambeth 24A Tallowwood Ct, Dundas, NSW 2117, AU 9:34 AM 09/09/2025" at bounding box center [400, 216] width 230 height 16
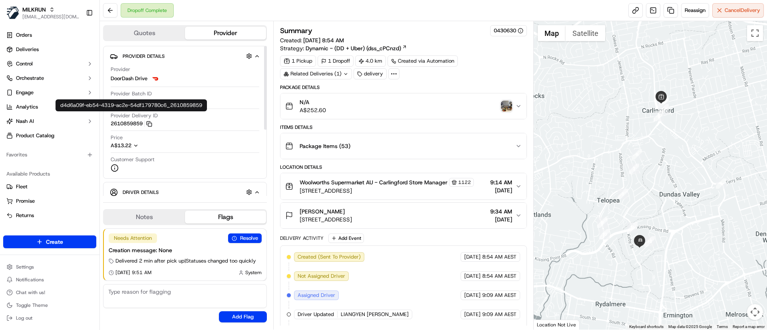
click at [152, 124] on icon "button" at bounding box center [149, 124] width 6 height 6
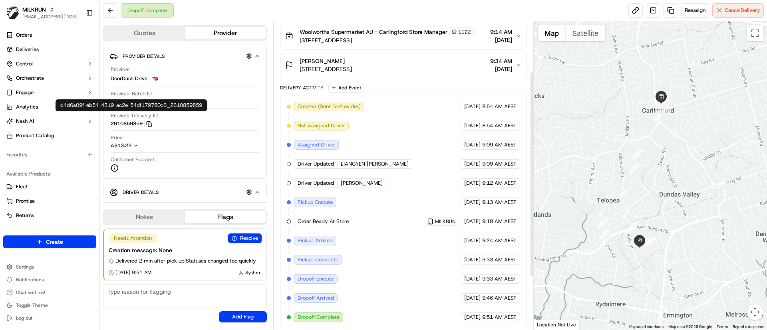
scroll to position [154, 0]
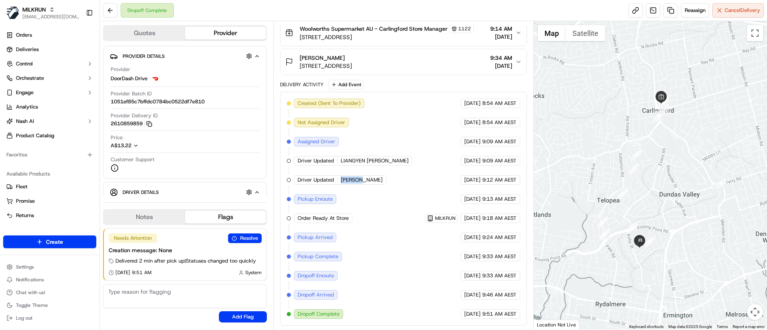
drag, startPoint x: 341, startPoint y: 179, endPoint x: 360, endPoint y: 179, distance: 19.6
click at [360, 179] on div "Driver Updated Qing Z." at bounding box center [340, 180] width 92 height 10
copy span "Qing Z."
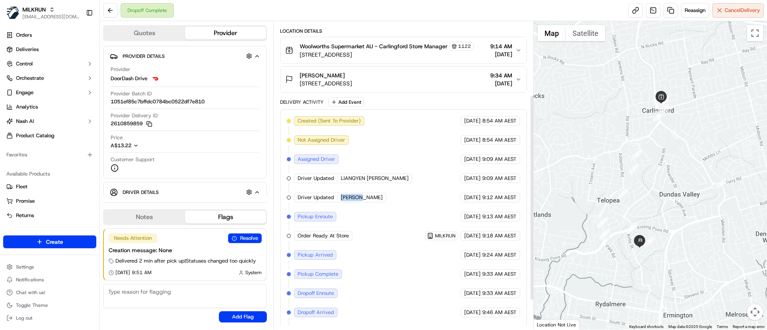
scroll to position [109, 0]
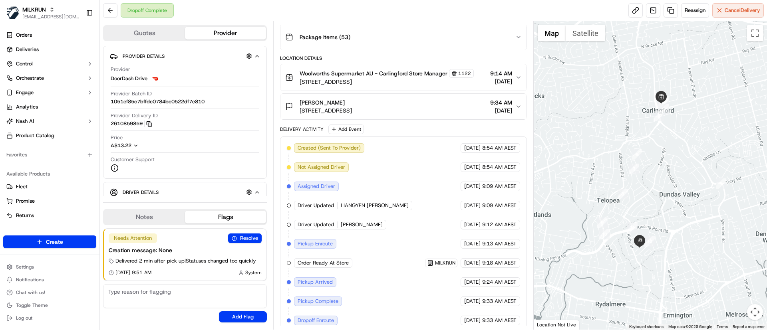
click at [359, 74] on span "Woolworths Supermarket AU - Carlingford Store Manager" at bounding box center [374, 74] width 148 height 8
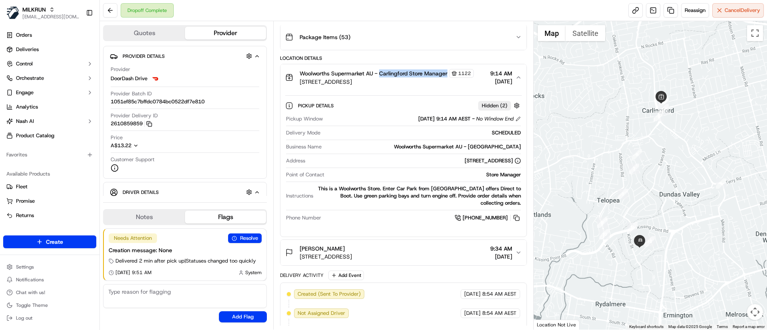
drag, startPoint x: 380, startPoint y: 74, endPoint x: 445, endPoint y: 70, distance: 65.7
click at [448, 71] on span "Woolworths Supermarket AU - Carlingford Store Manager" at bounding box center [374, 74] width 148 height 8
copy span "Carlingford Store Manager"
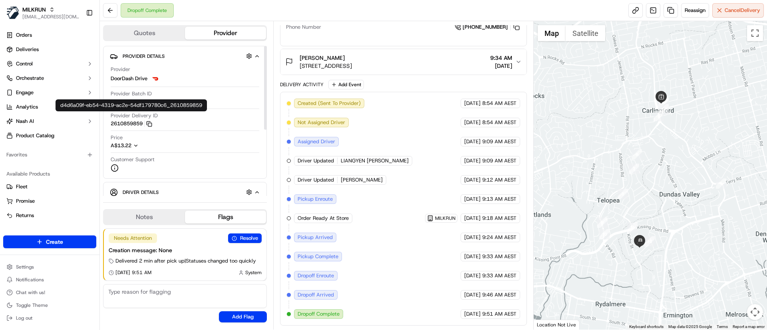
click at [151, 123] on icon "button" at bounding box center [149, 124] width 6 height 6
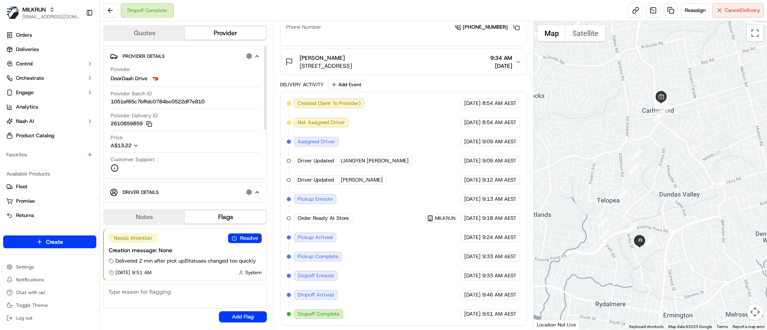
drag, startPoint x: 145, startPoint y: 124, endPoint x: 113, endPoint y: 123, distance: 32.0
click at [113, 123] on button "2610859859 Copy d4d6a09f-eb54-4319-ac2e-54df179780c6_2610859859" at bounding box center [132, 123] width 42 height 7
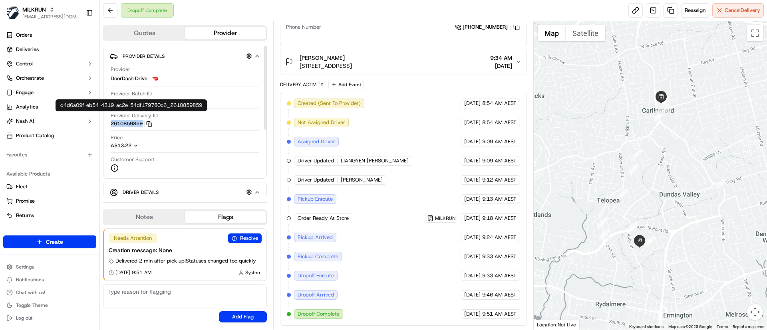
drag, startPoint x: 110, startPoint y: 123, endPoint x: 147, endPoint y: 124, distance: 36.8
click at [147, 124] on div "Provider DoorDash Drive Provider Batch ID 1051ef85c7bffdc0784bc0522df7e810 Prov…" at bounding box center [185, 119] width 150 height 113
copy button "2610859859"
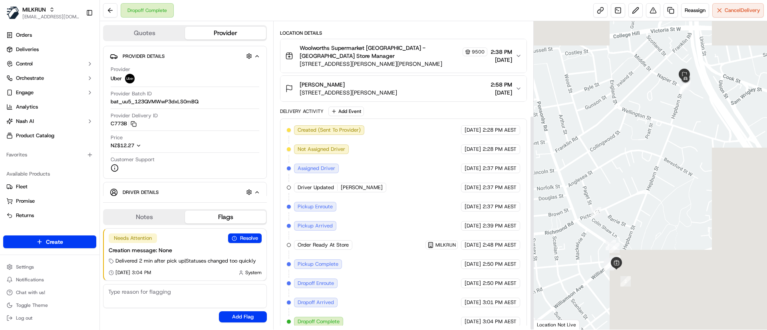
scroll to position [135, 0]
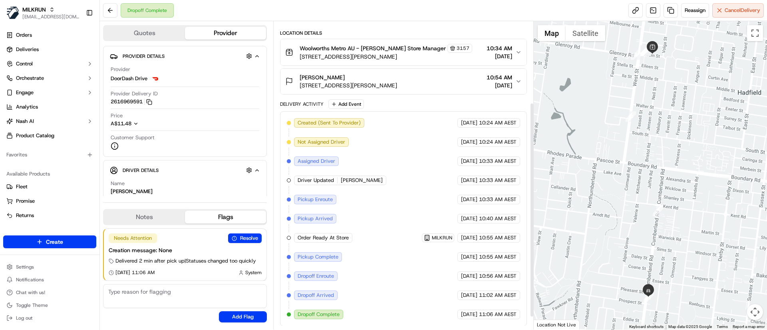
scroll to position [135, 0]
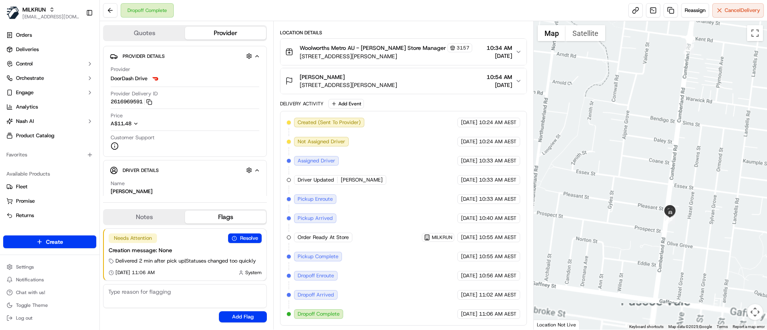
drag, startPoint x: 649, startPoint y: 279, endPoint x: 701, endPoint y: 143, distance: 146.0
click at [701, 142] on div at bounding box center [651, 175] width 234 height 309
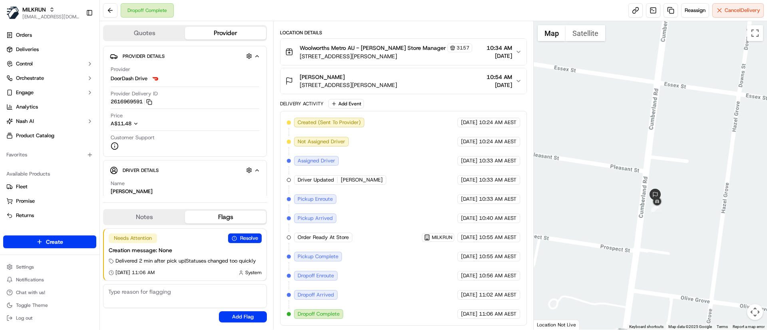
drag, startPoint x: 691, startPoint y: 185, endPoint x: 724, endPoint y: 145, distance: 52.5
click at [724, 145] on div at bounding box center [651, 175] width 234 height 309
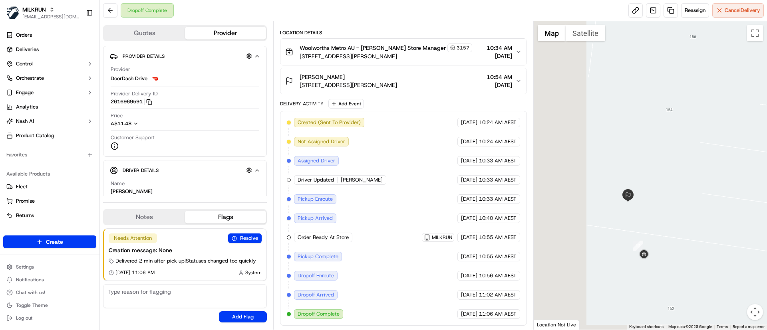
drag, startPoint x: 661, startPoint y: 190, endPoint x: 724, endPoint y: 166, distance: 67.9
click at [724, 166] on div at bounding box center [651, 175] width 234 height 309
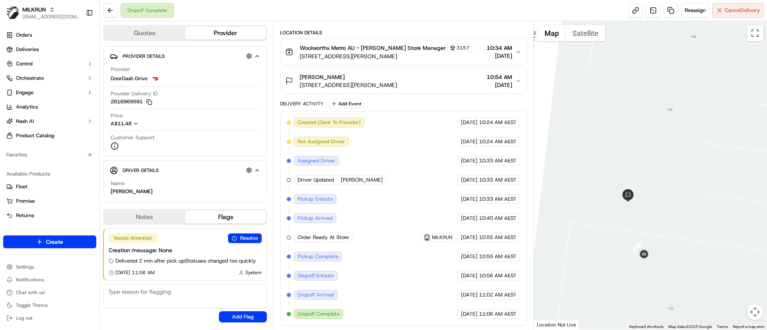
click at [397, 81] on div "[PERSON_NAME] [STREET_ADDRESS][PERSON_NAME]" at bounding box center [348, 81] width 97 height 16
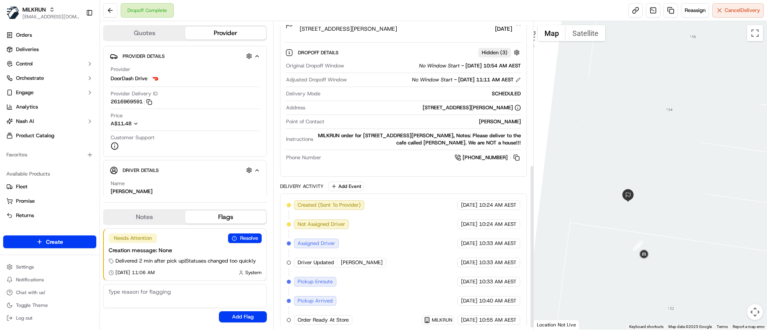
scroll to position [274, 0]
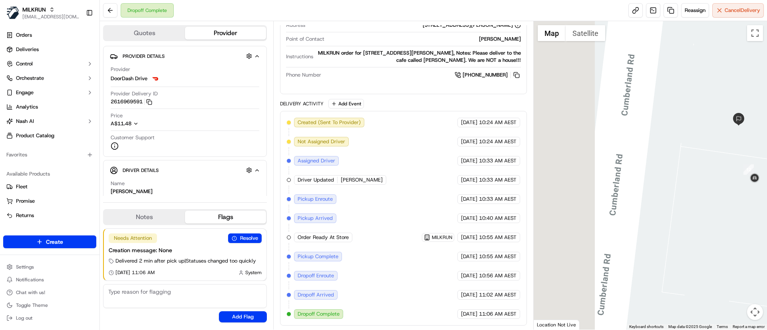
drag, startPoint x: 609, startPoint y: 258, endPoint x: 713, endPoint y: 187, distance: 125.4
click at [720, 183] on div at bounding box center [651, 175] width 234 height 309
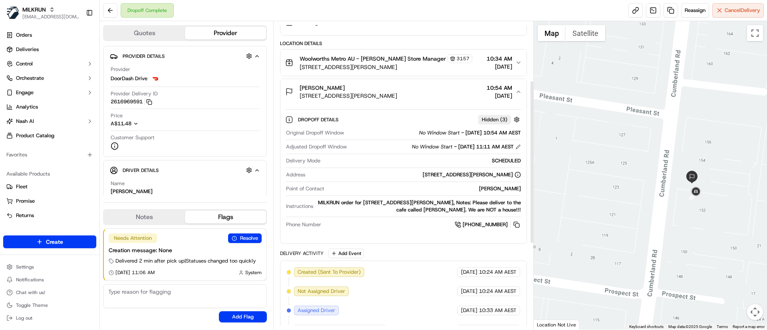
scroll to position [19, 0]
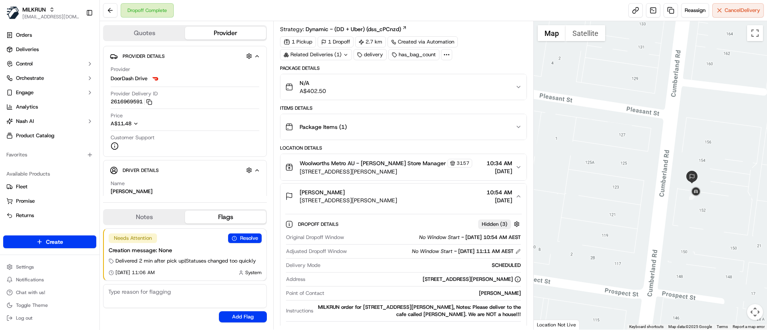
click at [337, 126] on span "Package Items ( 1 )" at bounding box center [323, 127] width 47 height 8
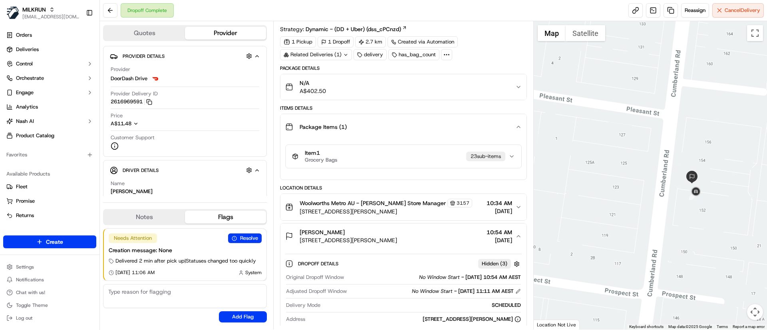
click at [337, 126] on span "Package Items ( 1 )" at bounding box center [323, 127] width 47 height 8
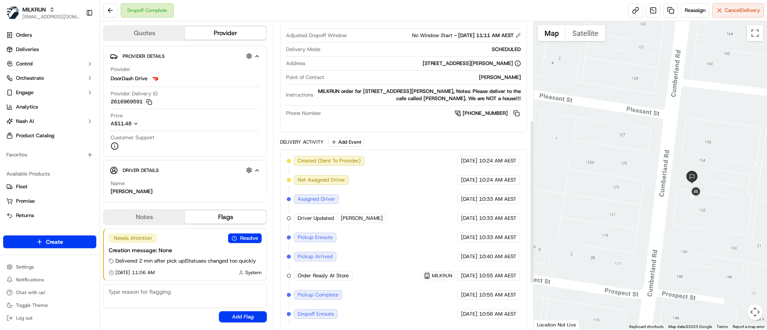
scroll to position [184, 0]
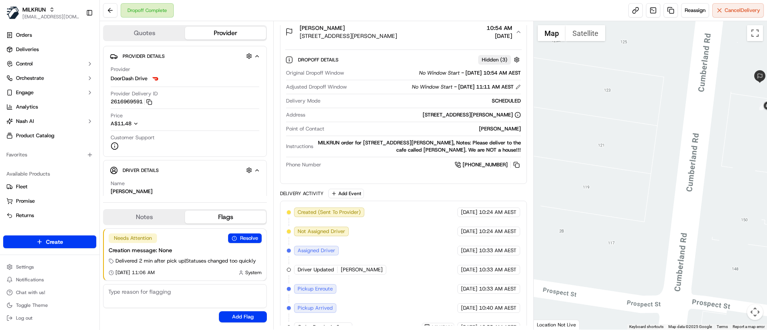
drag, startPoint x: 615, startPoint y: 259, endPoint x: 757, endPoint y: 139, distance: 186.6
click at [757, 139] on div at bounding box center [651, 175] width 234 height 309
click at [757, 140] on div at bounding box center [651, 175] width 234 height 309
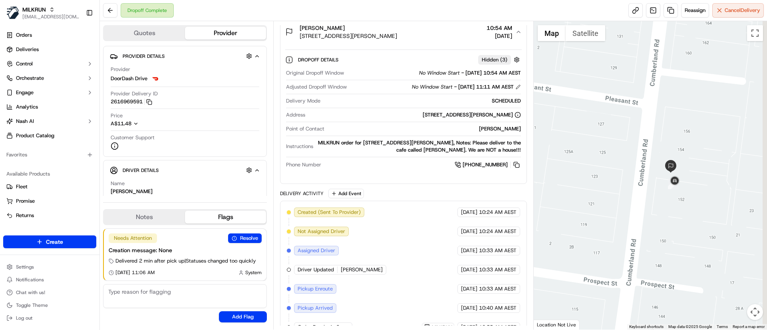
drag, startPoint x: 735, startPoint y: 160, endPoint x: 667, endPoint y: 213, distance: 86.0
click at [667, 213] on div at bounding box center [651, 175] width 234 height 309
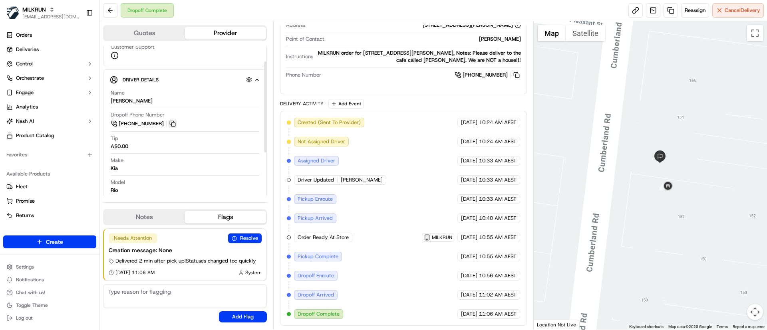
scroll to position [97, 0]
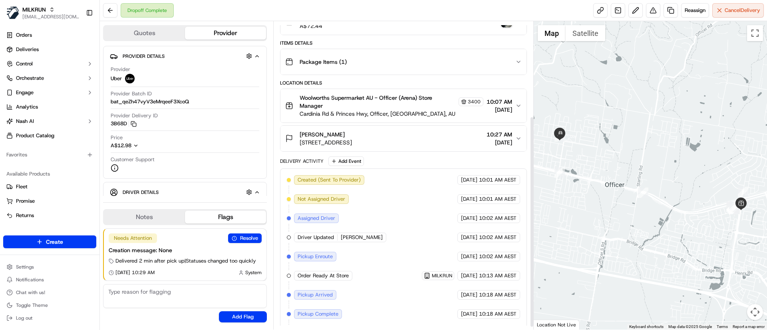
scroll to position [142, 0]
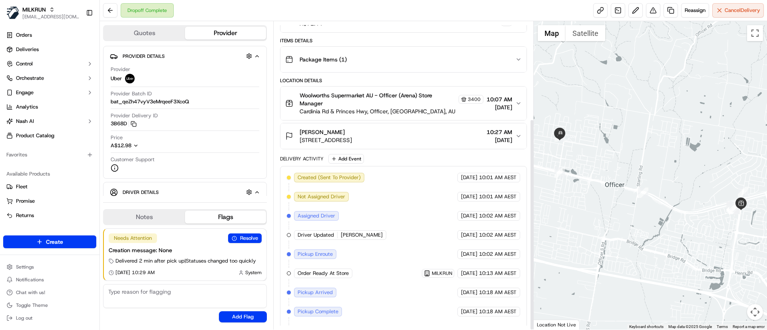
scroll to position [142, 0]
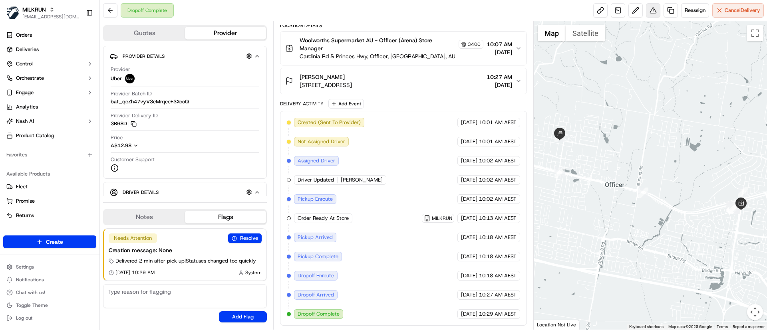
click at [650, 11] on button at bounding box center [653, 10] width 14 height 14
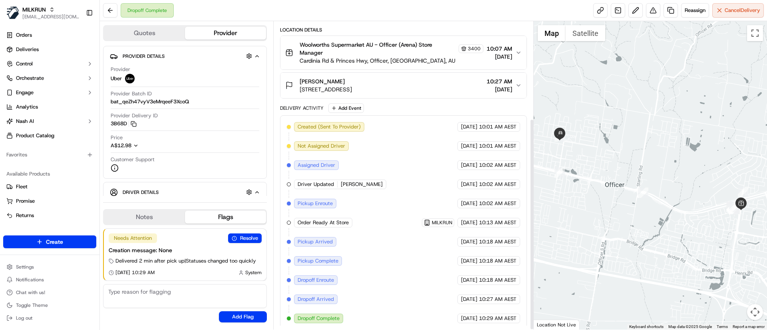
scroll to position [142, 0]
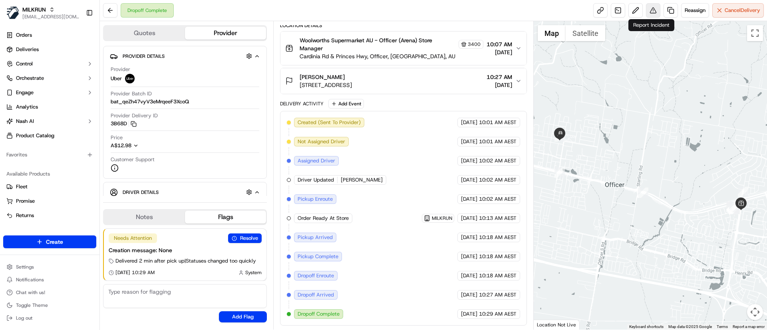
click at [649, 10] on button at bounding box center [653, 10] width 14 height 14
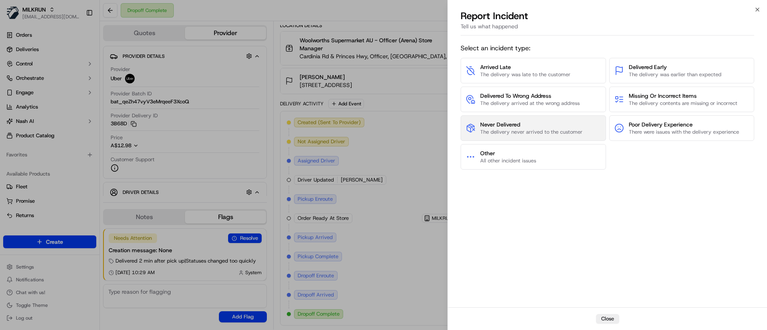
click at [534, 124] on span "Never Delivered" at bounding box center [531, 125] width 102 height 8
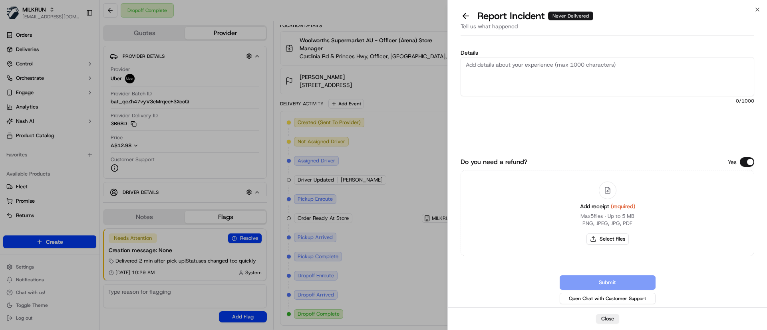
click at [505, 81] on textarea "Details" at bounding box center [608, 76] width 294 height 39
click at [611, 64] on textarea "Customer confirmed order not received, invalid POD> please refund $67.44. Thank…" at bounding box center [608, 76] width 294 height 39
type textarea "Customer confirmed order not received, invalid POD please refund $67.44. Thank …"
click at [601, 239] on button "Select files" at bounding box center [608, 239] width 42 height 11
type input "C:\fakepath\Screenshot_16-9-2025_12827_S [PERSON_NAME].jpeg"
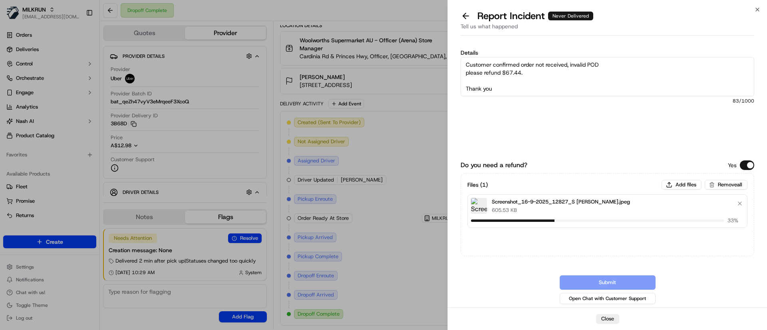
click at [538, 86] on textarea "Customer confirmed order not received, invalid POD please refund $67.44. Thank …" at bounding box center [608, 76] width 294 height 39
click at [606, 280] on button "Submit" at bounding box center [608, 283] width 96 height 14
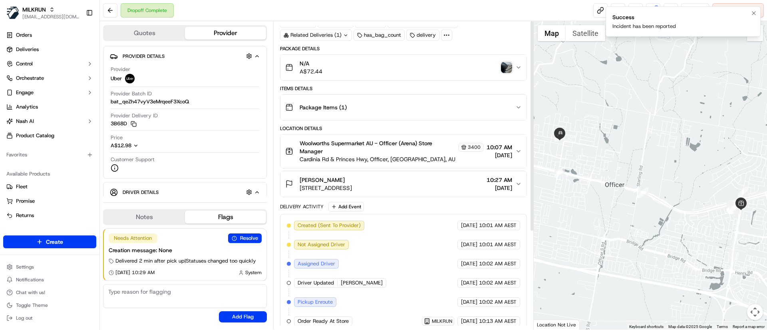
scroll to position [0, 0]
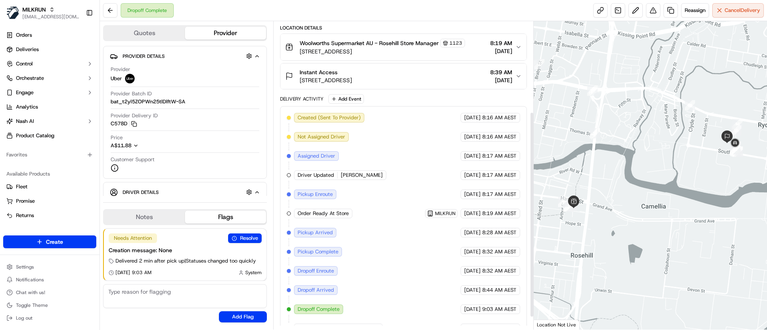
scroll to position [154, 0]
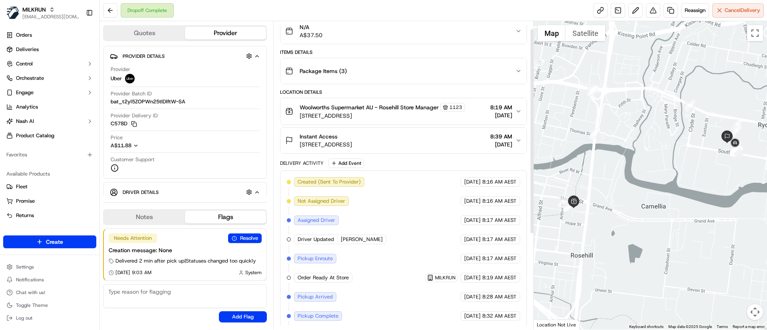
scroll to position [154, 0]
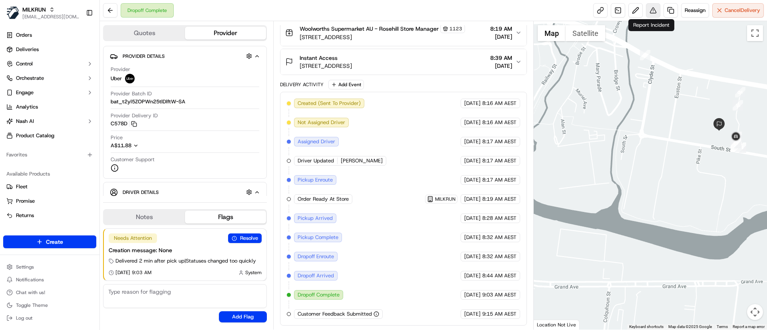
click at [652, 10] on button at bounding box center [653, 10] width 14 height 14
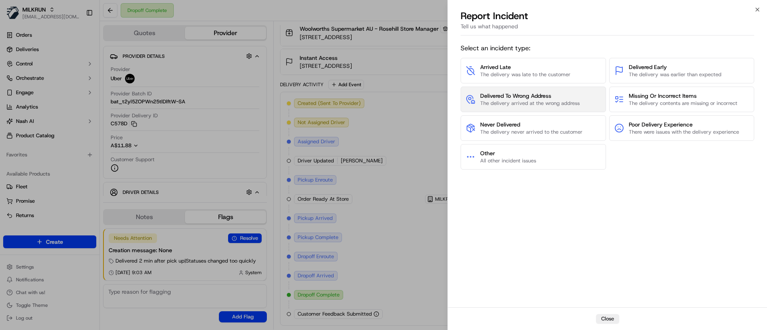
click at [549, 101] on span "The delivery arrived at the wrong address" at bounding box center [529, 103] width 99 height 7
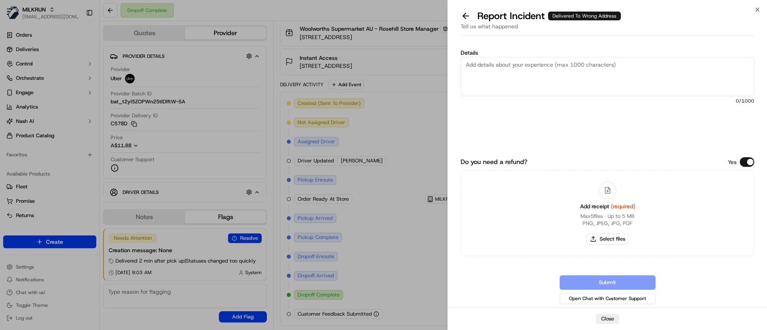
drag, startPoint x: 544, startPoint y: 75, endPoint x: 548, endPoint y: 84, distance: 9.5
click at [544, 78] on textarea "Details" at bounding box center [608, 76] width 294 height 39
paste textarea "$37.50"
click at [580, 66] on textarea "Customer confirmed order not received. please refund $37.50" at bounding box center [608, 76] width 294 height 39
click at [581, 69] on textarea "Customer confirmed order not received, driver at incorrect address. please refu…" at bounding box center [608, 76] width 294 height 39
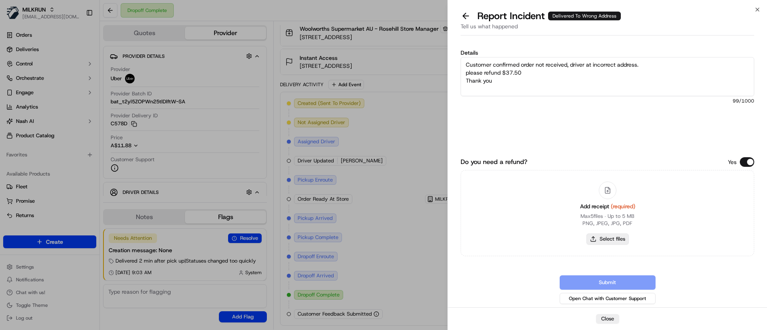
type textarea "Customer confirmed order not received, driver at incorrect address. please refu…"
click at [613, 243] on button "Select files" at bounding box center [608, 239] width 42 height 11
type input "C:\fakepath\Screenshot_16-9-2025_121227_Instant Access.jpeg"
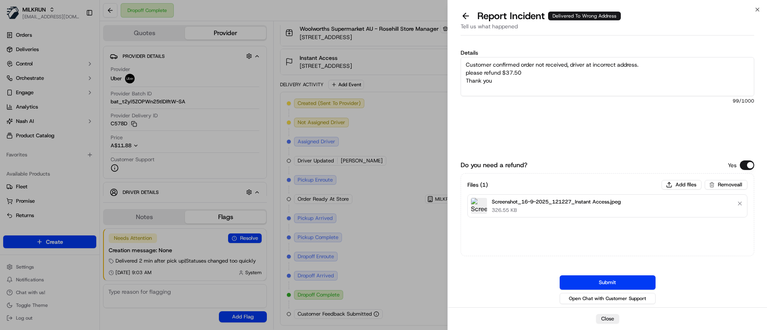
click at [468, 72] on textarea "Customer confirmed order not received, driver at incorrect address. please refu…" at bounding box center [608, 76] width 294 height 39
type textarea "Customer confirmed order not received, driver at incorrect address. Please refu…"
click at [583, 280] on button "Submit" at bounding box center [608, 283] width 96 height 14
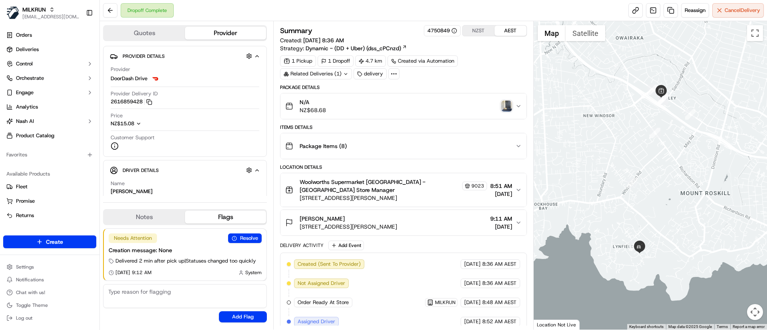
click at [506, 105] on img "button" at bounding box center [506, 106] width 11 height 11
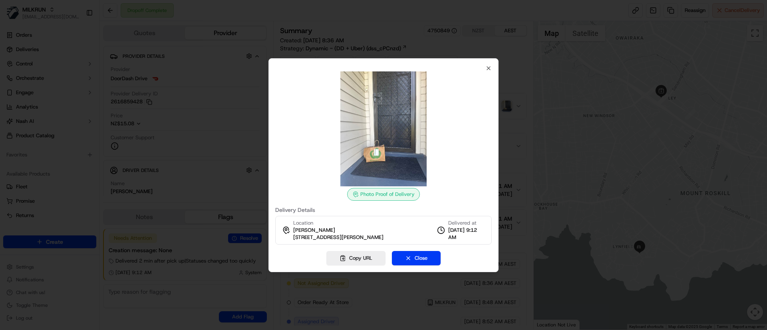
click at [423, 265] on div "Photo Proof of Delivery Delivery Details Location bex duffy 183 Halsey Drive, L…" at bounding box center [384, 165] width 230 height 214
drag, startPoint x: 420, startPoint y: 260, endPoint x: 545, endPoint y: 260, distance: 124.3
click at [422, 260] on button "Close" at bounding box center [416, 258] width 49 height 14
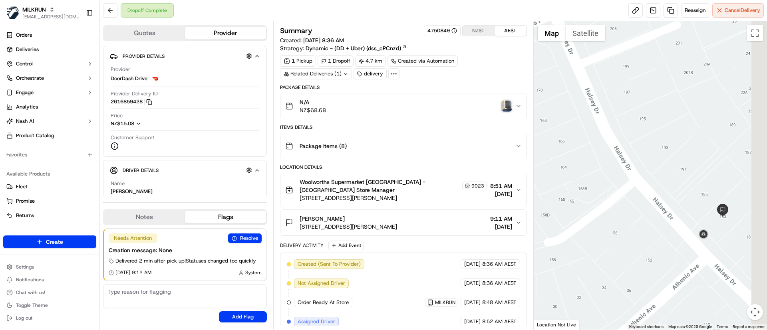
drag, startPoint x: 724, startPoint y: 258, endPoint x: 702, endPoint y: 267, distance: 23.8
click at [702, 267] on div at bounding box center [651, 175] width 234 height 309
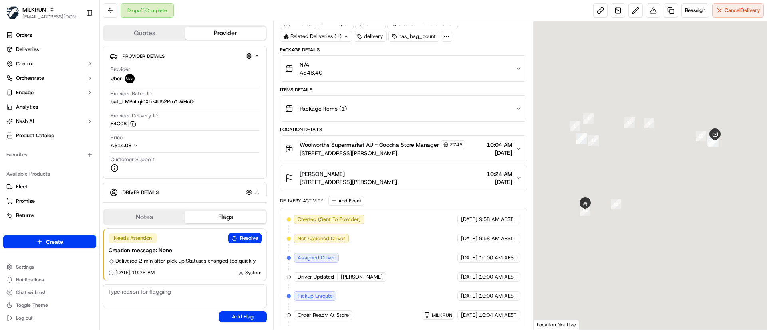
scroll to position [135, 0]
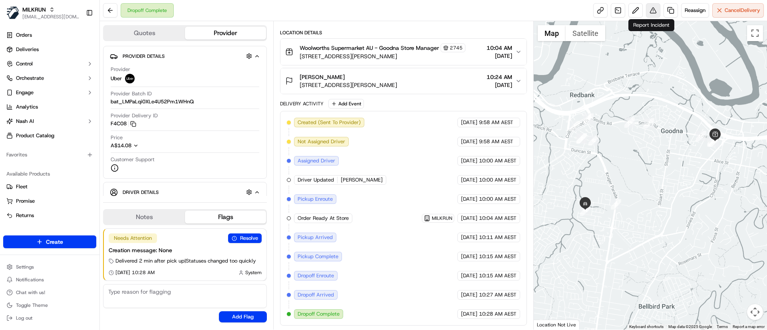
click at [652, 9] on button at bounding box center [653, 10] width 14 height 14
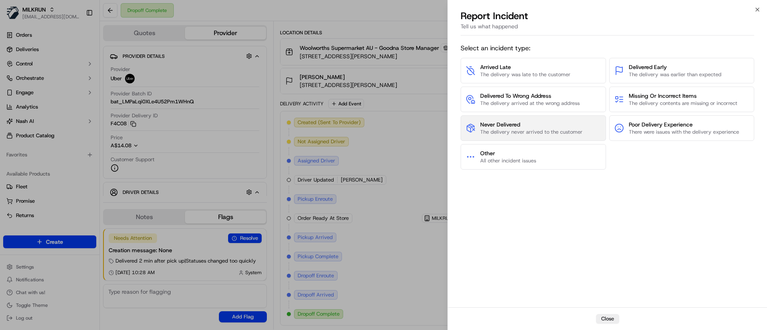
click at [512, 131] on span "The delivery never arrived to the customer" at bounding box center [531, 132] width 102 height 7
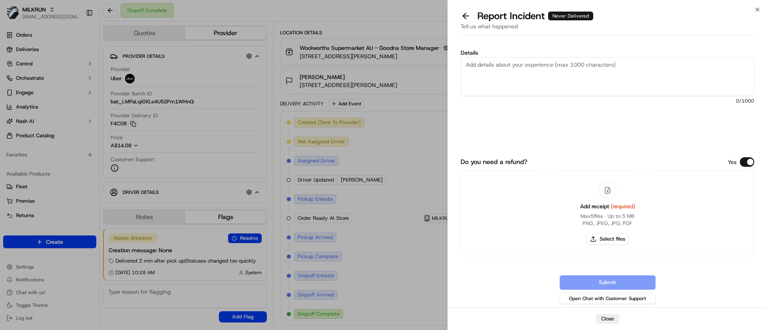
click at [530, 72] on textarea "Details" at bounding box center [608, 76] width 294 height 39
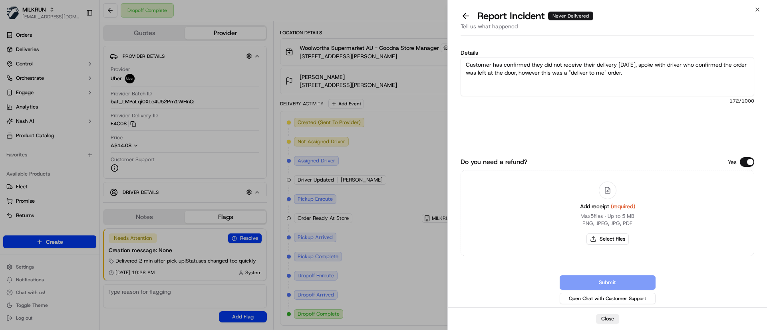
click at [635, 74] on textarea "Customer has confirmed they did not receive their delivery [DATE], spoke with d…" at bounding box center [608, 76] width 294 height 39
paste textarea "$48.40"
click at [550, 82] on textarea "Customer has confirmed they did not receive their delivery [DATE], spoke with d…" at bounding box center [608, 76] width 294 height 39
type textarea "Customer has confirmed they did not receive their delivery [DATE], spoke with d…"
click at [607, 239] on button "Select files" at bounding box center [608, 239] width 42 height 11
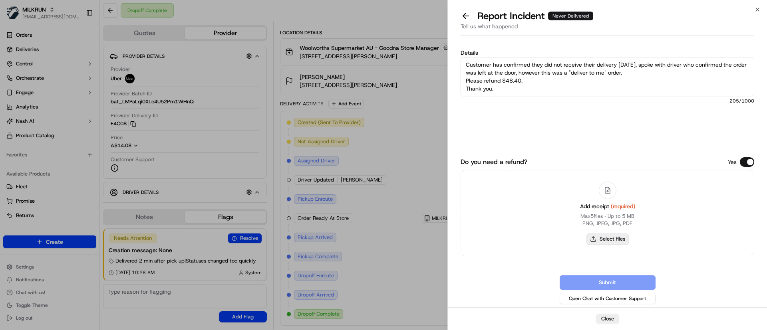
type input "C:\fakepath\Screenshot_16-9-2025_122029_laurel [PERSON_NAME].jpeg"
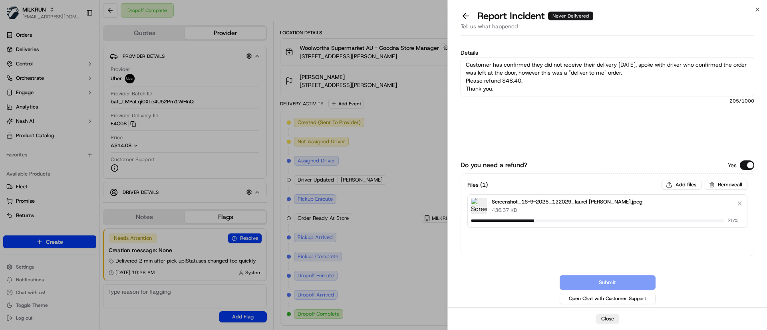
click at [529, 88] on textarea "Customer has confirmed they did not receive their delivery [DATE], spoke with d…" at bounding box center [608, 76] width 294 height 39
click at [551, 83] on textarea "Customer has confirmed they did not receive their delivery today, spoke with dr…" at bounding box center [608, 76] width 294 height 39
click at [624, 278] on button "Submit" at bounding box center [608, 283] width 96 height 14
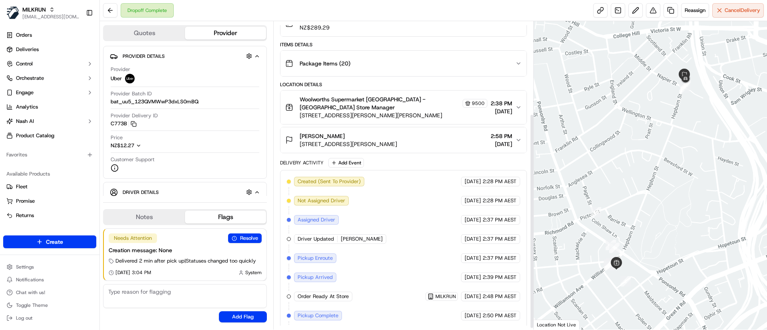
scroll to position [135, 0]
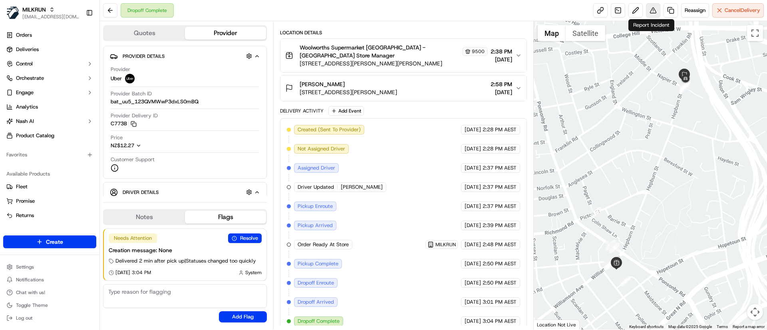
click at [650, 7] on button at bounding box center [653, 10] width 14 height 14
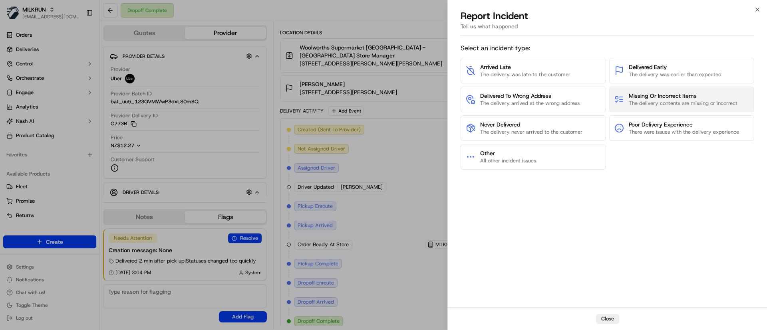
click at [682, 101] on span "The delivery contents are missing or incorrect" at bounding box center [683, 103] width 109 height 7
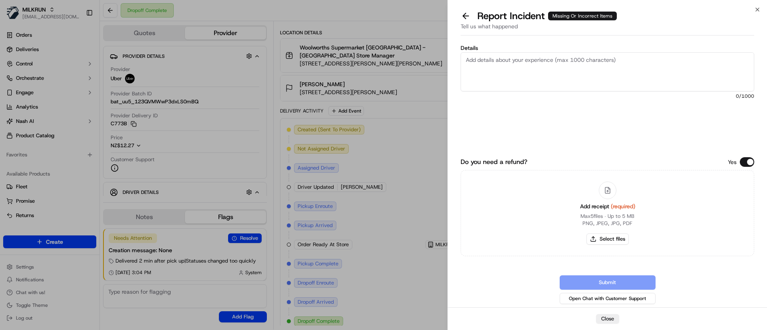
click at [567, 76] on textarea "Details" at bounding box center [608, 71] width 294 height 39
paste textarea "Huttons Sizzlers Double Cheese 450g $8.00 x2 $16.00 Karicare 4 Toddler Milk Dri…"
click at [468, 59] on textarea "Huttons Sizzlers Double Cheese 450g $8.00 x2 $16.00 Karicare 4 Toddler Milk Dri…" at bounding box center [608, 71] width 294 height 39
click at [461, 58] on textarea "Huttons Sizzlers Double Cheese 450g $8.00 x2 $16.00 Karicare 4 Toddler Milk Dri…" at bounding box center [608, 71] width 294 height 39
click at [477, 60] on textarea "Csuteomr has confirmed the following tiems were missing: Huttons Sizzlers Doubl…" at bounding box center [608, 71] width 294 height 39
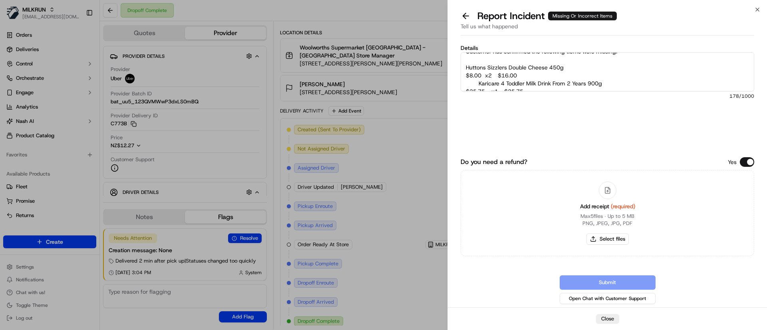
scroll to position [16, 0]
drag, startPoint x: 479, startPoint y: 75, endPoint x: 496, endPoint y: 76, distance: 16.9
click at [480, 75] on textarea "Customer has confirmed the following tiems were missing: Huttons Sizzlers Doubl…" at bounding box center [608, 71] width 294 height 39
click at [564, 85] on textarea "Customer has confirmed the following items were missing: Huttons Sizzlers Doubl…" at bounding box center [608, 71] width 294 height 39
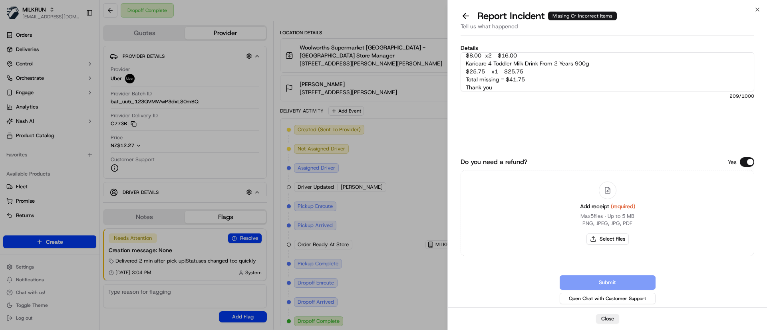
type textarea "Customer has confirmed the following items were missing: Huttons Sizzlers Doubl…"
click at [611, 237] on button "Select files" at bounding box center [608, 239] width 42 height 11
type input "C:\fakepath\Screenshot_16-9-2025_122351_rossanna gumamela.jpeg"
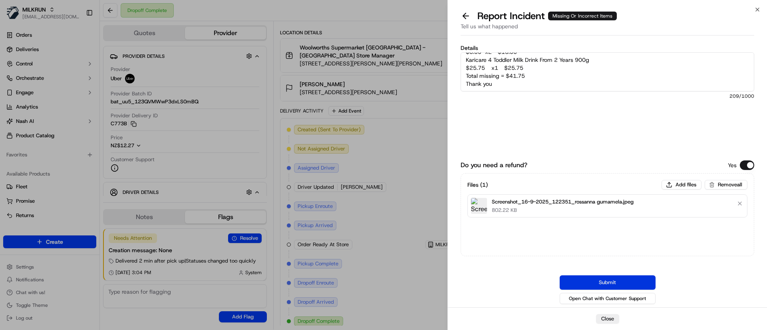
click at [583, 286] on button "Submit" at bounding box center [608, 283] width 96 height 14
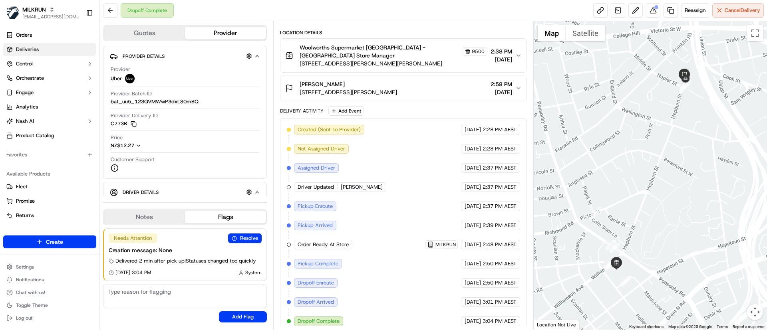
click at [44, 46] on link "Deliveries" at bounding box center [49, 49] width 93 height 13
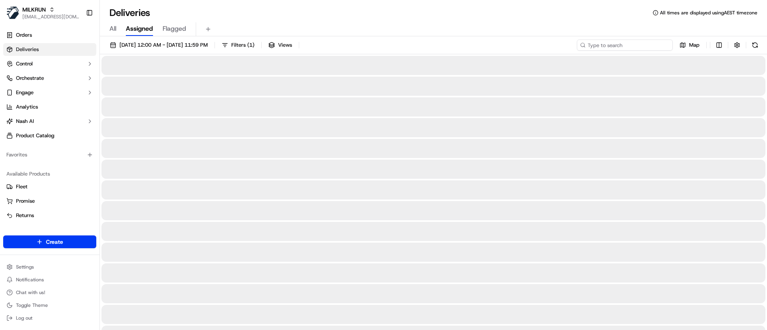
click at [616, 46] on input at bounding box center [625, 45] width 96 height 11
paste input "83f459ec-686c-4251-9f14-631d050e4837"
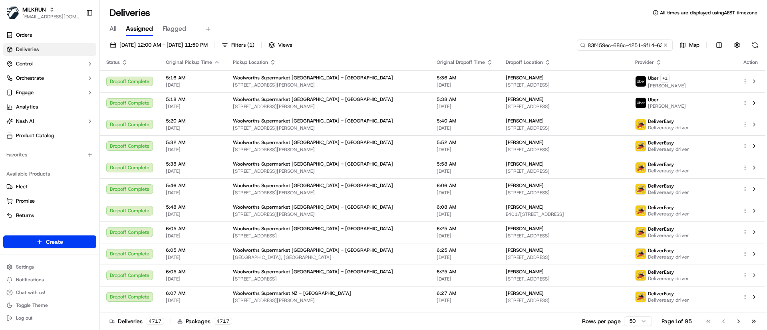
scroll to position [0, 38]
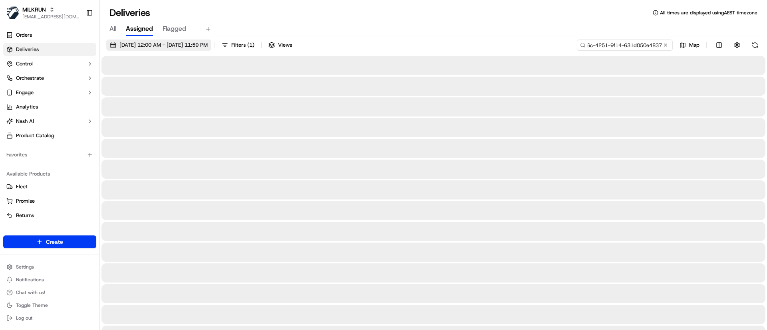
type input "83f459ec-686c-4251-9f14-631d050e4837"
click at [130, 47] on span "16/09/2025 12:00 AM - 16/09/2025 11:59 PM" at bounding box center [163, 45] width 88 height 7
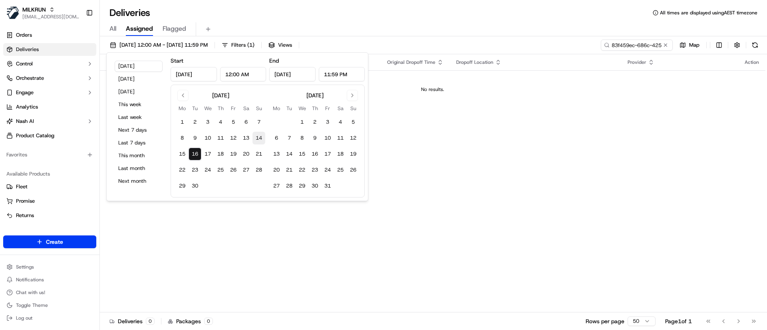
click at [260, 138] on button "14" at bounding box center [259, 138] width 13 height 13
type input "Sep 14, 2025"
click at [531, 131] on div "Status Original Pickup Time Pickup Location Original Dropoff Time Dropoff Locat…" at bounding box center [433, 183] width 666 height 259
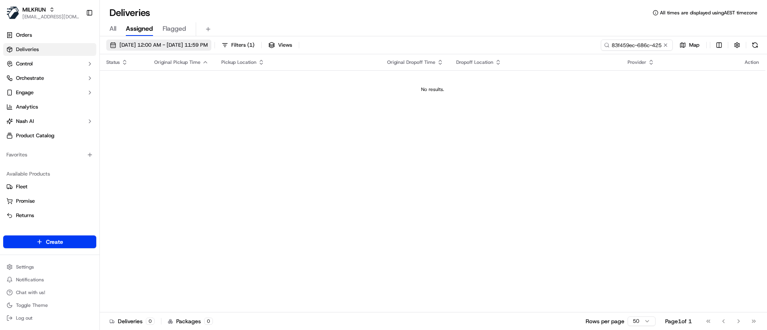
click at [127, 46] on span "14/09/2025 12:00 AM - 14/09/2025 11:59 PM" at bounding box center [163, 45] width 88 height 7
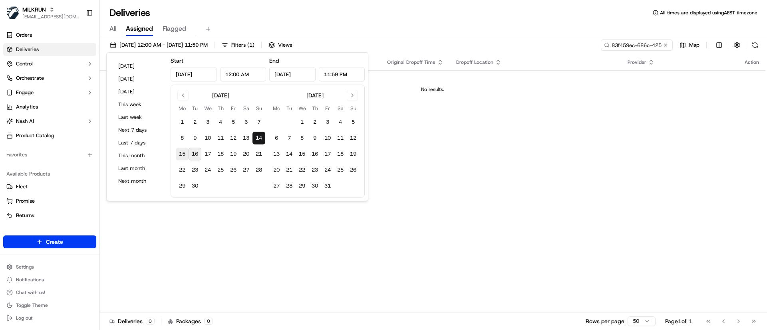
click at [179, 152] on button "15" at bounding box center [182, 154] width 13 height 13
type input "Sep 15, 2025"
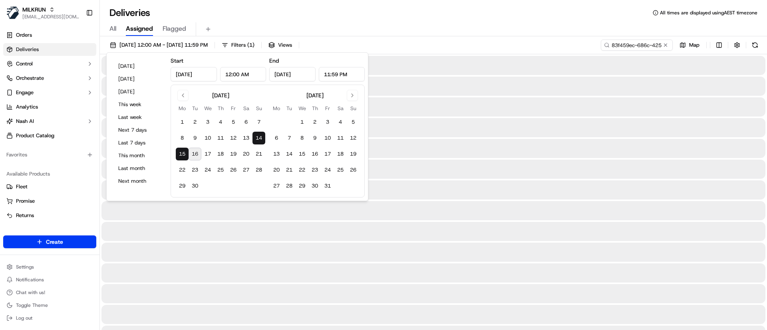
click at [399, 43] on div "14/09/2025 12:00 AM - 15/09/2025 11:59 PM Filters ( 1 ) Views 83f459ec-686c-425…" at bounding box center [433, 47] width 667 height 15
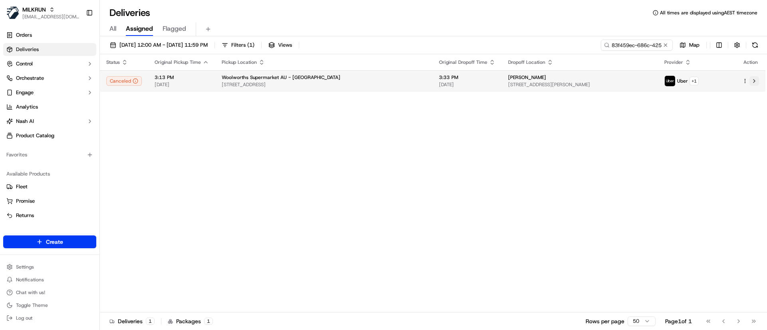
click at [755, 83] on button at bounding box center [755, 81] width 10 height 10
drag, startPoint x: 547, startPoint y: 76, endPoint x: 488, endPoint y: 74, distance: 59.2
click at [488, 74] on tr "Canceled 3:13 PM 15/09/2025 Woolworths Supermarket AU - Neutral Bay Village 1-7…" at bounding box center [433, 81] width 666 height 22
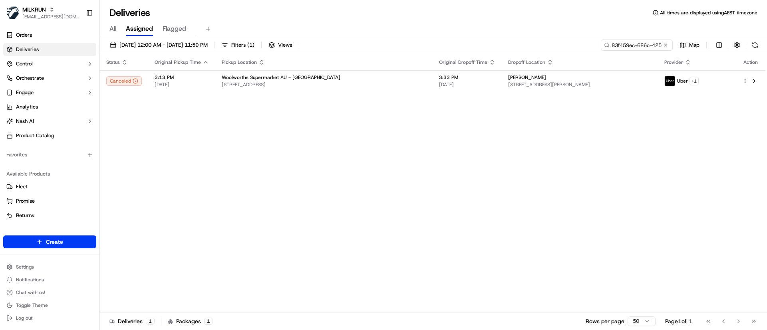
drag, startPoint x: 513, startPoint y: 133, endPoint x: 526, endPoint y: 115, distance: 22.0
click at [513, 131] on div "Status Original Pickup Time Pickup Location Original Dropoff Time Dropoff Locat…" at bounding box center [433, 183] width 666 height 259
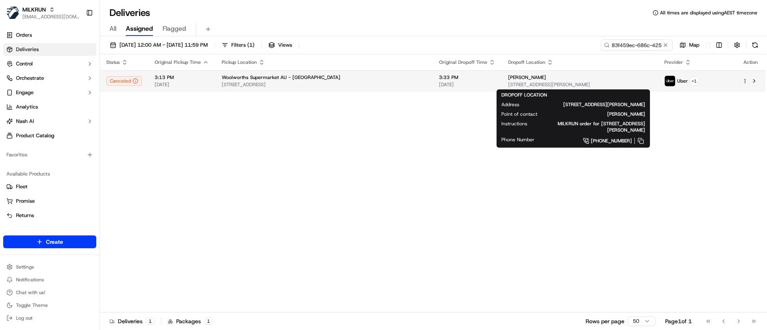
drag, startPoint x: 538, startPoint y: 76, endPoint x: 495, endPoint y: 74, distance: 42.4
click at [502, 74] on td "Ana Julia Durney 2 Oswald St, Mosman, NSW 2088, AU" at bounding box center [580, 81] width 157 height 22
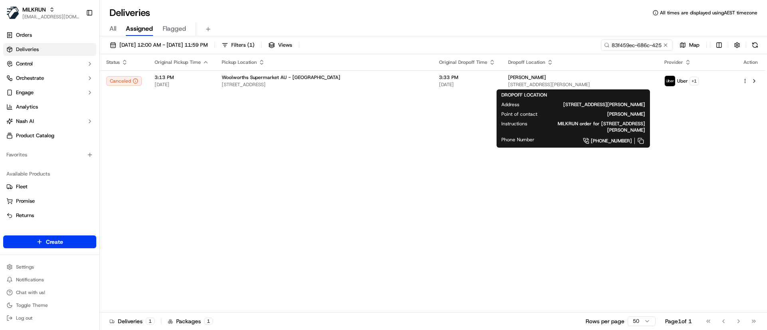
copy span "Ana Julia Durney"
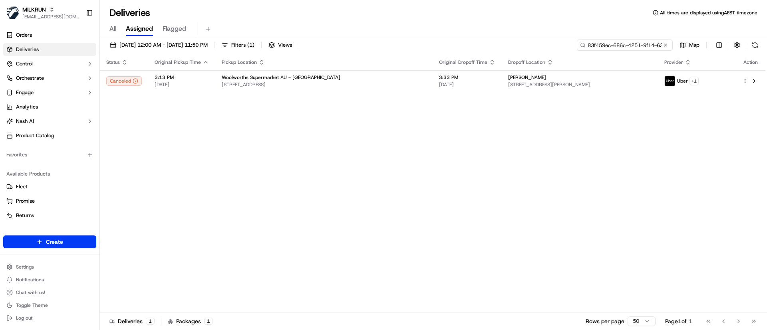
click at [618, 46] on input "83f459ec-686c-4251-9f14-631d050e4837" at bounding box center [625, 45] width 96 height 11
paste input "Ana Julia Durney"
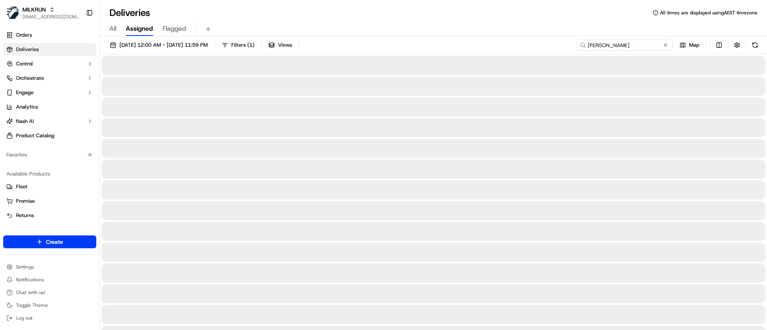
type input "Ana Julia Durney"
click at [588, 40] on input "Ana Julia Durney" at bounding box center [625, 45] width 96 height 11
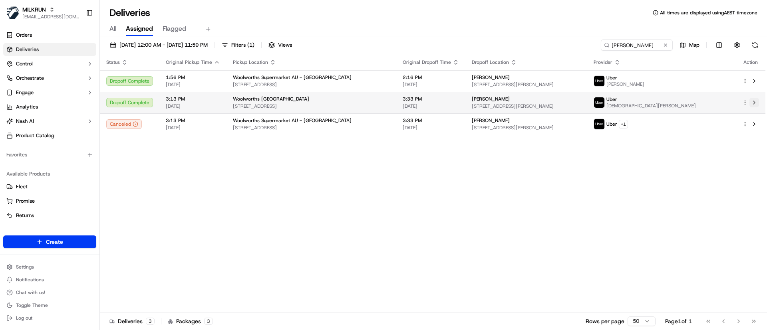
click at [756, 101] on button at bounding box center [755, 103] width 10 height 10
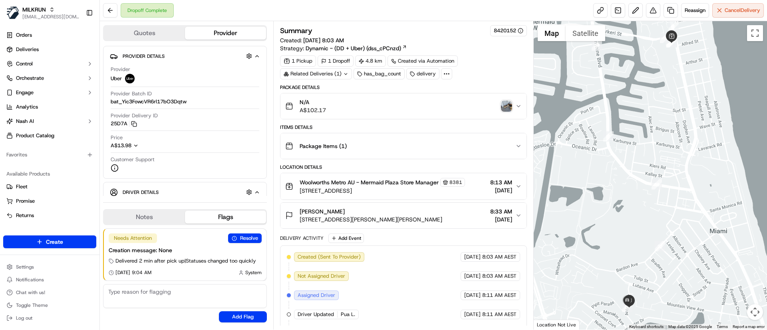
click at [505, 106] on img "button" at bounding box center [506, 106] width 11 height 11
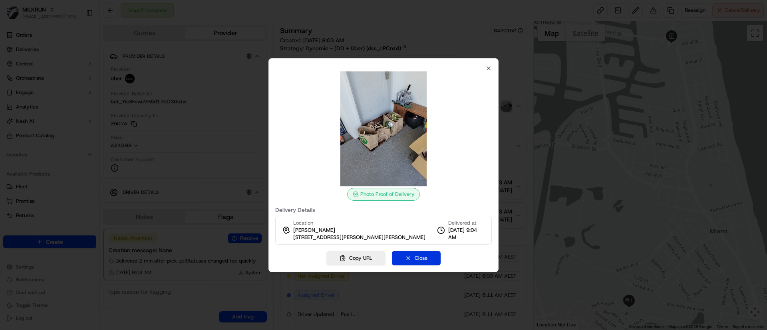
click at [418, 261] on button "Close" at bounding box center [416, 258] width 49 height 14
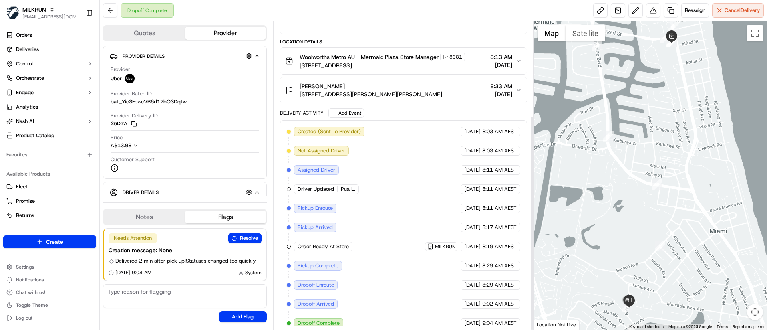
scroll to position [135, 0]
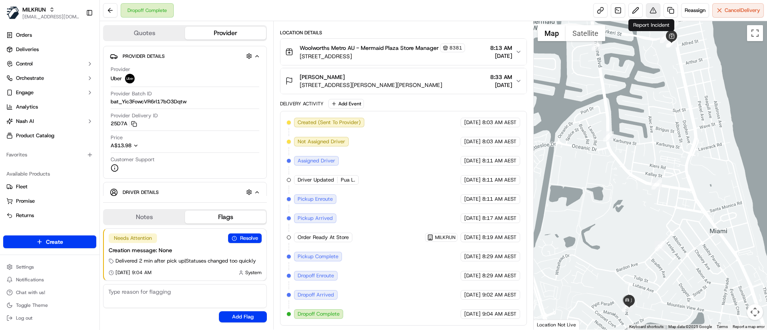
click at [655, 9] on button at bounding box center [653, 10] width 14 height 14
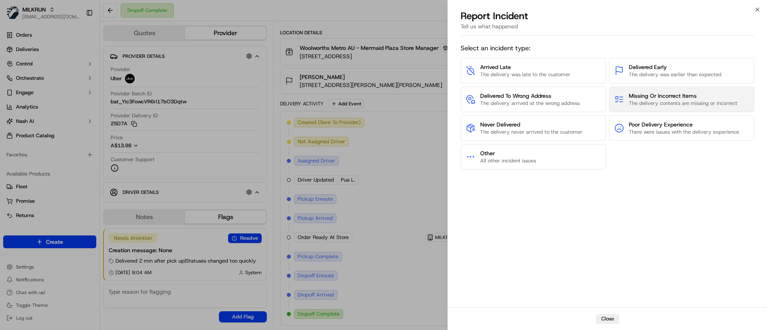
click at [675, 101] on span "The delivery contents are missing or incorrect" at bounding box center [683, 103] width 109 height 7
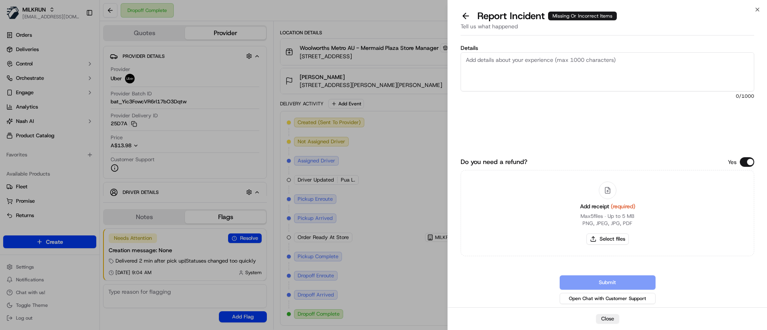
click at [616, 72] on textarea "Details" at bounding box center [608, 71] width 294 height 39
paste textarea "Waterfords Mineral Water Apple [PERSON_NAME] 1l $1.85 x1 $1.85 Oreo Double Stuf…"
paste textarea "M&M's Minis Milk Chocolate Treat TuBe 35g $1.37 x1"
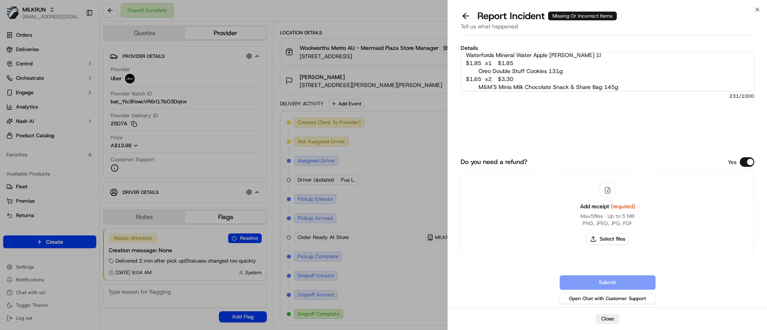
scroll to position [0, 0]
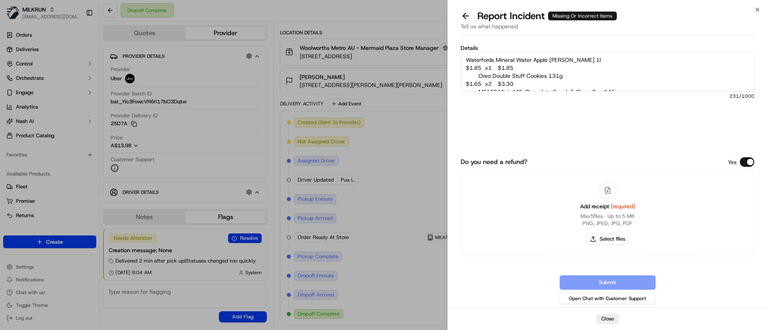
click at [469, 59] on textarea "Waterfords Mineral Water Apple [PERSON_NAME] 1l $1.85 x1 $1.85 Oreo Double Stuf…" at bounding box center [608, 71] width 294 height 39
click at [521, 58] on textarea "Cx was ,sos Waterfords Mineral Water Apple [PERSON_NAME] 1l $1.85 x1 $1.85 Oreo…" at bounding box center [608, 71] width 294 height 39
click at [481, 83] on textarea "Cx was missing the following items: Waterfords Mineral Water Apple [PERSON_NAME…" at bounding box center [608, 71] width 294 height 39
click at [464, 82] on textarea "Cx was missing the following items: Waterfords Mineral Water Apple Berry 1l $1.…" at bounding box center [608, 71] width 294 height 39
click at [626, 72] on textarea "Cx was missing the following items: Waterfords Mineral Water Apple Berry 1l $1.…" at bounding box center [608, 71] width 294 height 39
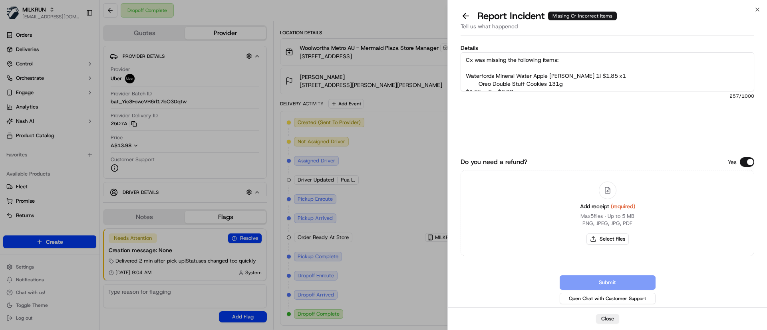
click at [479, 82] on textarea "Cx was missing the following items: Waterfords Mineral Water Apple Berry 1l $1.…" at bounding box center [608, 71] width 294 height 39
click at [464, 87] on textarea "Cx was missing the following items: Waterfords Mineral Water Apple Berry 1l $1.…" at bounding box center [608, 71] width 294 height 39
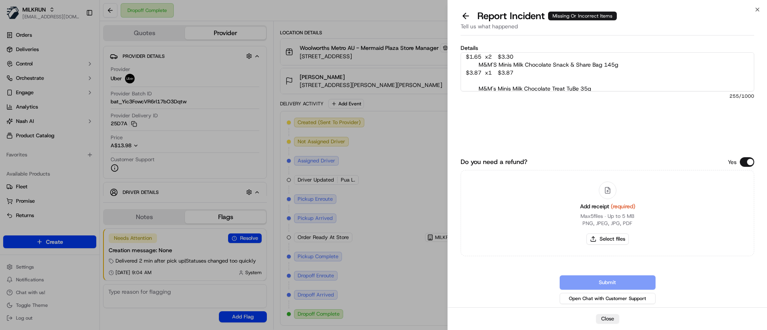
scroll to position [30, 0]
click at [462, 63] on textarea "Cx was missing the following items: Waterfords Mineral Water Apple Berry 1l $1.…" at bounding box center [608, 71] width 294 height 39
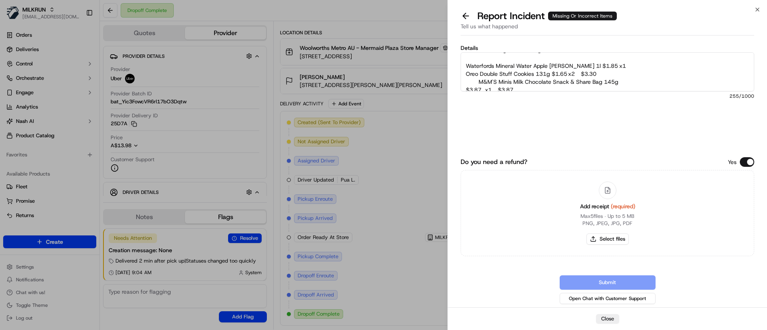
scroll to position [15, 0]
click at [480, 76] on textarea "Cx was missing the following items: Waterfords Mineral Water Apple Berry 1l $1.…" at bounding box center [608, 71] width 294 height 39
click at [464, 82] on textarea "Cx was missing the following items: Waterfords Mineral Water Apple Berry 1l $1.…" at bounding box center [608, 71] width 294 height 39
click at [666, 83] on textarea "Cx was missing the following items: Waterfords Mineral Water Apple Berry 1l $1.…" at bounding box center [608, 71] width 294 height 39
click at [666, 77] on textarea "Cx was missing the following items: Waterfords Mineral Water Apple Berry 1l $1.…" at bounding box center [608, 71] width 294 height 39
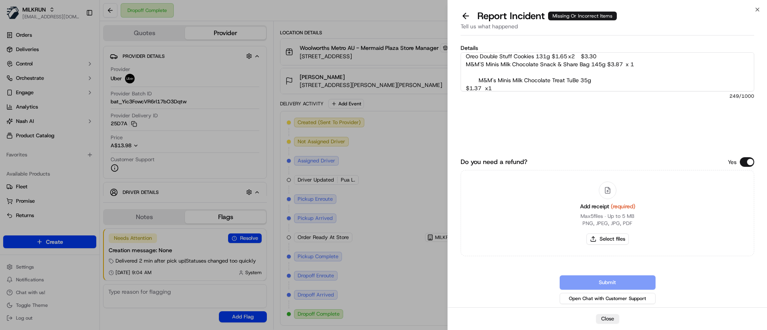
scroll to position [30, 0]
click at [478, 79] on textarea "Cx was missing the following items: Waterfords Mineral Water Apple Berry 1l $1.…" at bounding box center [608, 71] width 294 height 39
click at [465, 82] on textarea "Cx was missing the following items: Waterfords Mineral Water Apple Berry 1l $1.…" at bounding box center [608, 71] width 294 height 39
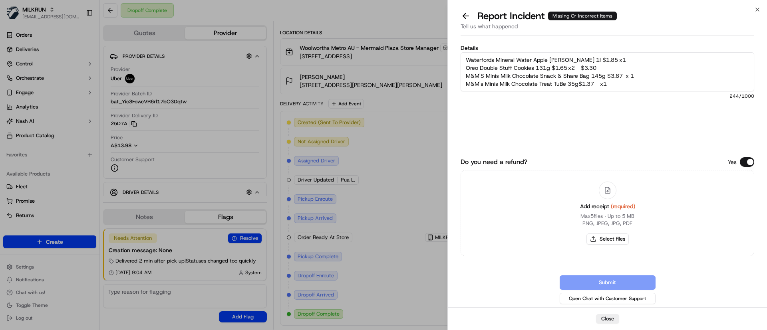
scroll to position [16, 0]
click at [644, 86] on textarea "Cx was missing the following items: Waterfords Mineral Water Apple Berry 1l $1.…" at bounding box center [608, 71] width 294 height 39
type textarea "Cx was missing the following items: Waterfords Mineral Water Apple Berry 1l $1.…"
click at [604, 239] on button "Select files" at bounding box center [608, 239] width 42 height 11
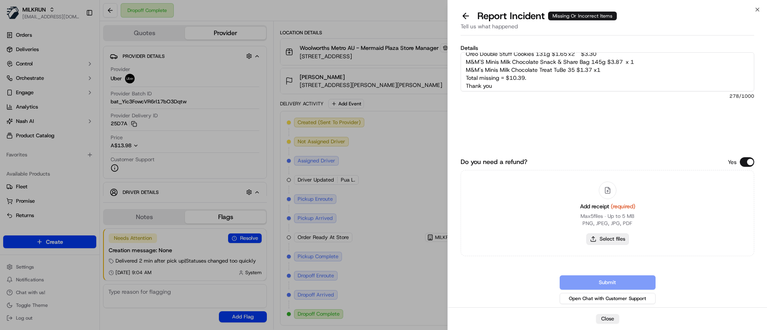
type input "C:\fakepath\Screenshot_16-9-2025_12274_carly wilson.jpeg"
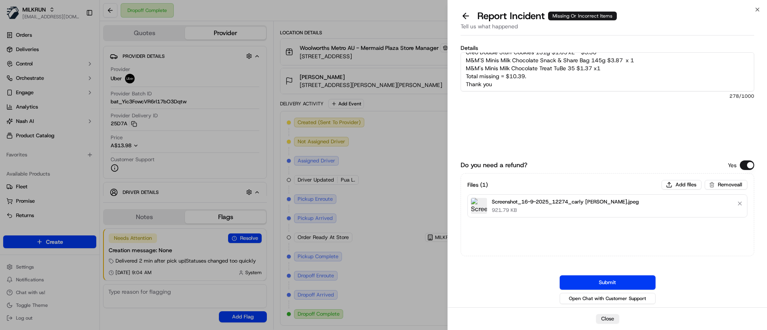
scroll to position [32, 0]
click at [617, 281] on button "Submit" at bounding box center [608, 283] width 96 height 14
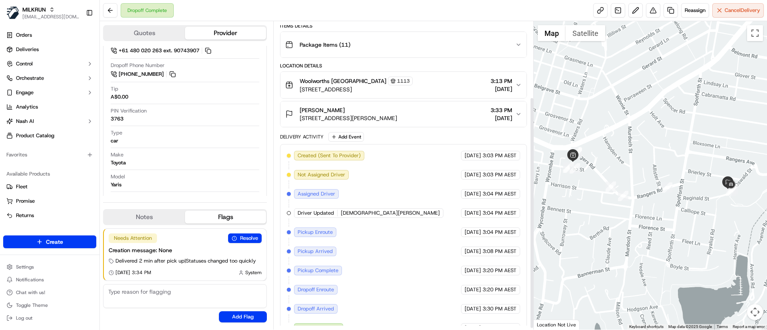
scroll to position [103, 0]
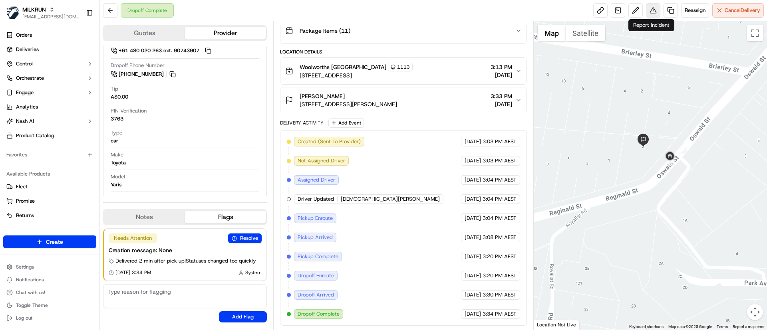
click at [654, 10] on button at bounding box center [653, 10] width 14 height 14
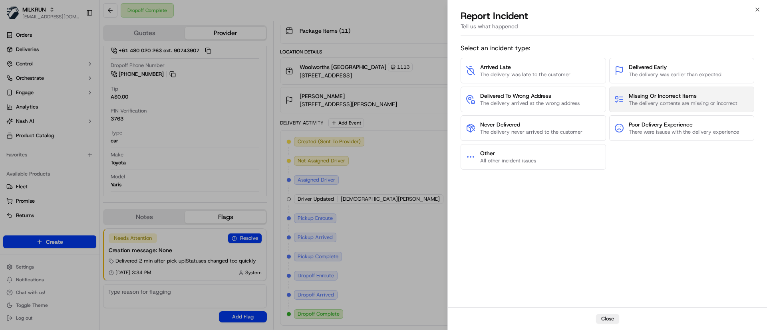
click at [649, 99] on span "Missing Or Incorrect Items" at bounding box center [683, 96] width 109 height 8
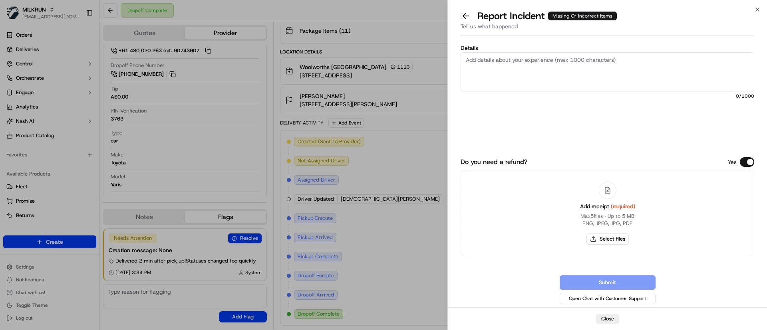
click at [587, 68] on textarea "Details" at bounding box center [608, 71] width 294 height 39
paste textarea "*Dairy Farmers Full Cream Milk 2l $4.45 x1 $4.45 *[PERSON_NAME]'s Bread Traditi…"
drag, startPoint x: 522, startPoint y: 79, endPoint x: 461, endPoint y: 73, distance: 61.5
click at [461, 73] on textarea "Customer has said only 1 bag was delivered on this order and only 1 item receiv…" at bounding box center [608, 71] width 294 height 39
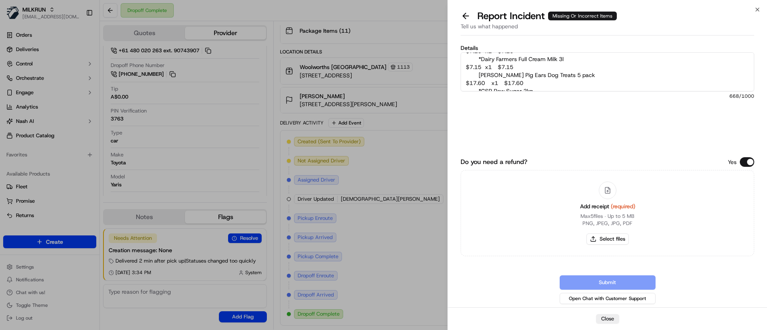
scroll to position [168, 0]
click at [555, 73] on textarea "Customer has said only 1 bag was delivered on this order and only 1 item receiv…" at bounding box center [608, 71] width 294 height 39
drag, startPoint x: 488, startPoint y: 81, endPoint x: 497, endPoint y: 82, distance: 8.9
click at [488, 81] on textarea "Customer has said only 1 bag was delivered on this order and only 1 item receiv…" at bounding box center [608, 71] width 294 height 39
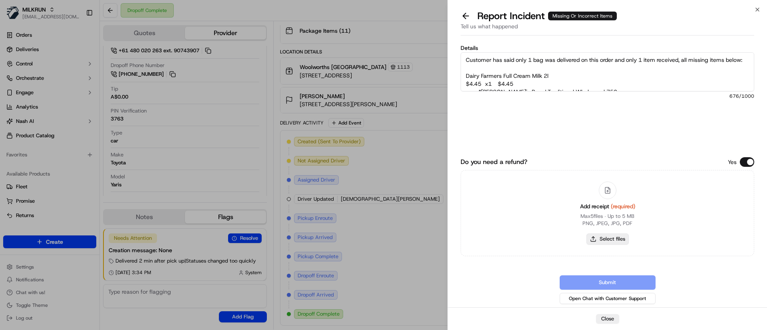
type textarea "Customer has said only 1 bag was delivered on this order and only 1 item receiv…"
click at [610, 238] on button "Select files" at bounding box center [608, 239] width 42 height 11
type input "C:\fakepath\Screenshot_16-9-2025_12355_Ana [PERSON_NAME] 2.jpeg"
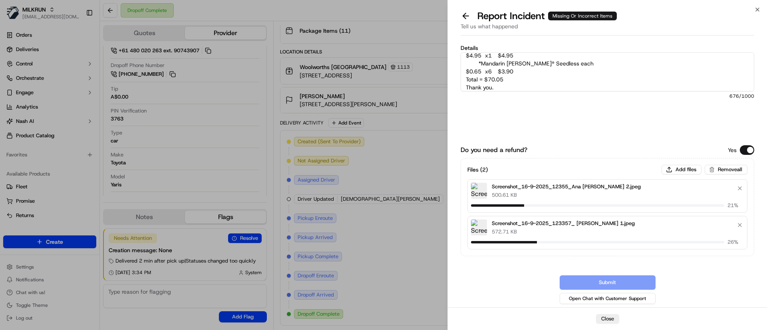
scroll to position [176, 0]
click at [568, 70] on textarea "Customer has said only 1 bag was delivered on this order and only 1 item receiv…" at bounding box center [608, 71] width 294 height 39
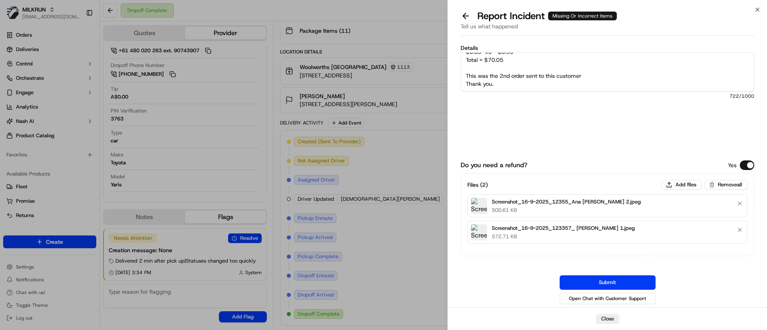
drag, startPoint x: 587, startPoint y: 81, endPoint x: 463, endPoint y: 80, distance: 123.9
click at [463, 80] on textarea "Customer has said only 1 bag was delivered on this order and only 1 item receiv…" at bounding box center [608, 71] width 294 height 39
type textarea "Customer has said only 1 bag was delivered on this order and only 1 item receiv…"
click at [740, 199] on button "Remove file" at bounding box center [739, 203] width 11 height 11
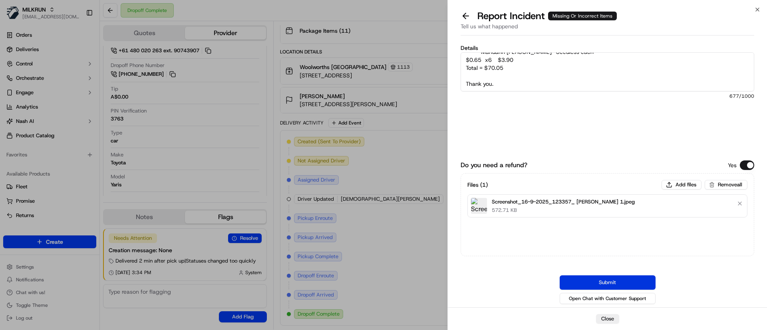
click at [609, 281] on button "Submit" at bounding box center [608, 283] width 96 height 14
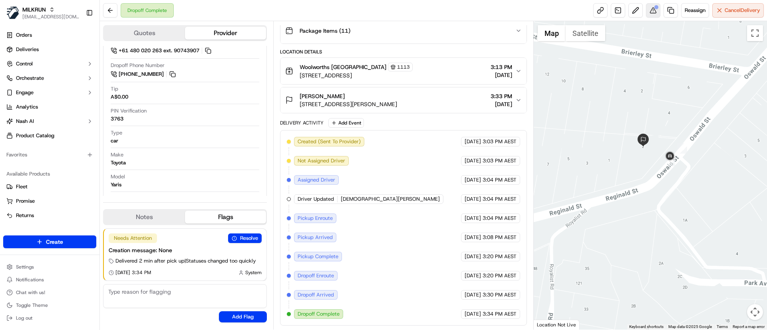
click at [654, 8] on div at bounding box center [656, 7] width 4 height 4
